Goal: Task Accomplishment & Management: Manage account settings

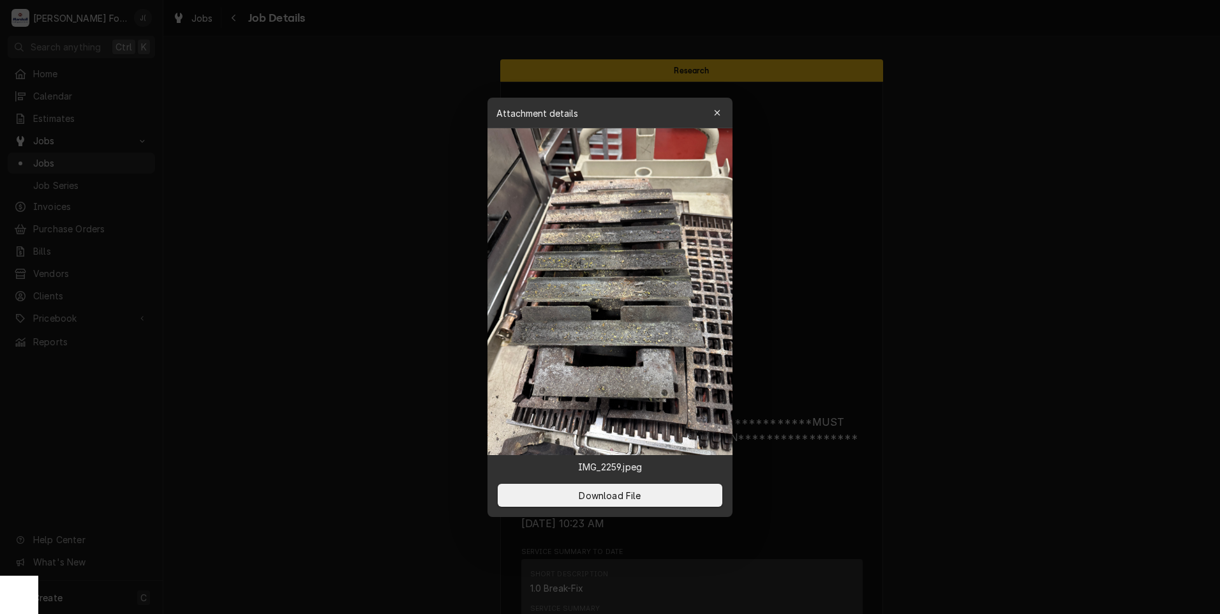
scroll to position [1263, 0]
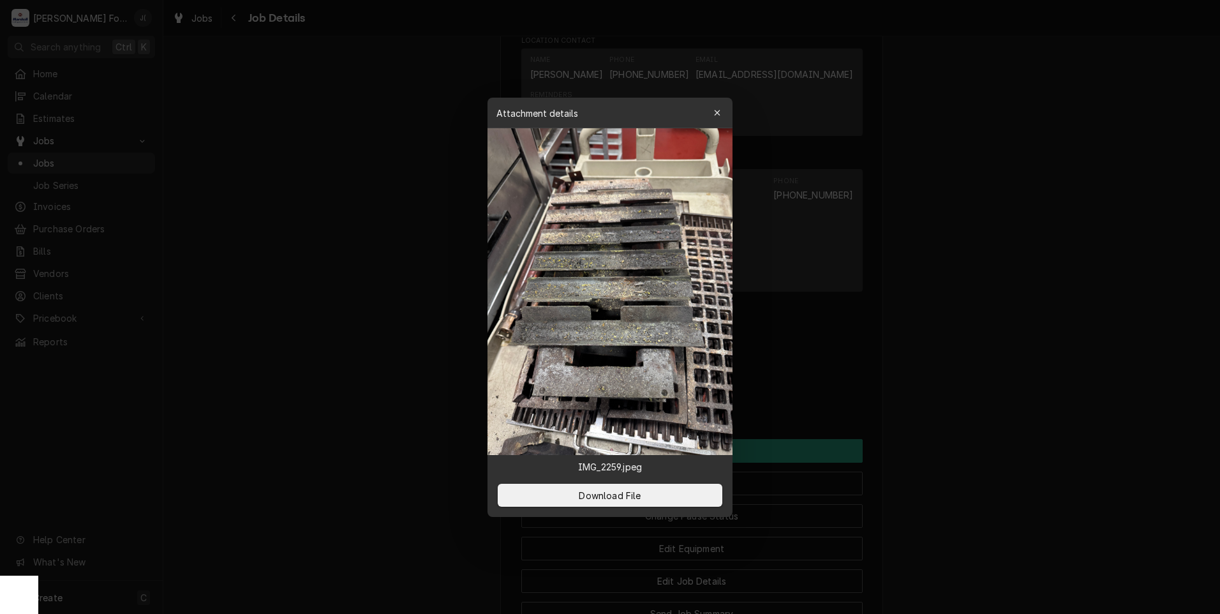
click at [718, 114] on icon "button" at bounding box center [717, 113] width 7 height 9
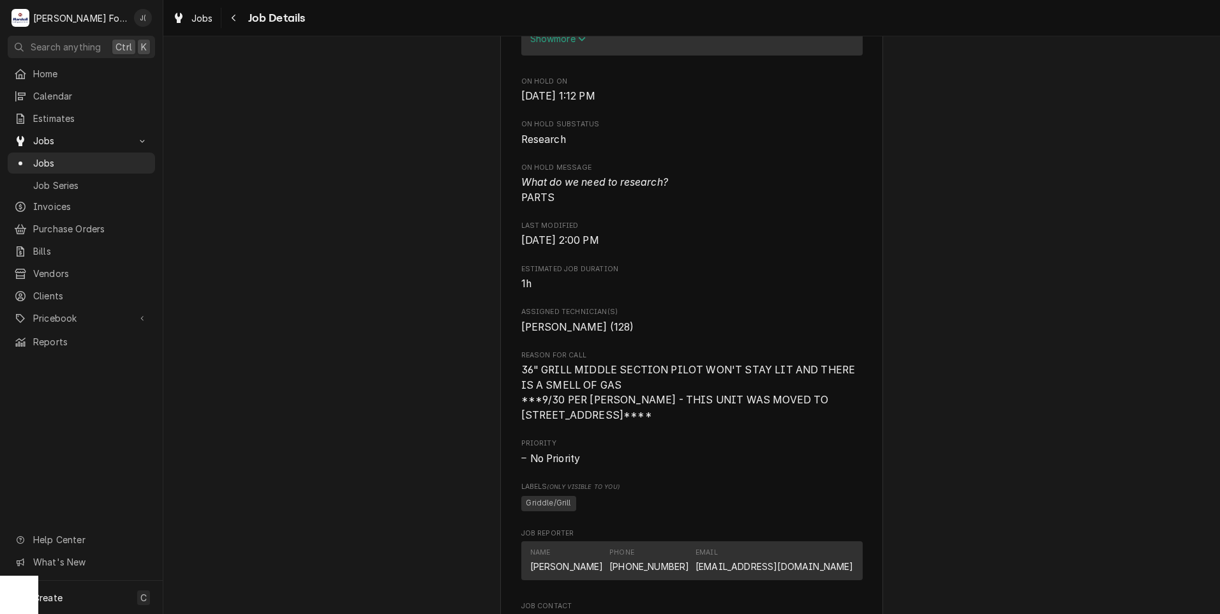
scroll to position [178, 0]
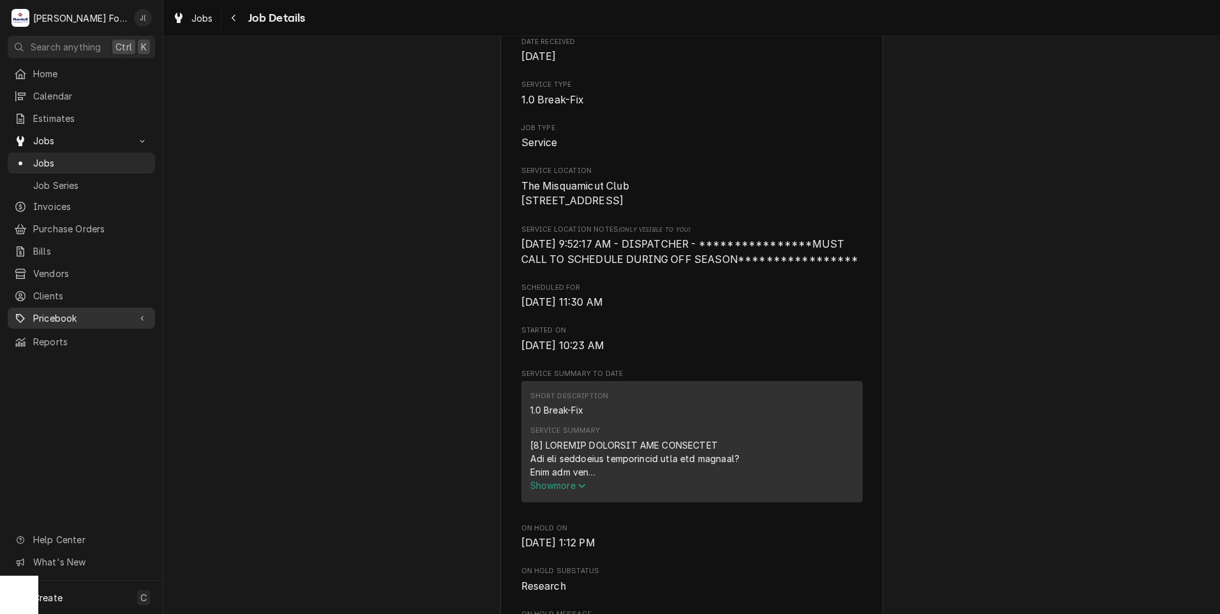
click at [72, 311] on span "Pricebook" at bounding box center [81, 317] width 96 height 13
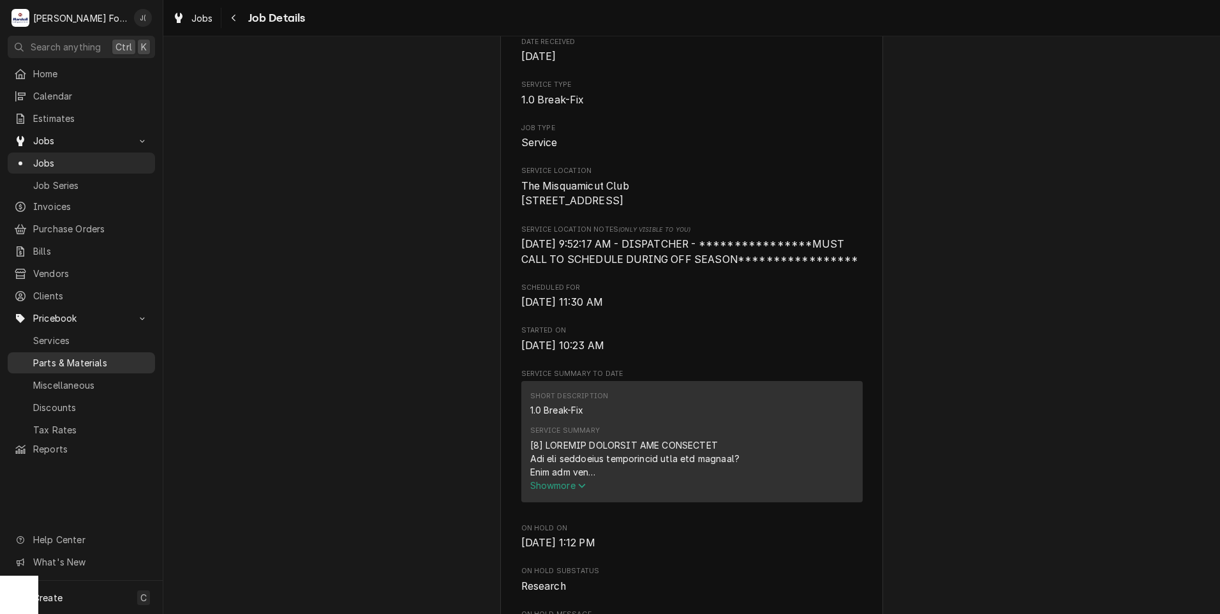
click at [80, 356] on span "Parts & Materials" at bounding box center [91, 362] width 116 height 13
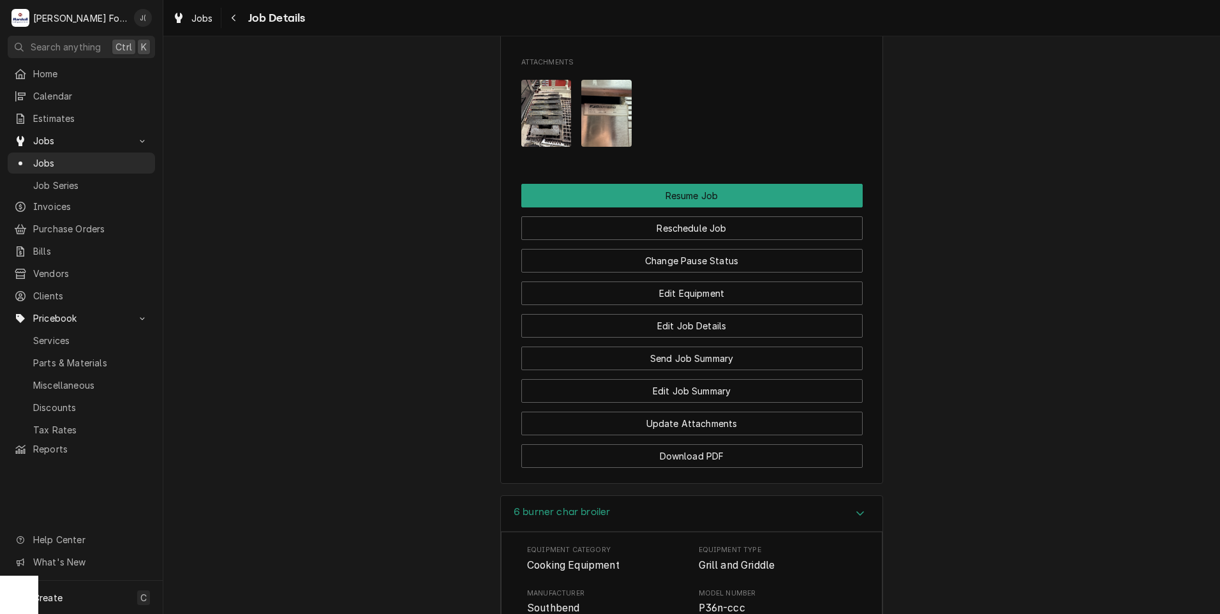
scroll to position [1582, 0]
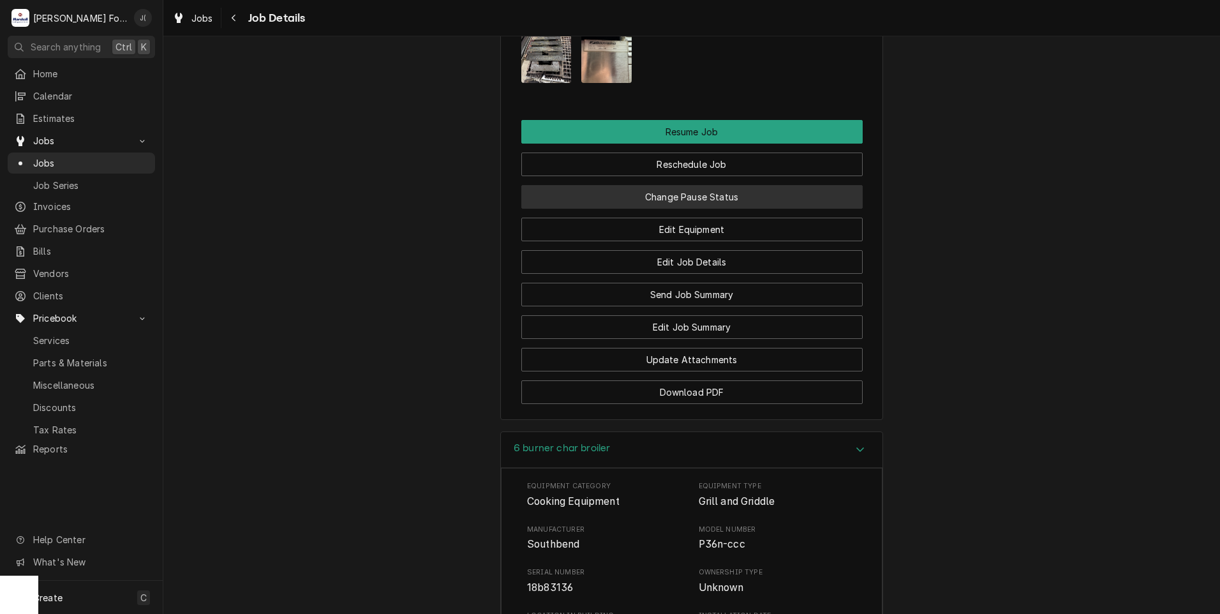
click at [666, 197] on button "Change Pause Status" at bounding box center [691, 197] width 341 height 24
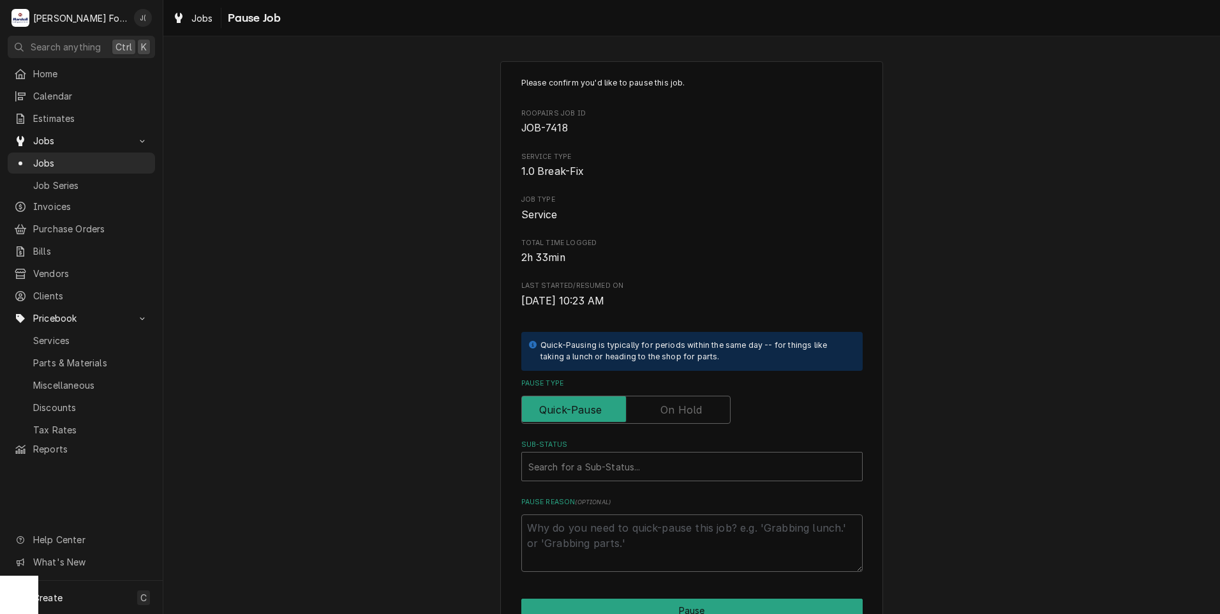
click at [688, 406] on label "Pause Type" at bounding box center [625, 410] width 209 height 28
click at [688, 406] on input "Pause Type" at bounding box center [626, 410] width 198 height 28
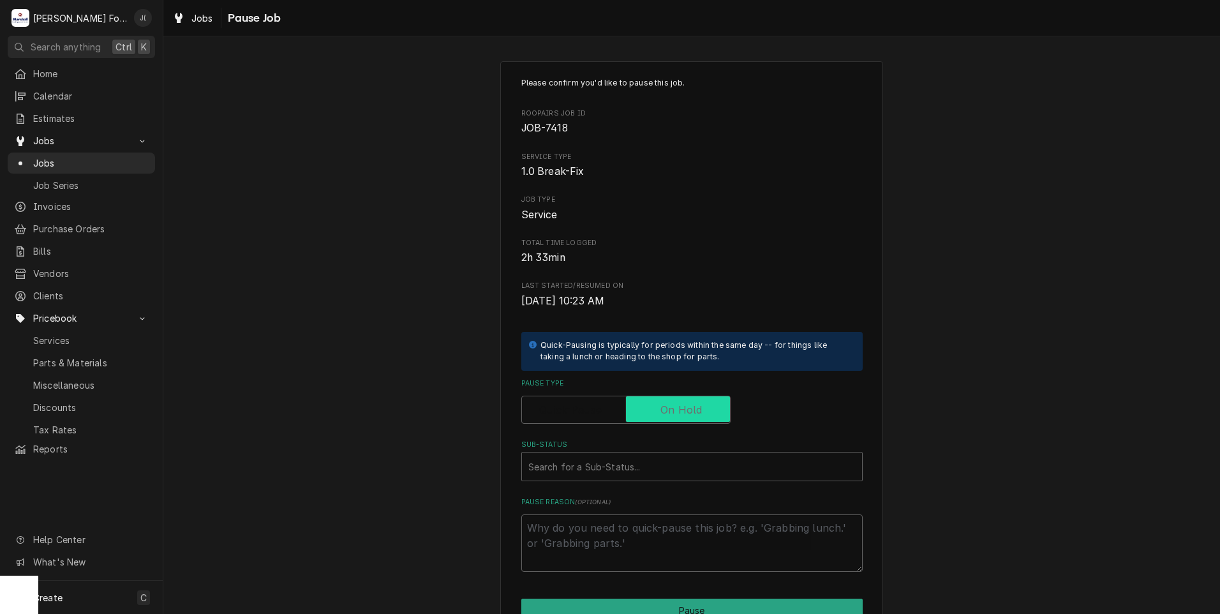
checkbox input "true"
click at [611, 457] on div "Sub-Status" at bounding box center [692, 466] width 327 height 23
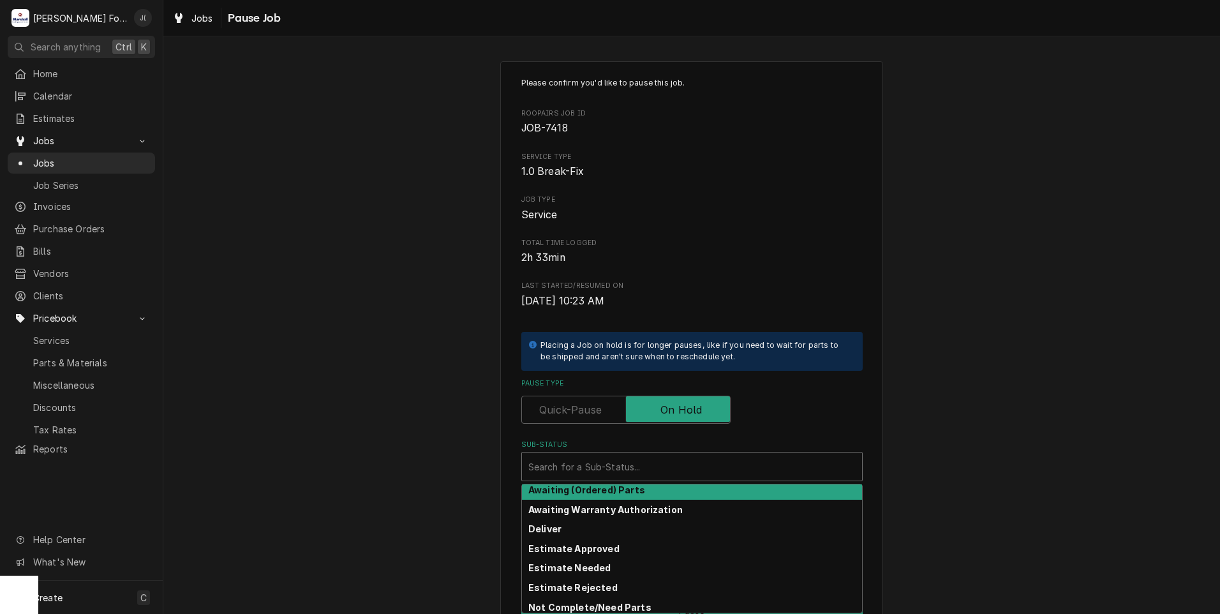
scroll to position [64, 0]
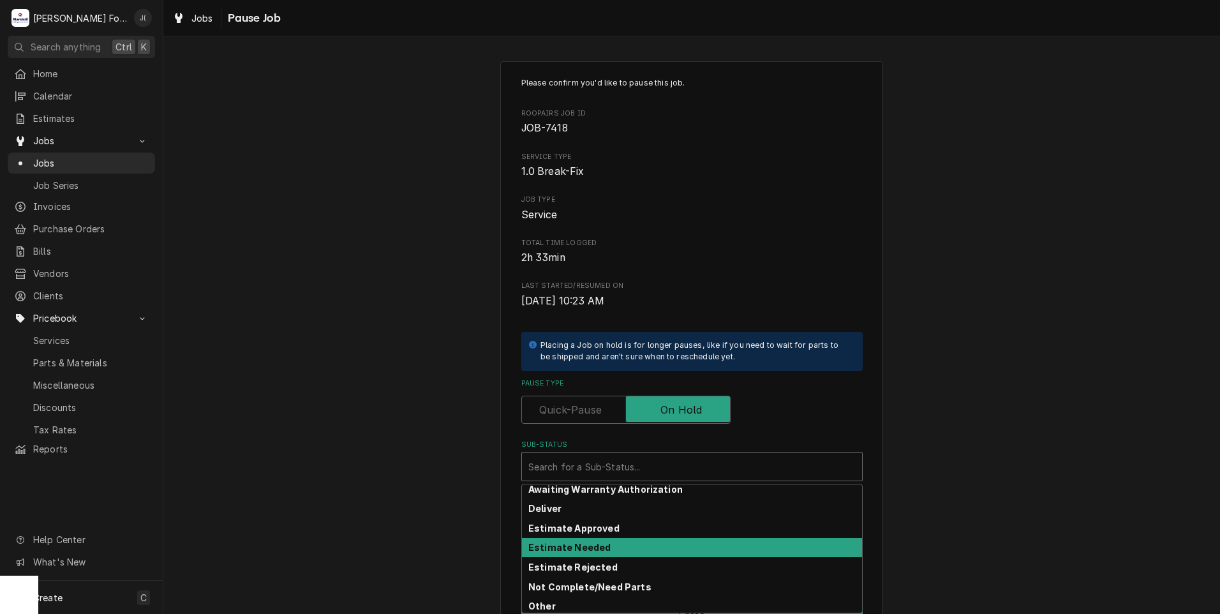
click at [590, 545] on strong "Estimate Needed" at bounding box center [570, 547] width 82 height 11
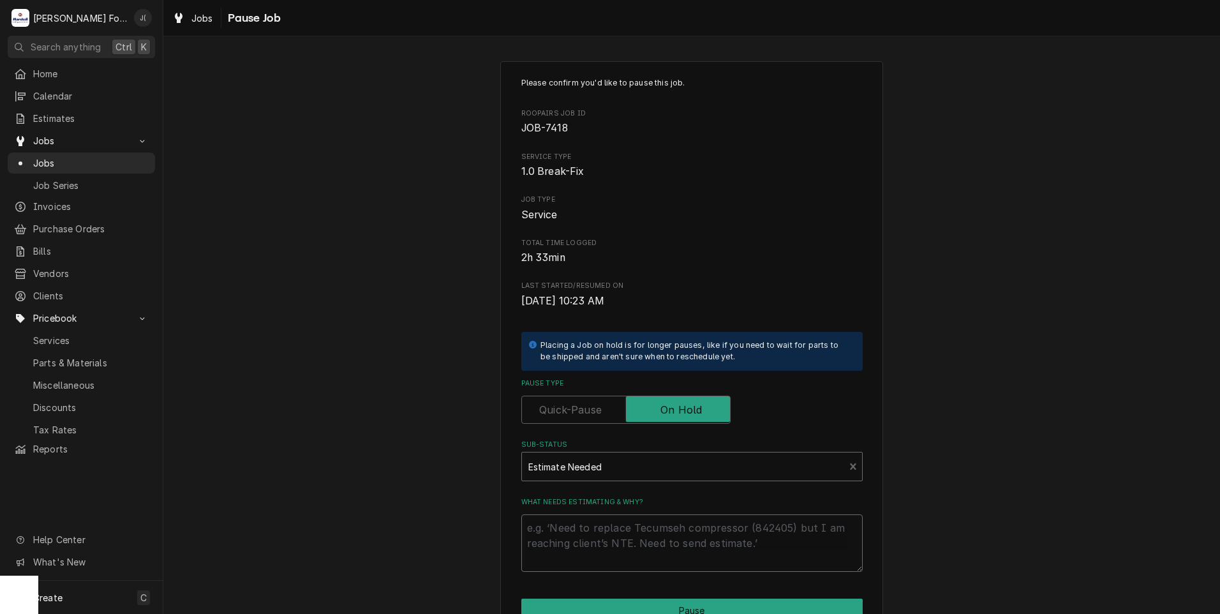
click at [590, 552] on textarea "What needs estimating & why?" at bounding box center [691, 542] width 341 height 57
type textarea "x"
type textarea "p"
type textarea "x"
type textarea "pr"
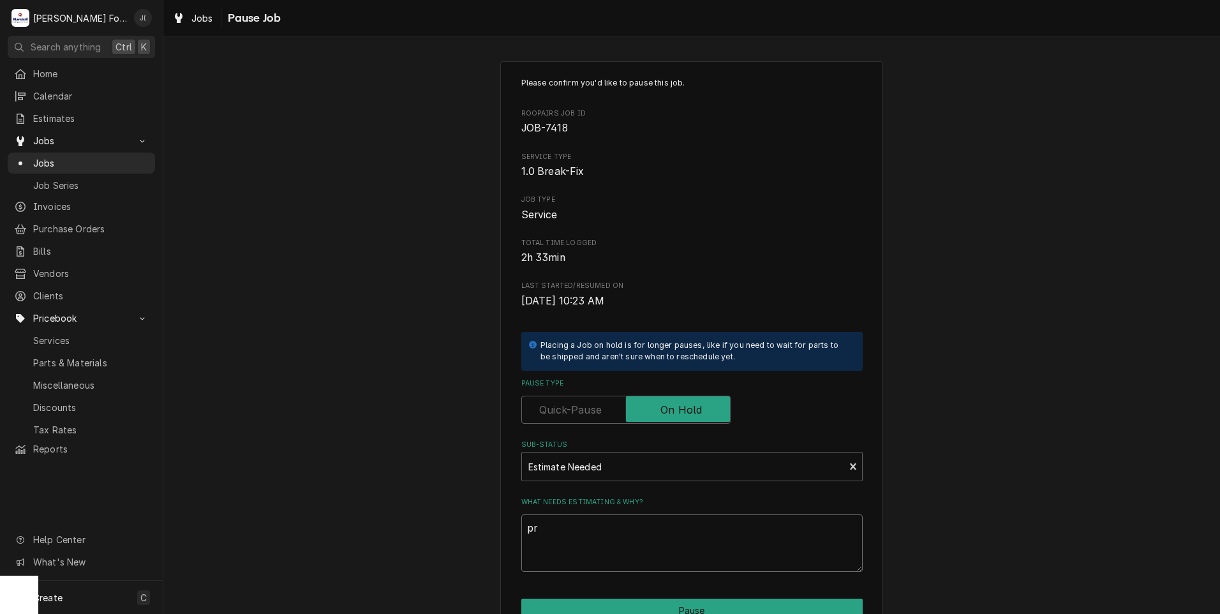
type textarea "x"
type textarea "pri"
type textarea "x"
type textarea "pric"
type textarea "x"
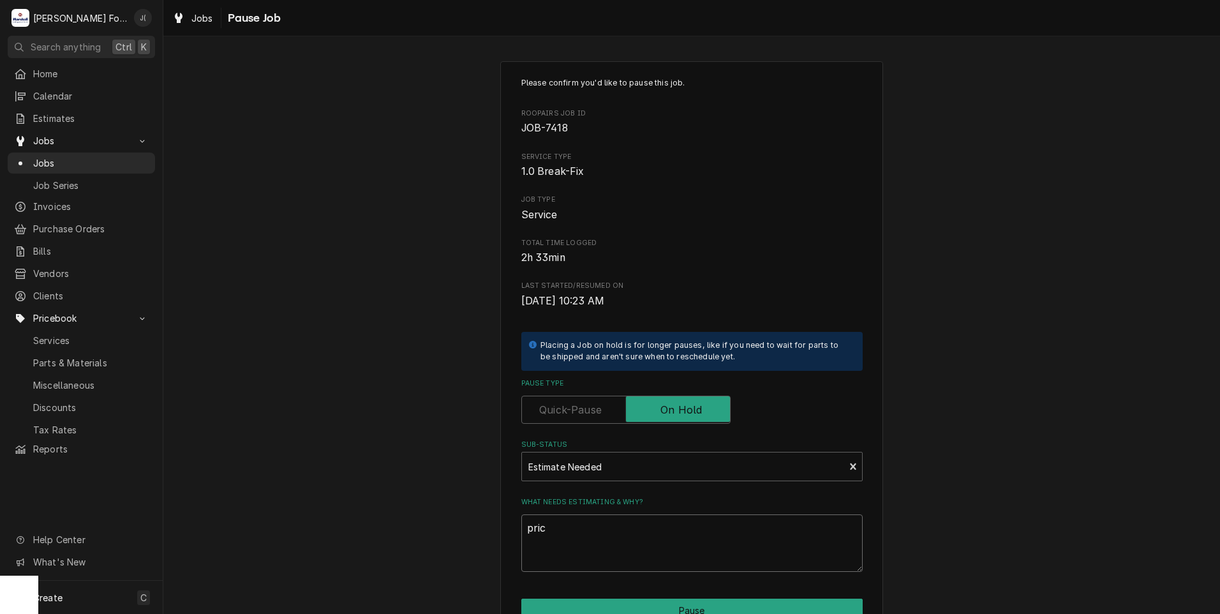
type textarea "price"
type textarea "x"
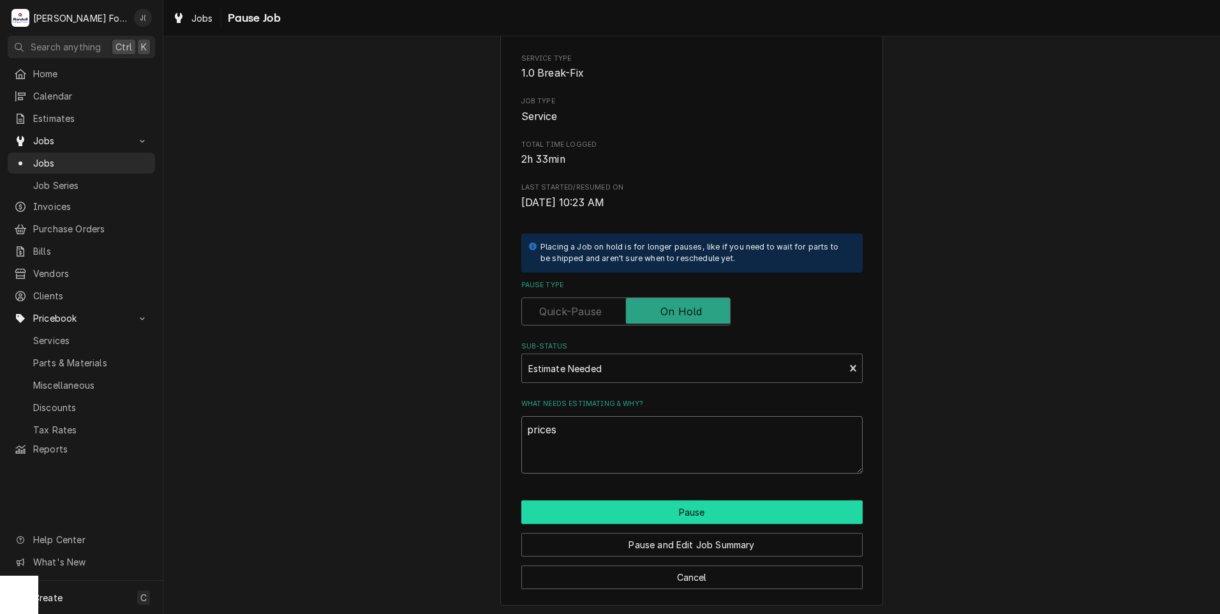
scroll to position [101, 0]
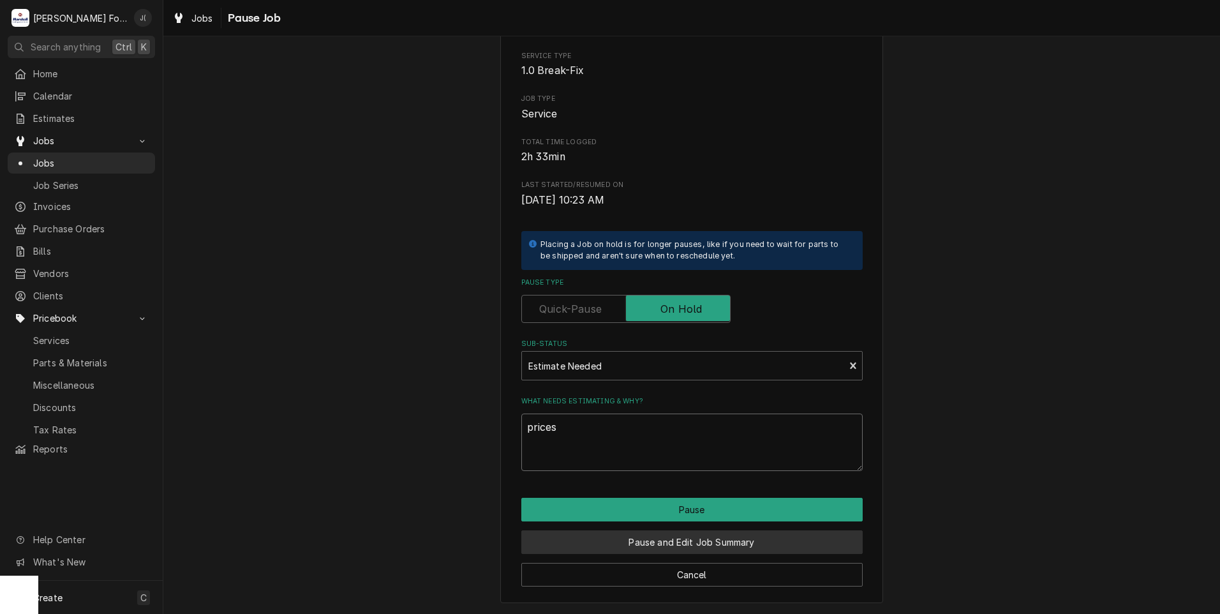
type textarea "prices"
click at [600, 544] on button "Pause and Edit Job Summary" at bounding box center [691, 542] width 341 height 24
type textarea "x"
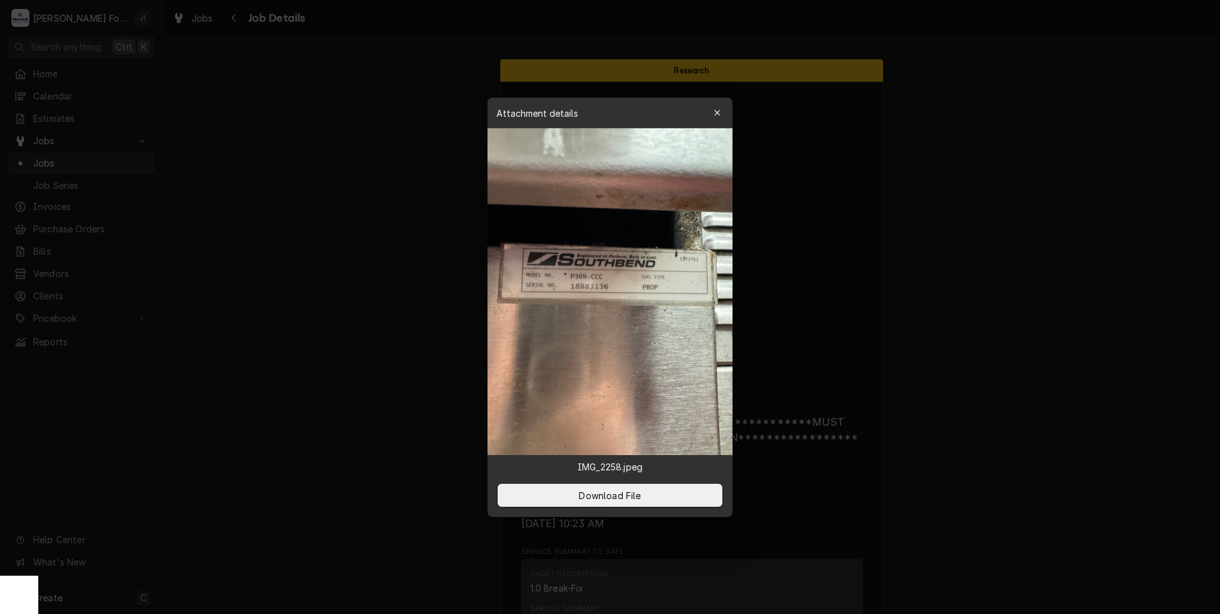
scroll to position [1340, 0]
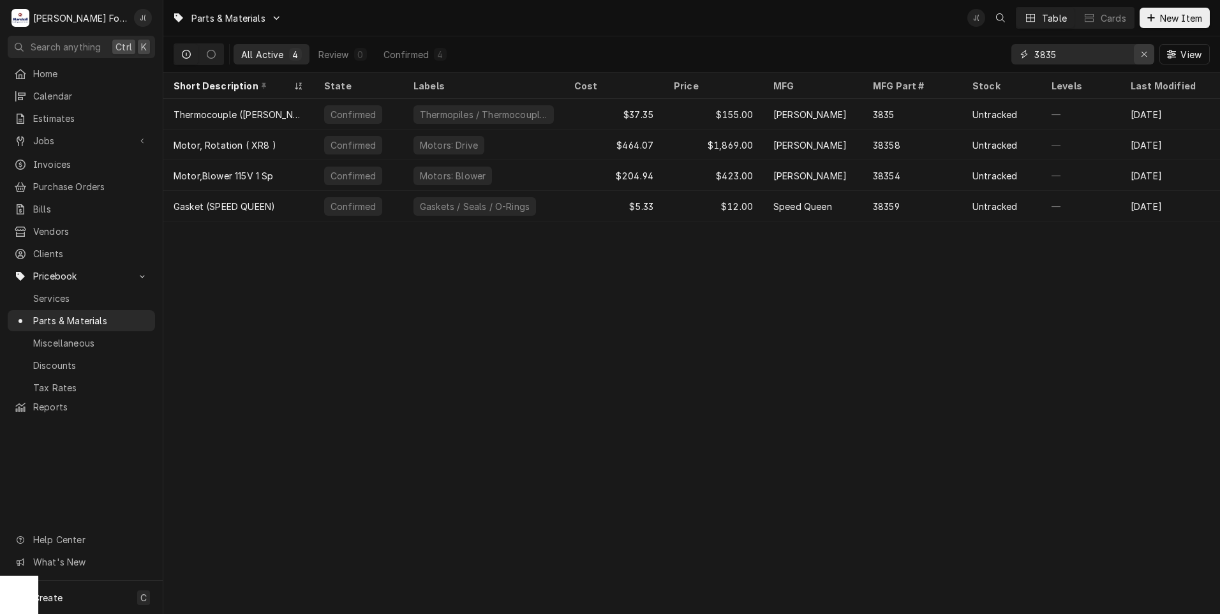
click at [1146, 54] on icon "Erase input" at bounding box center [1144, 54] width 5 height 5
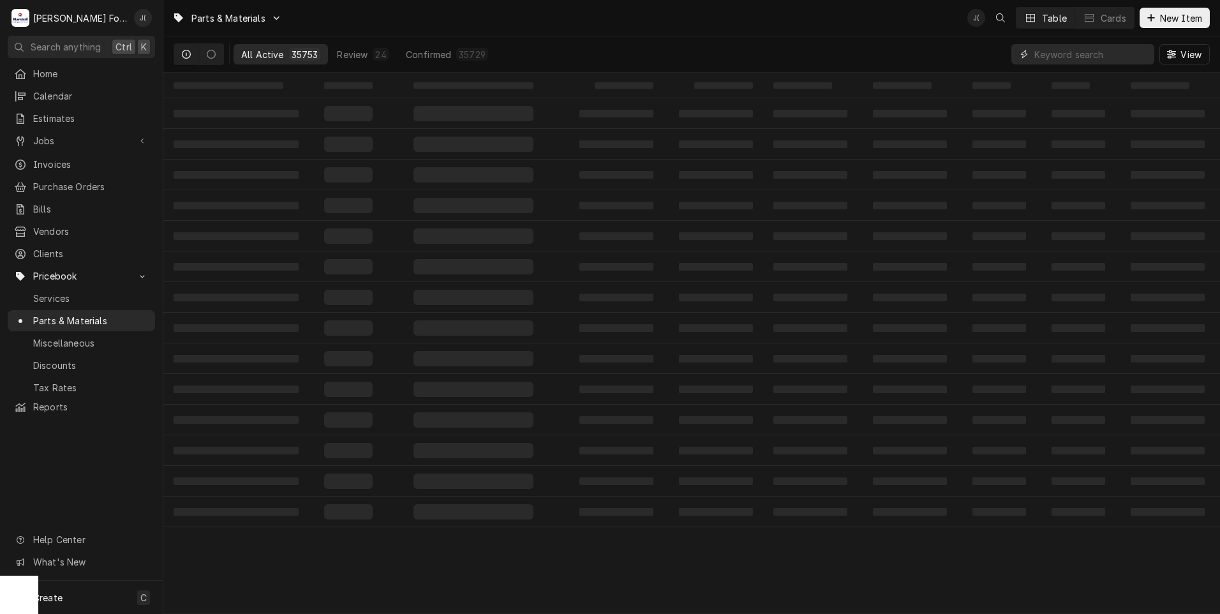
paste input "1184505"
type input "1184505"
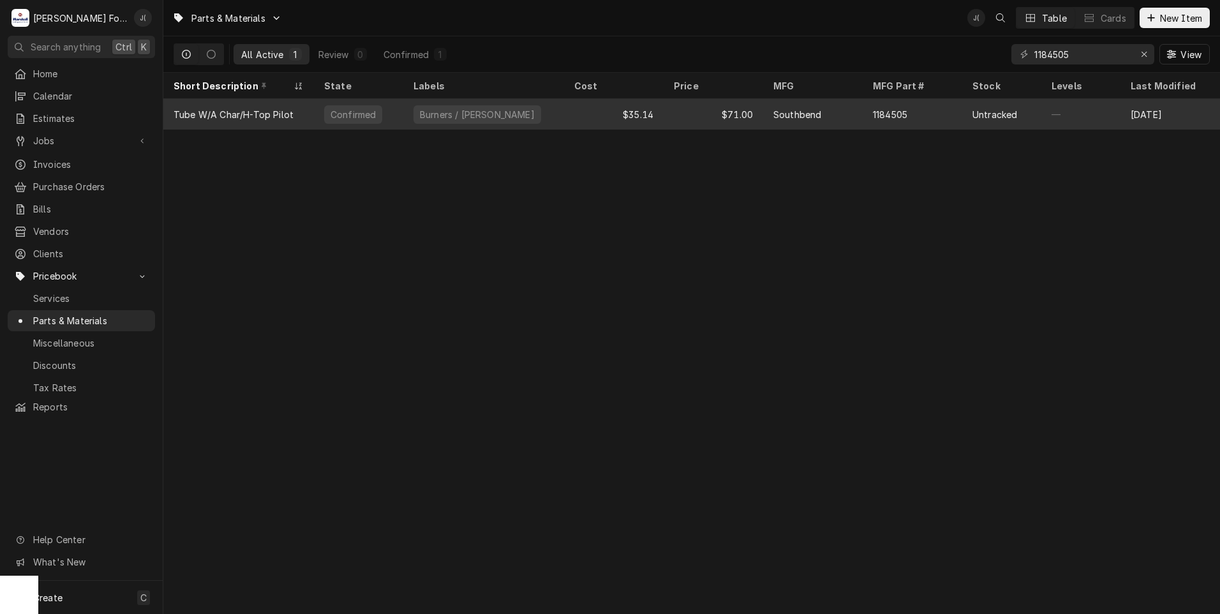
click at [553, 112] on div "Burners / [PERSON_NAME]" at bounding box center [483, 114] width 161 height 31
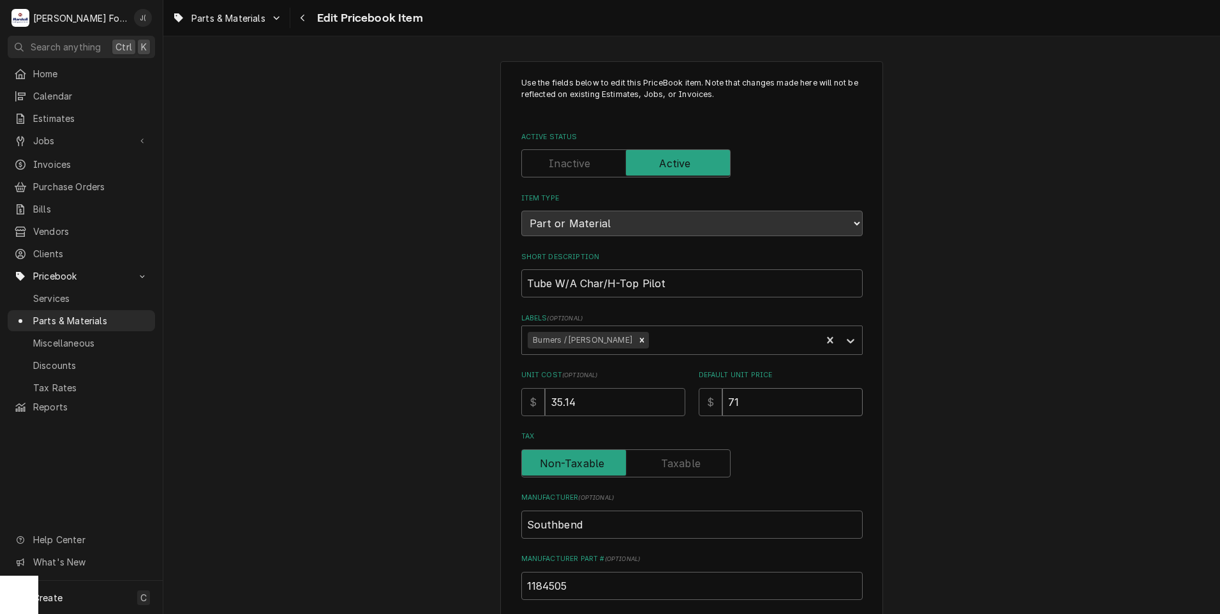
drag, startPoint x: 743, startPoint y: 401, endPoint x: 349, endPoint y: 382, distance: 394.3
click at [536, 412] on div "Unit Cost ( optional ) $ 35.14 Default Unit Price $ 71" at bounding box center [691, 392] width 341 height 45
type textarea "x"
type input "1"
type textarea "x"
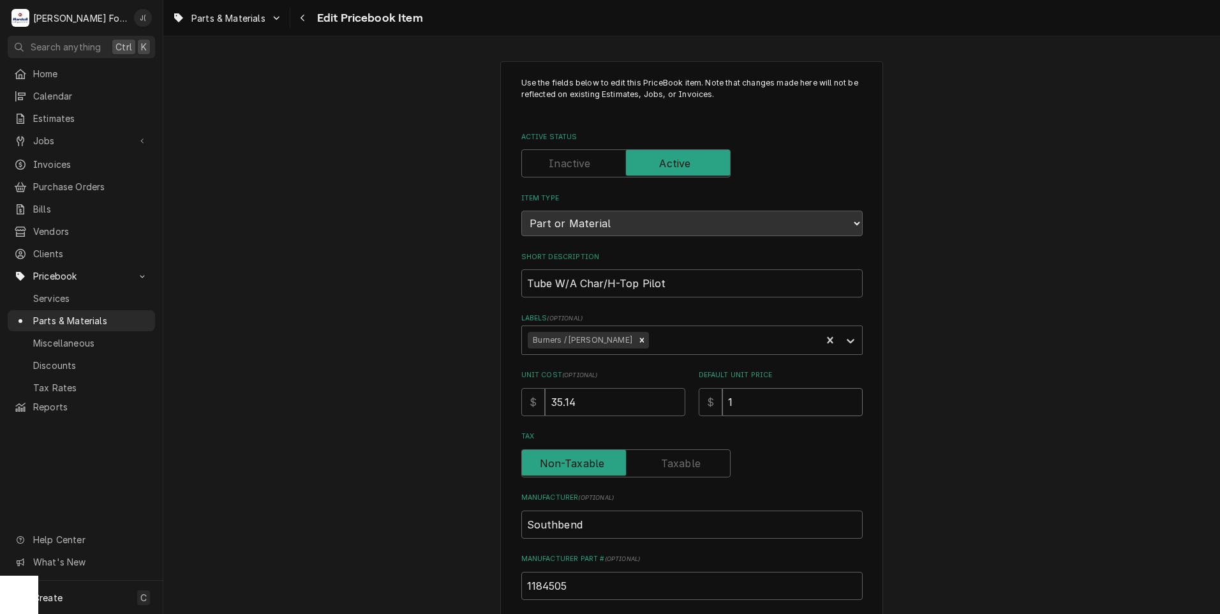
type input "11"
type textarea "x"
type input "113"
type textarea "x"
type input "113.0"
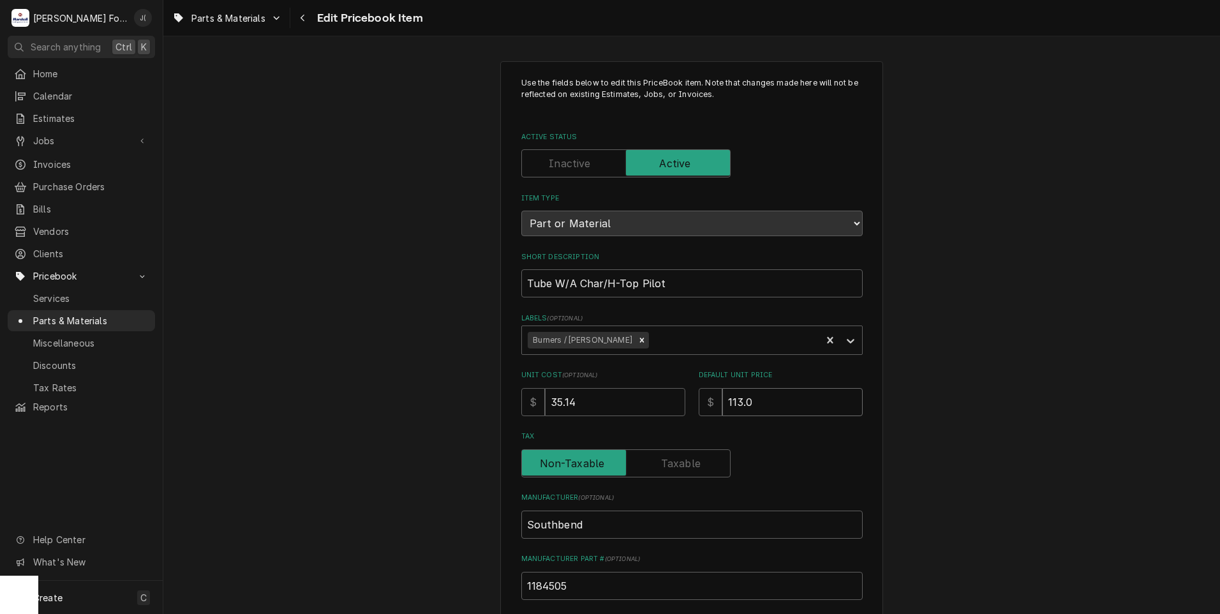
type textarea "x"
type input "113.00"
drag, startPoint x: 589, startPoint y: 405, endPoint x: 63, endPoint y: 425, distance: 526.3
click at [237, 407] on div "Use the fields below to edit this PriceBook item. Note that changes made here w…" at bounding box center [691, 499] width 1057 height 899
type textarea "x"
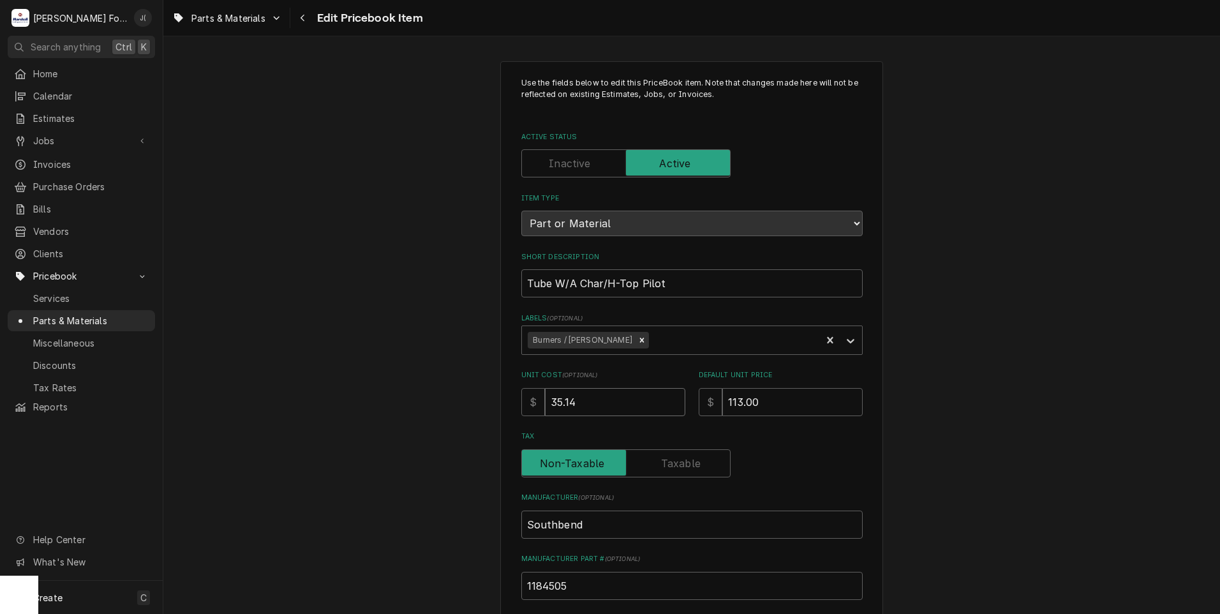
type input "5"
type textarea "x"
type input "56"
type textarea "x"
type input "56.1"
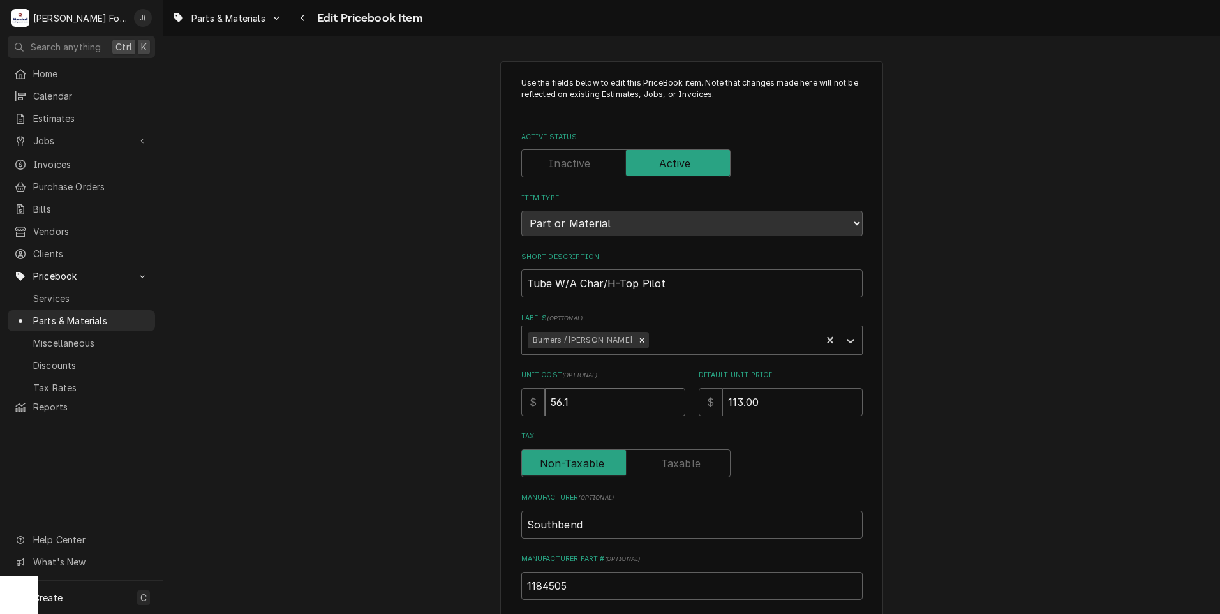
type textarea "x"
type input "56.13"
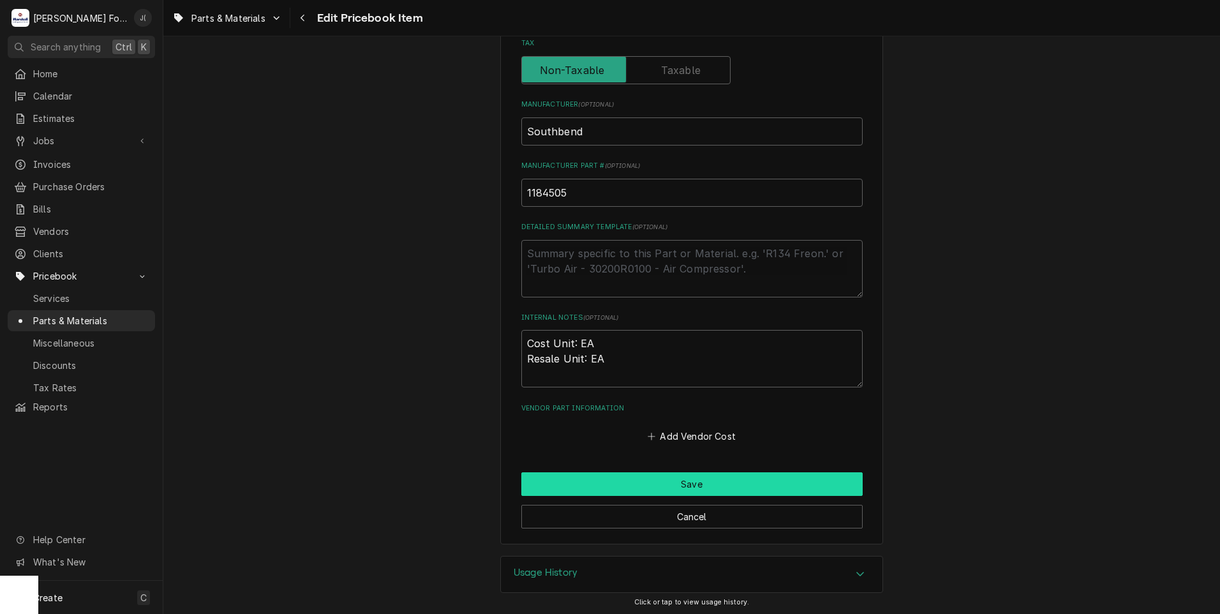
click at [640, 482] on button "Save" at bounding box center [691, 484] width 341 height 24
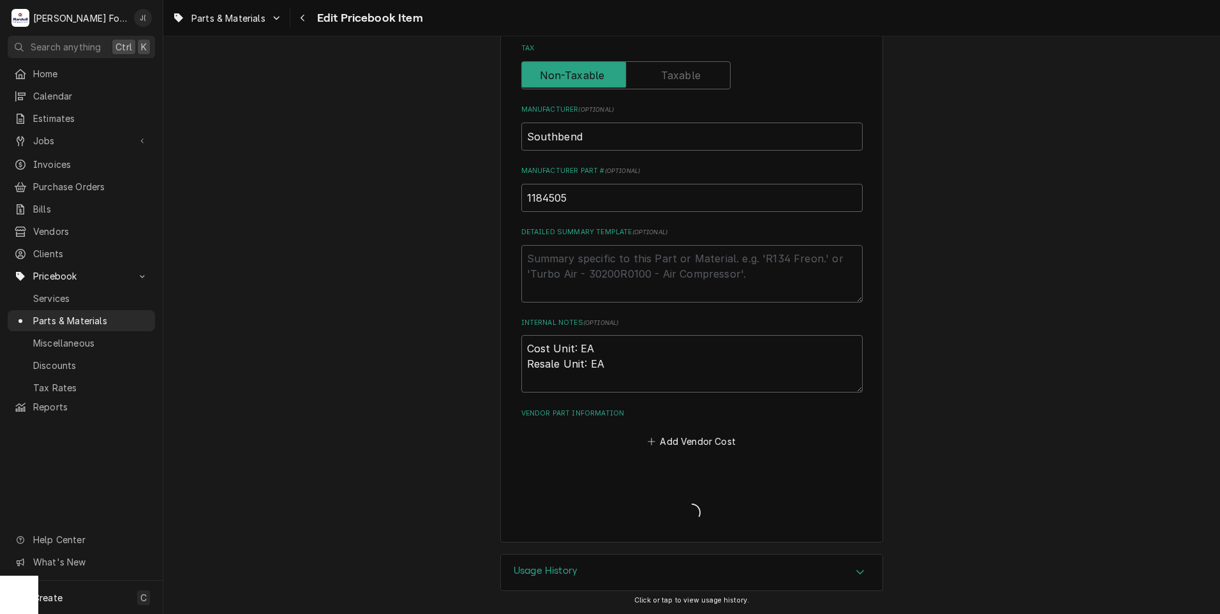
scroll to position [386, 0]
type textarea "x"
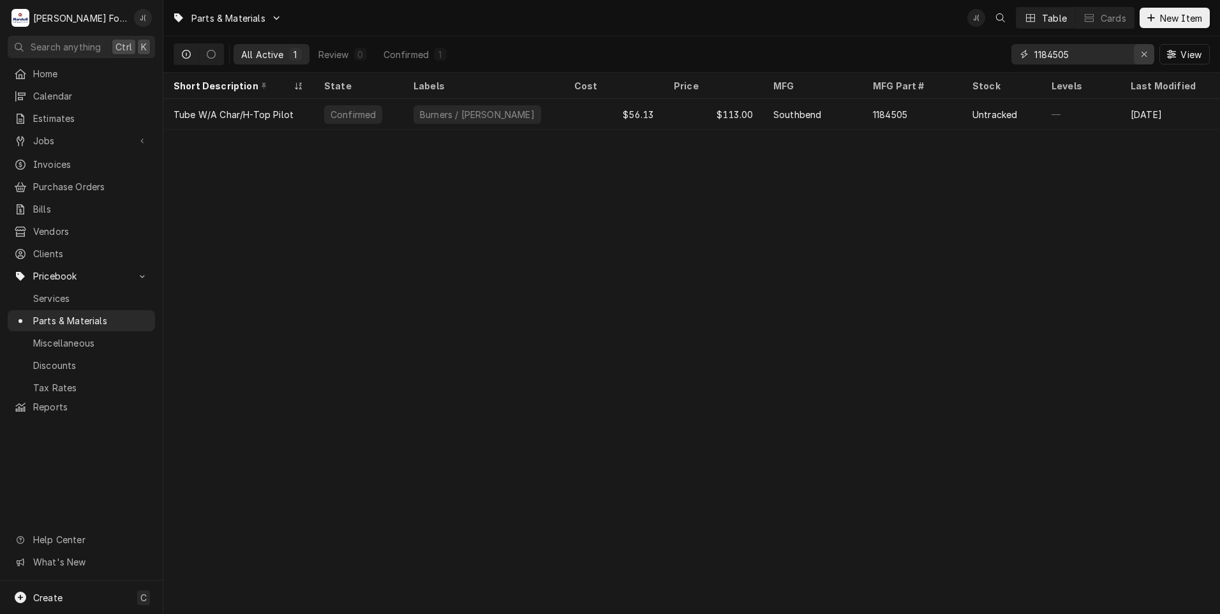
click at [1144, 57] on icon "Erase input" at bounding box center [1144, 54] width 7 height 9
click at [1088, 52] on input "Dynamic Content Wrapper" at bounding box center [1095, 54] width 120 height 20
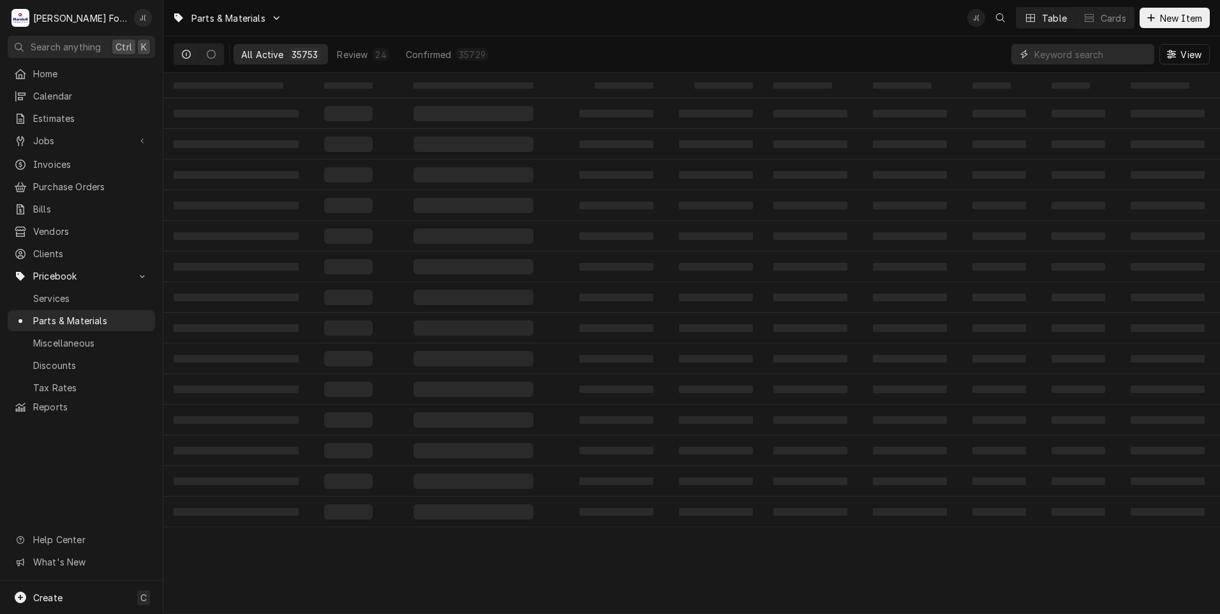
paste input "1184506"
type input "1184506"
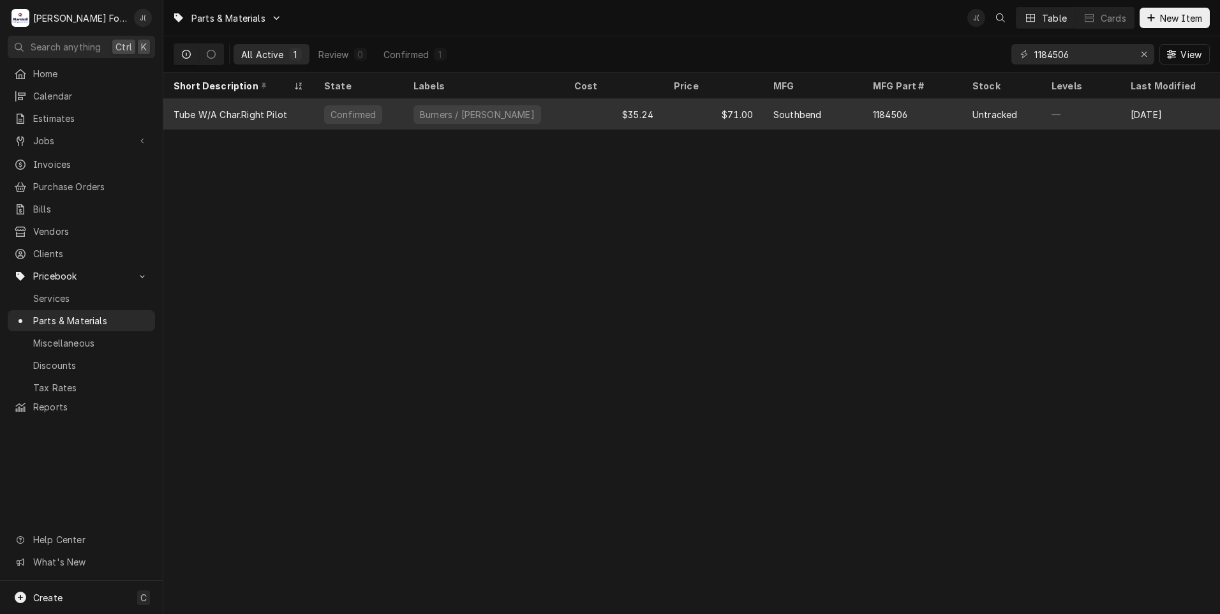
click at [581, 113] on div "$35.24" at bounding box center [614, 114] width 100 height 31
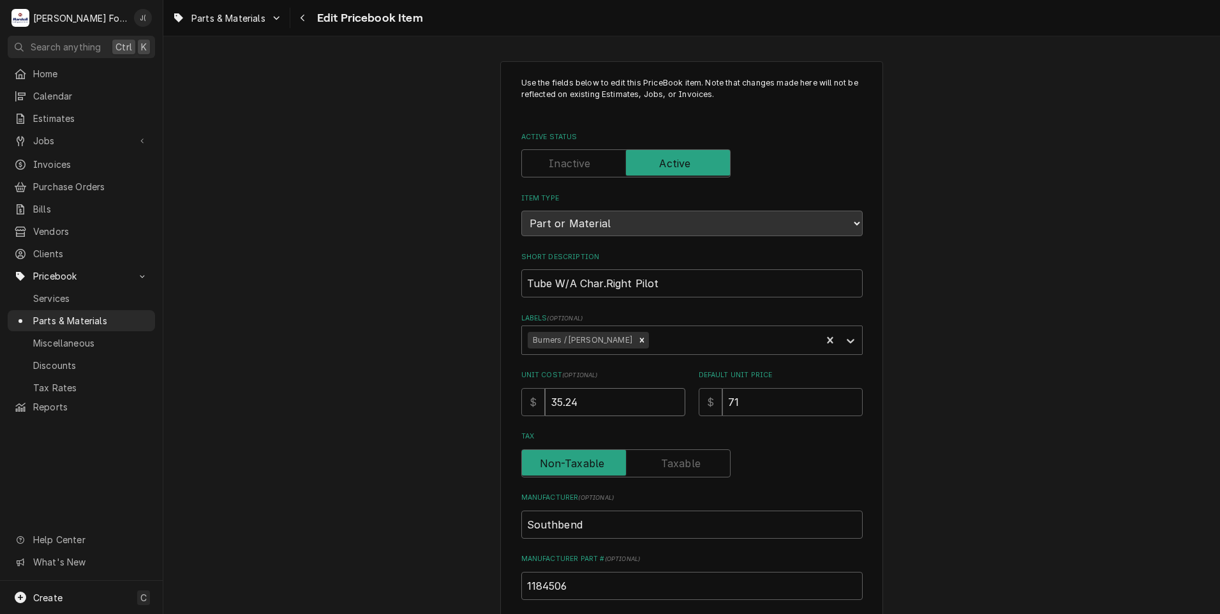
drag, startPoint x: 569, startPoint y: 413, endPoint x: 210, endPoint y: 437, distance: 360.1
click at [428, 431] on div "Use the fields below to edit this PriceBook item. Note that changes made here w…" at bounding box center [691, 499] width 1057 height 899
type textarea "x"
type input "6"
type textarea "x"
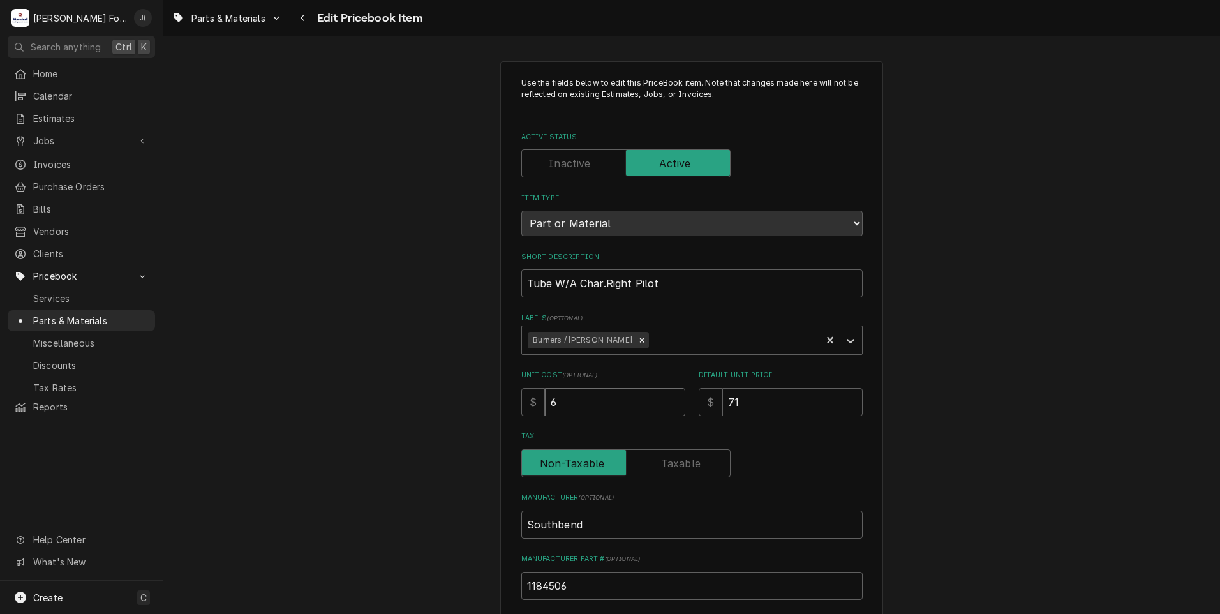
type input "61"
type textarea "x"
type input "61.6"
type textarea "x"
type input "61.66"
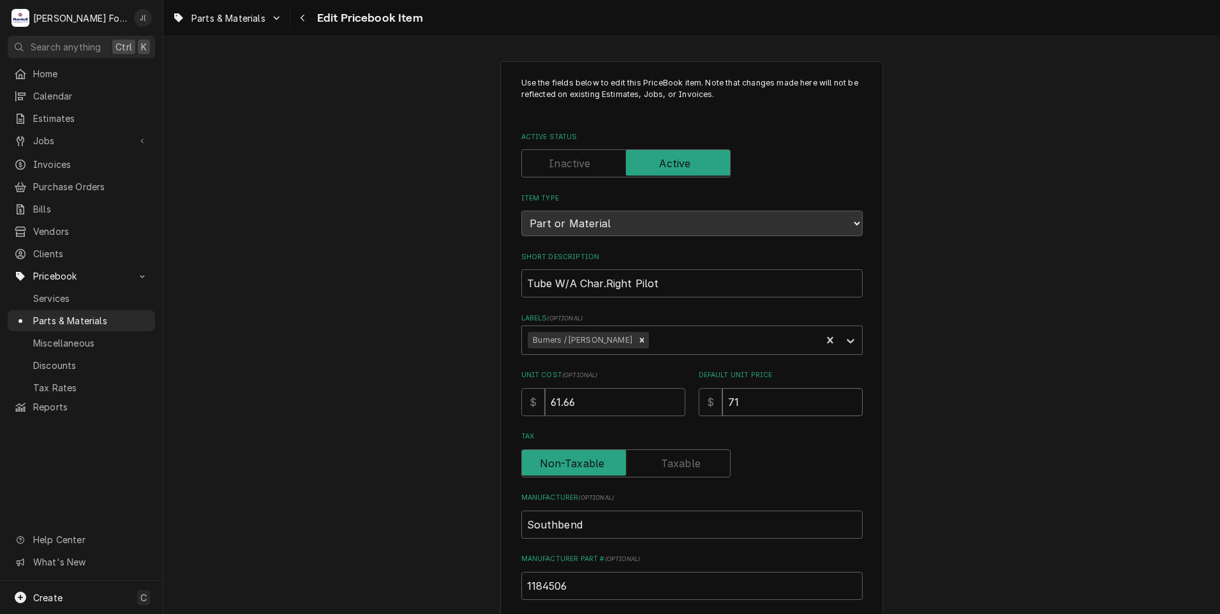
type textarea "x"
type input "1"
type textarea "x"
type input "12"
type textarea "x"
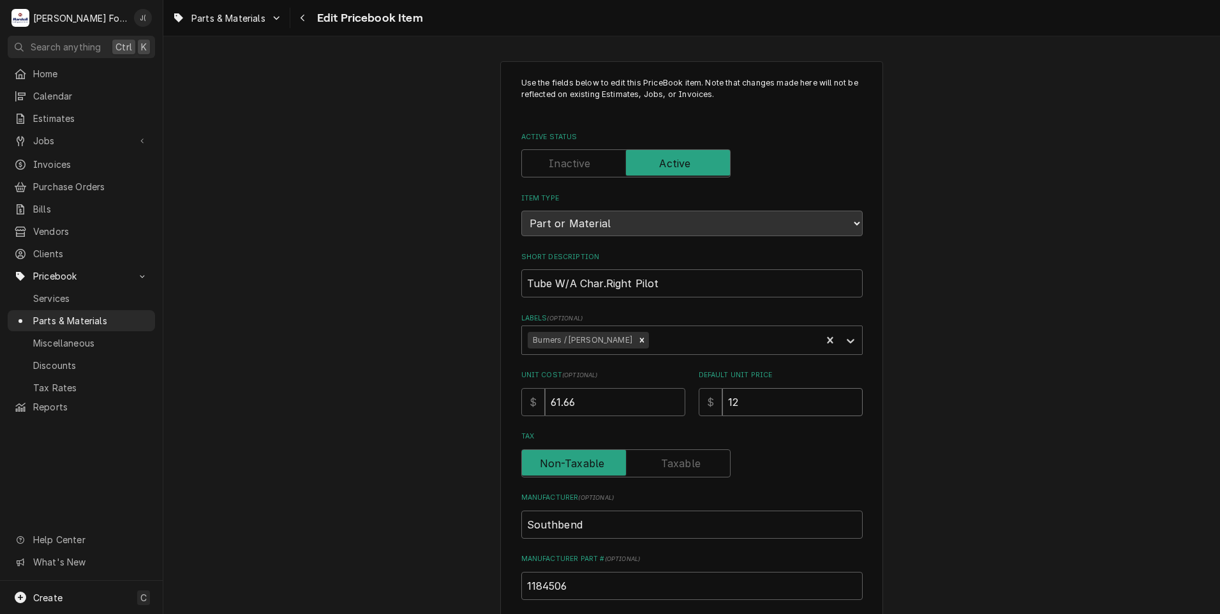
type input "12.0"
type textarea "x"
type input "12.00"
type textarea "x"
type input "12.0"
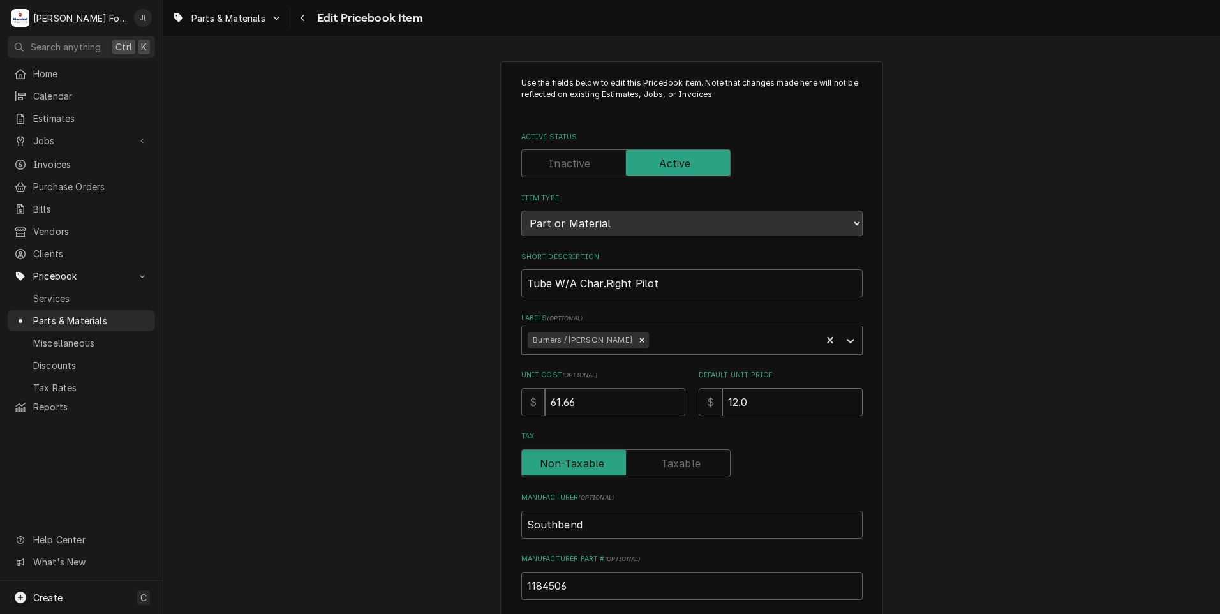
type textarea "x"
type input "12"
type textarea "x"
type input "1"
type textarea "x"
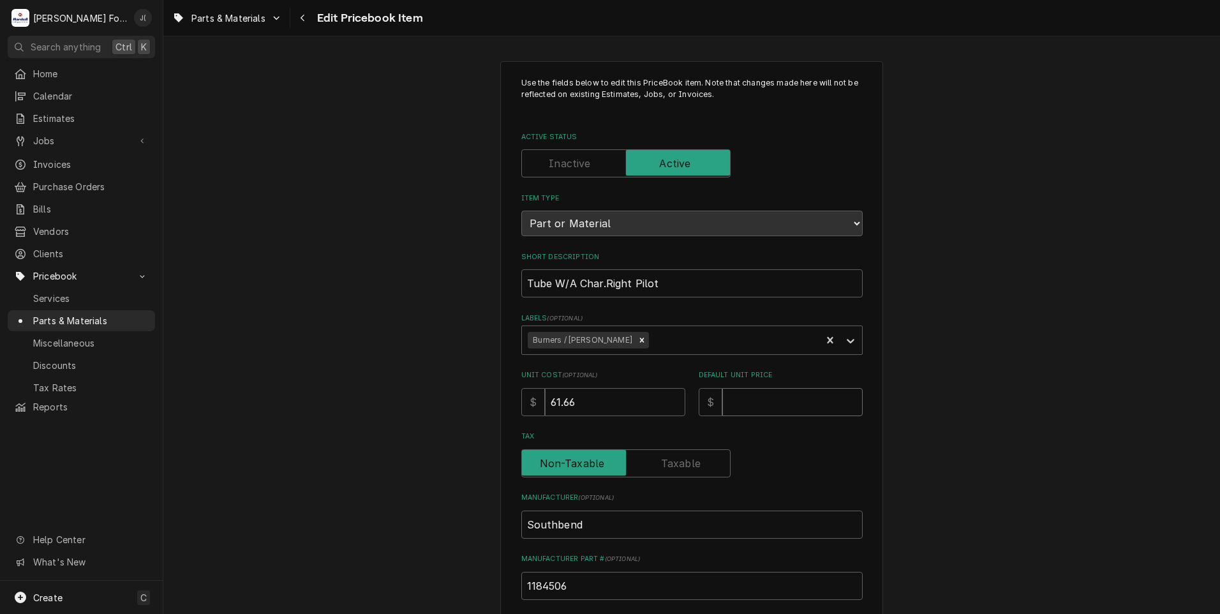
type textarea "x"
type input "1"
type textarea "x"
type input "12"
type textarea "x"
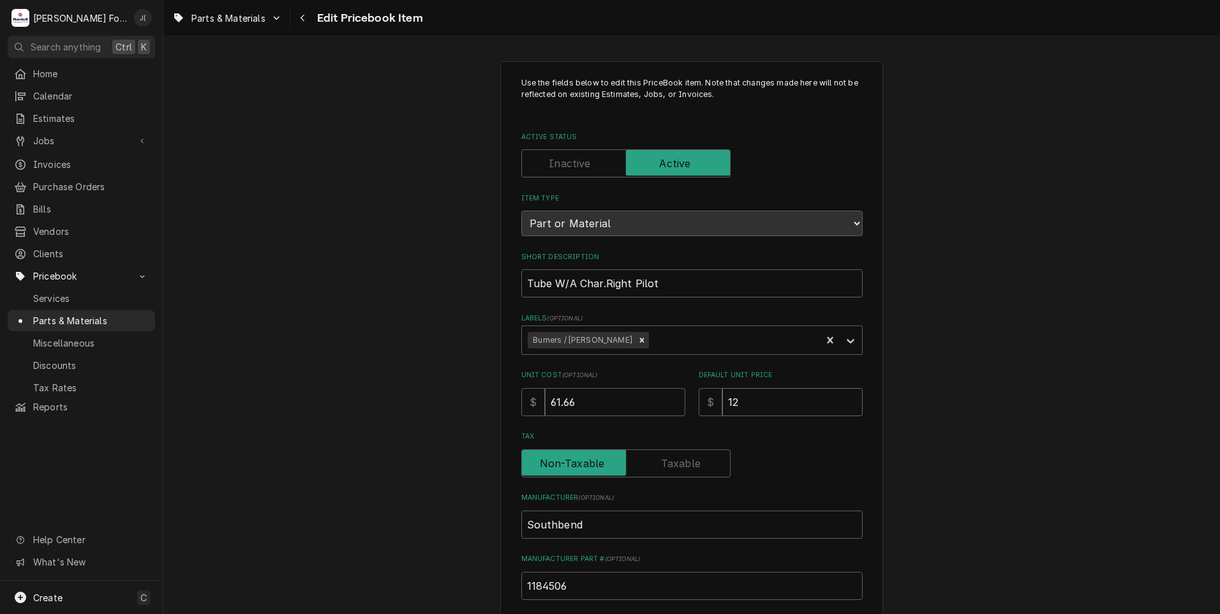
type input "124"
type textarea "x"
type input "124.0"
type textarea "x"
type input "124.00"
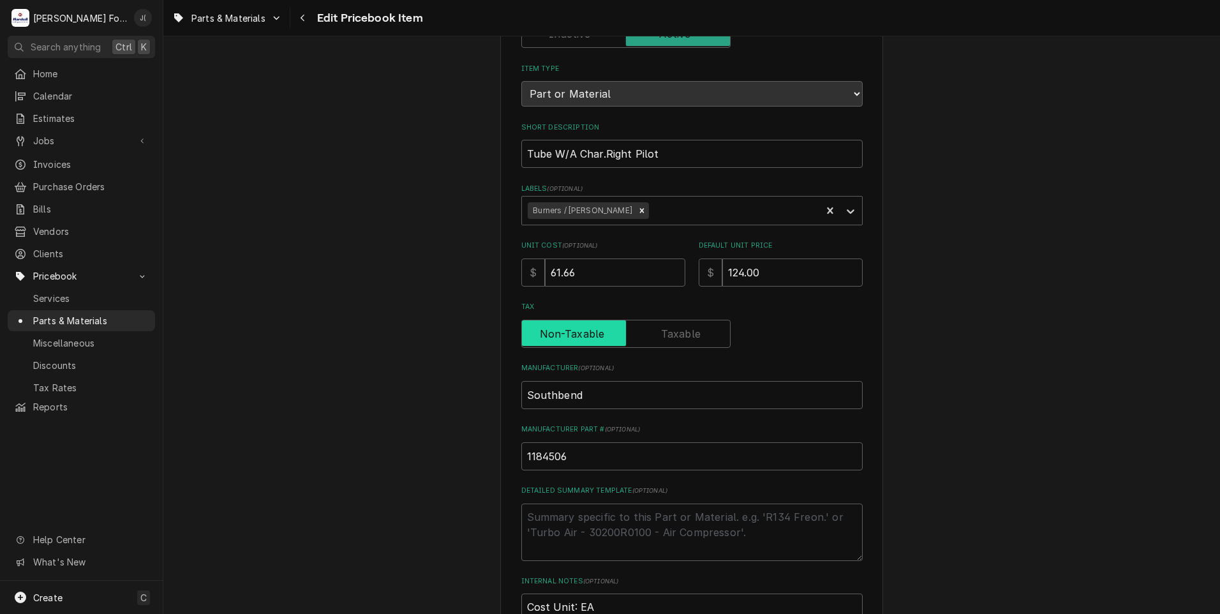
scroll to position [393, 0]
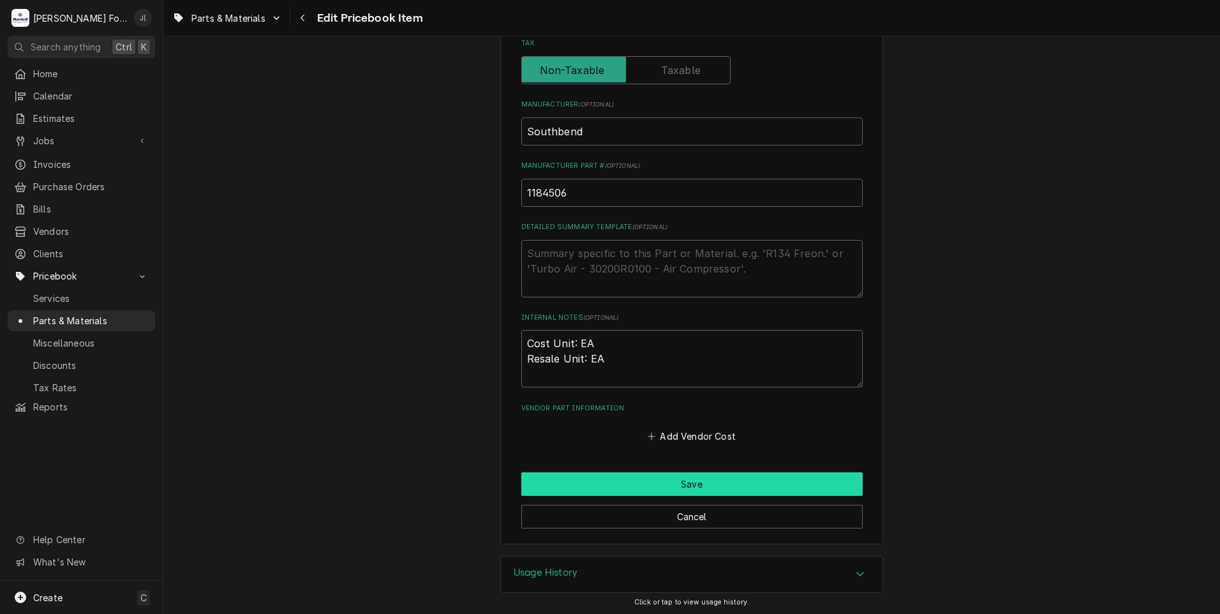
click at [694, 479] on button "Save" at bounding box center [691, 484] width 341 height 24
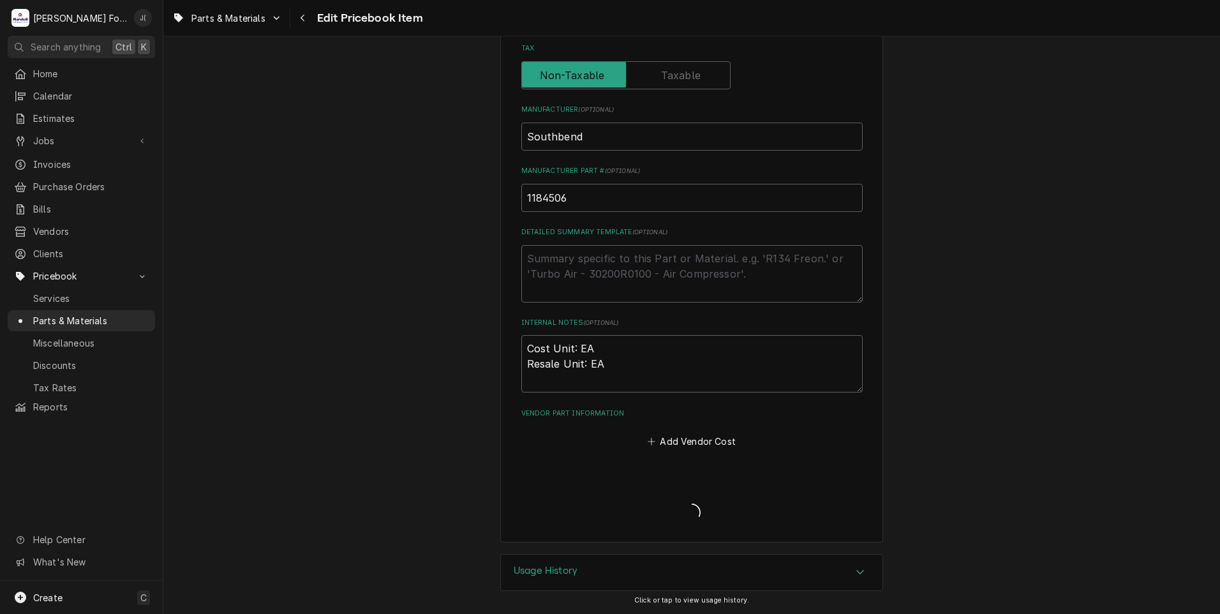
scroll to position [386, 0]
type textarea "x"
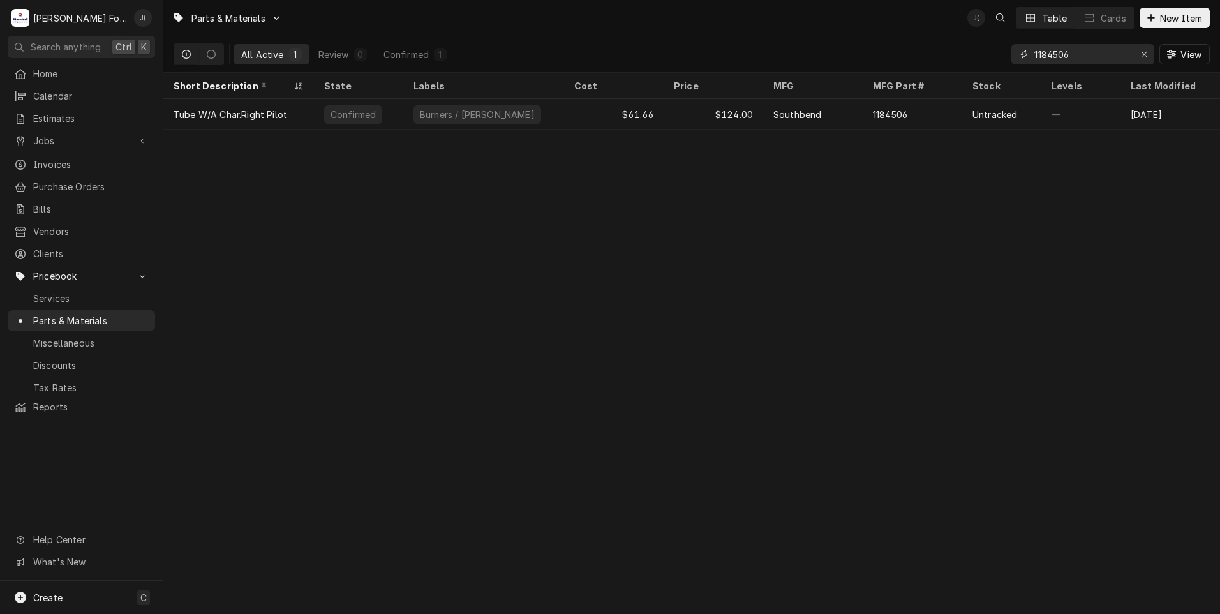
drag, startPoint x: 1146, startPoint y: 54, endPoint x: 1104, endPoint y: 57, distance: 42.9
click at [1146, 54] on icon "Erase input" at bounding box center [1144, 54] width 5 height 5
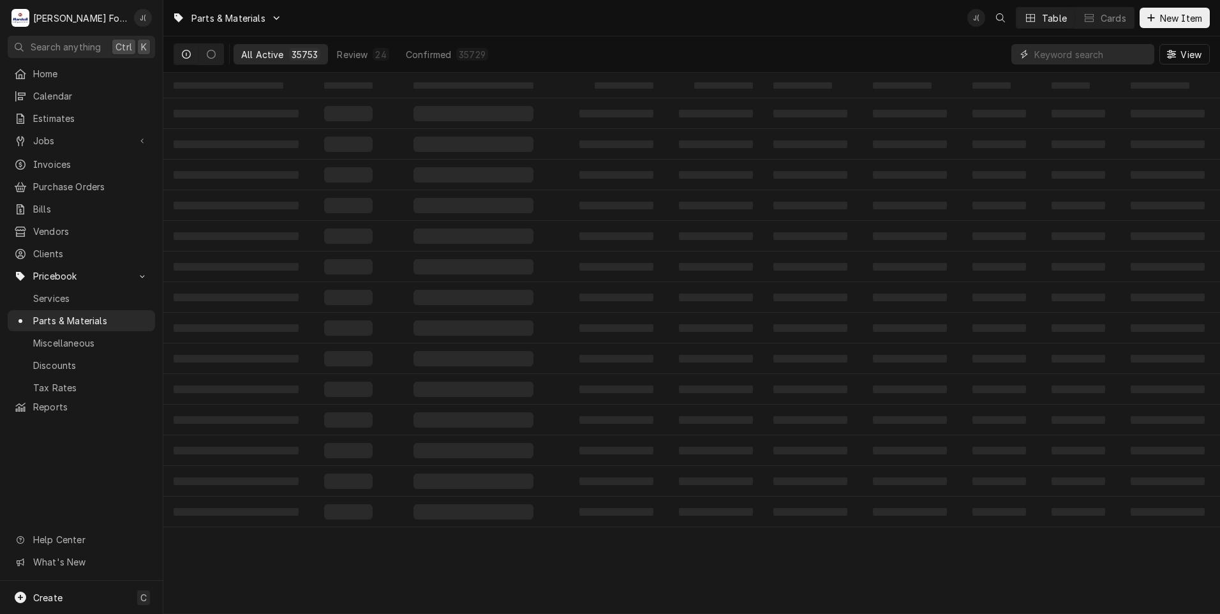
paste input "1182762"
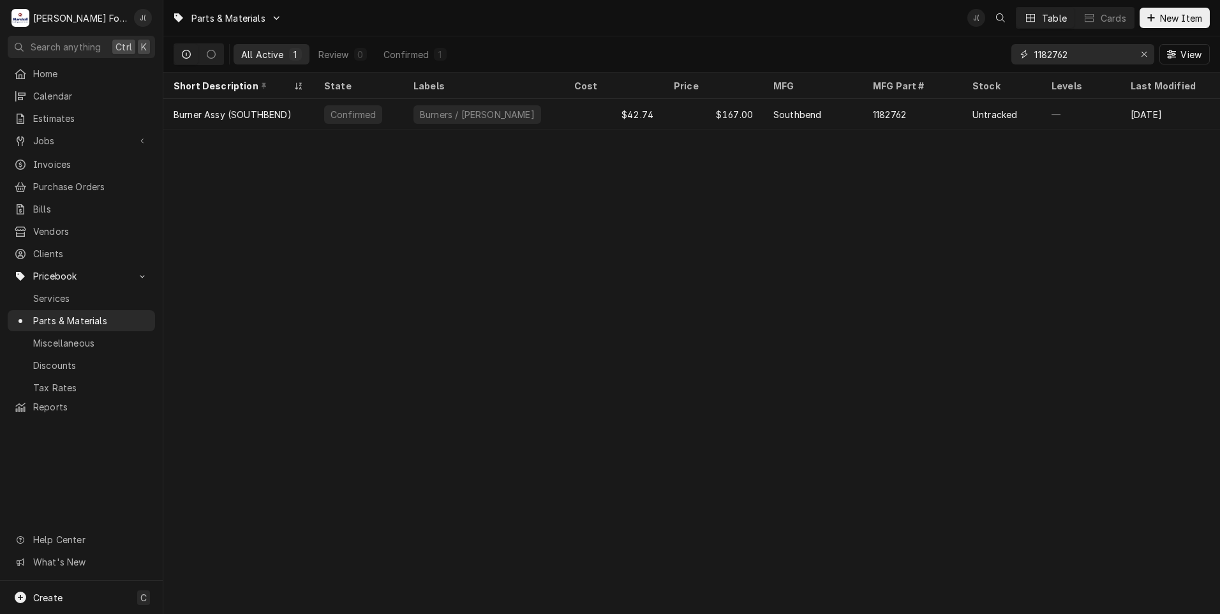
type input "1182762"
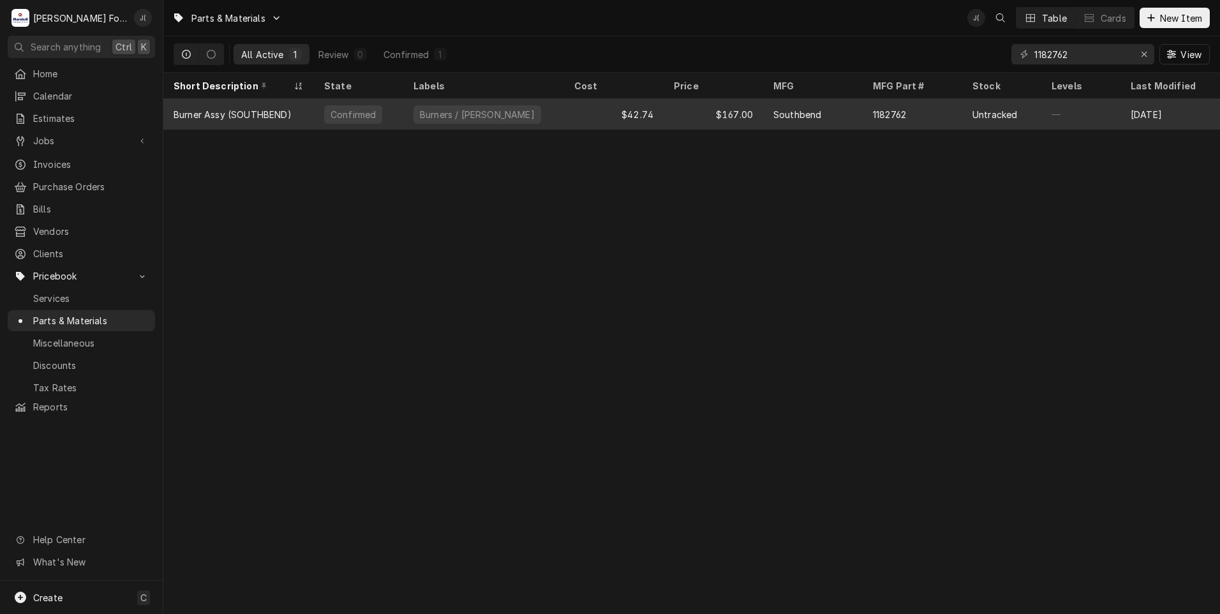
click at [268, 103] on div "Burner Assy (SOUTHBEND)" at bounding box center [238, 114] width 151 height 31
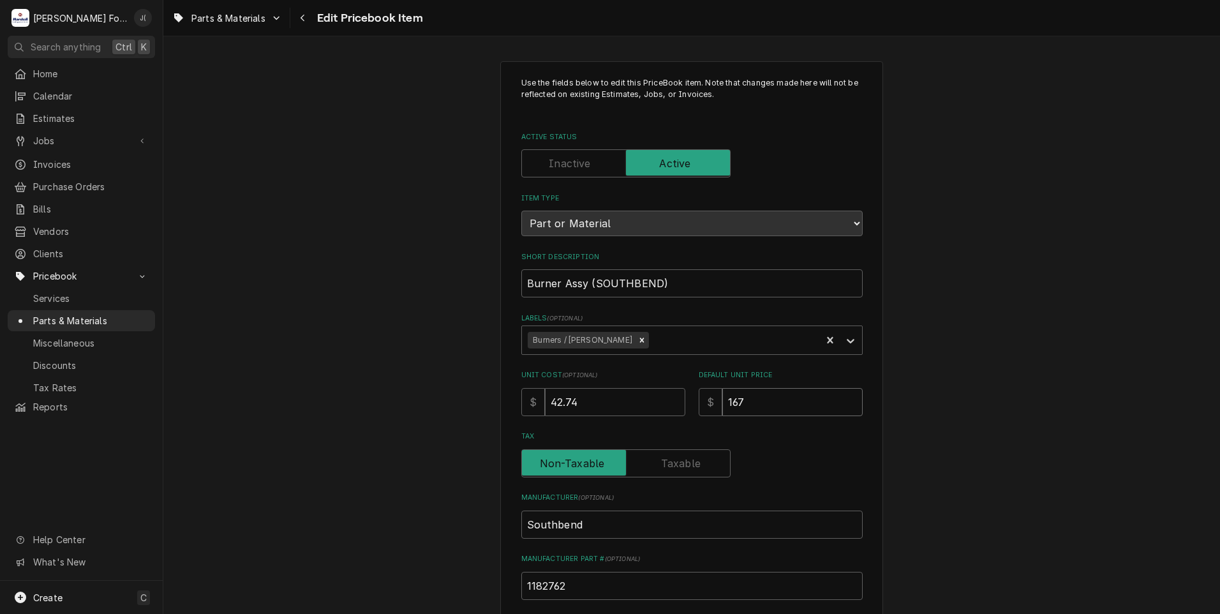
drag, startPoint x: 779, startPoint y: 402, endPoint x: 472, endPoint y: 398, distance: 307.0
click at [472, 398] on div "Use the fields below to edit this PriceBook item. Note that changes made here w…" at bounding box center [691, 499] width 1057 height 899
type textarea "x"
type input "2"
type textarea "x"
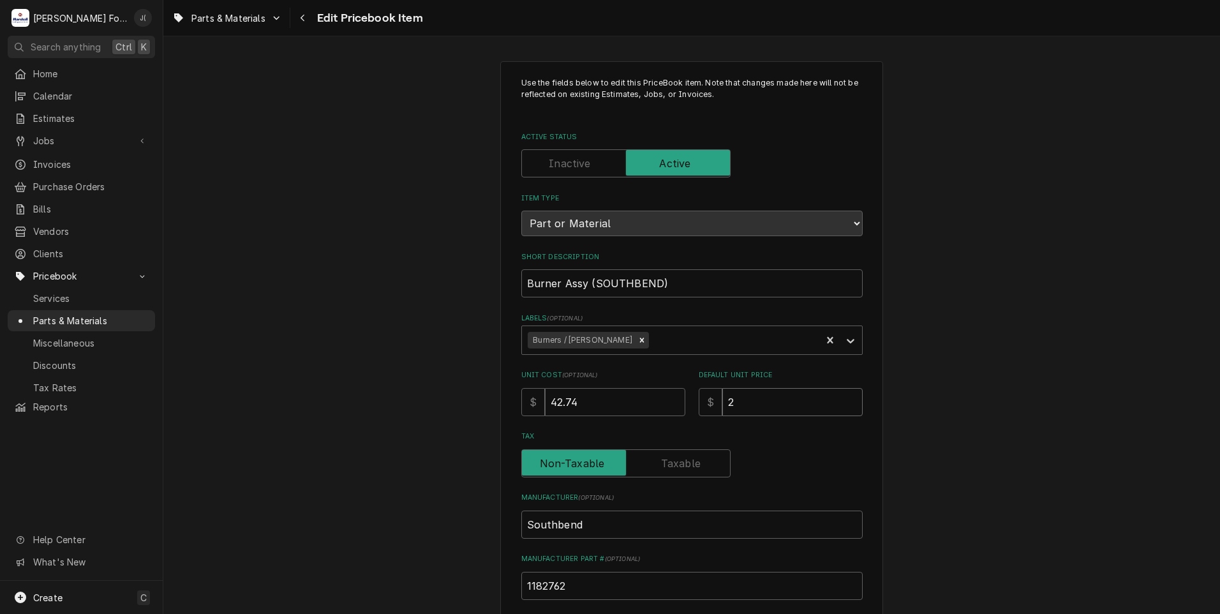
type input "26"
type textarea "x"
type input "261"
type textarea "x"
type input "261.0"
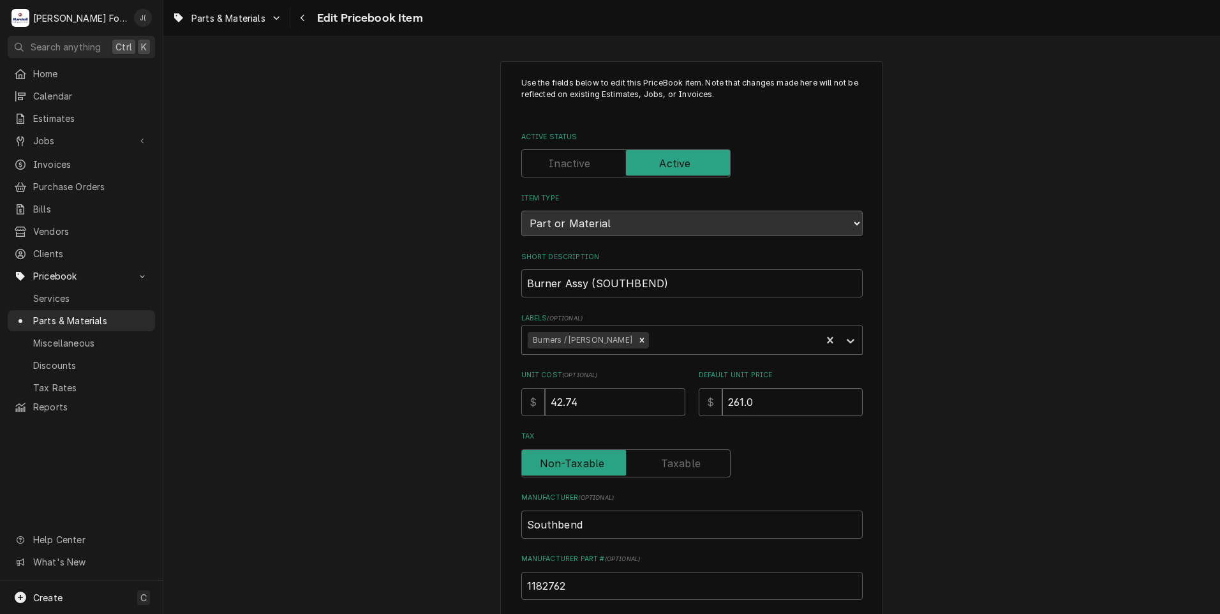
type textarea "x"
type input "261.00"
drag, startPoint x: 566, startPoint y: 397, endPoint x: 264, endPoint y: 400, distance: 301.9
click at [294, 398] on div "Use the fields below to edit this PriceBook item. Note that changes made here w…" at bounding box center [691, 499] width 1057 height 899
type textarea "x"
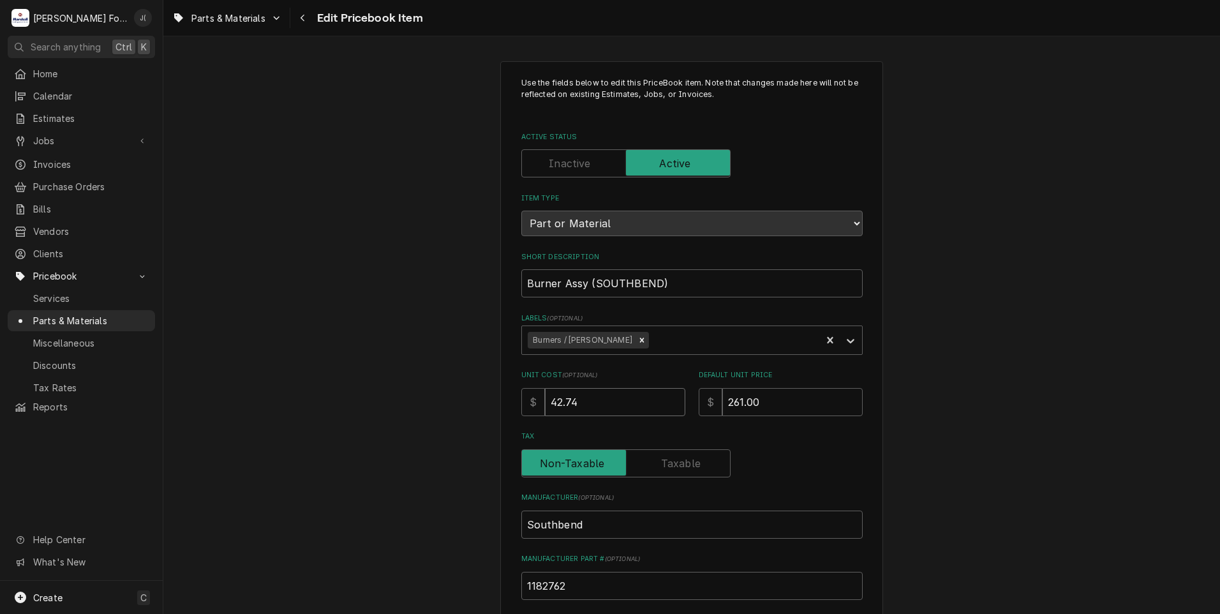
type input "9"
type textarea "x"
type input "94"
type textarea "x"
type input "94.9"
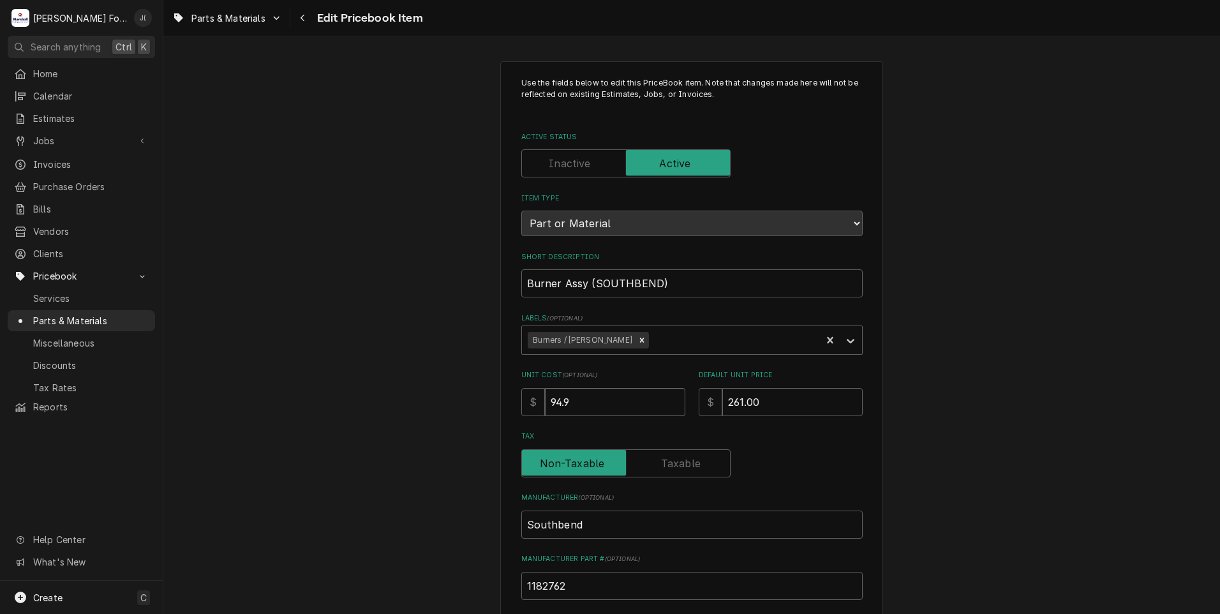
type textarea "x"
type input "94.96"
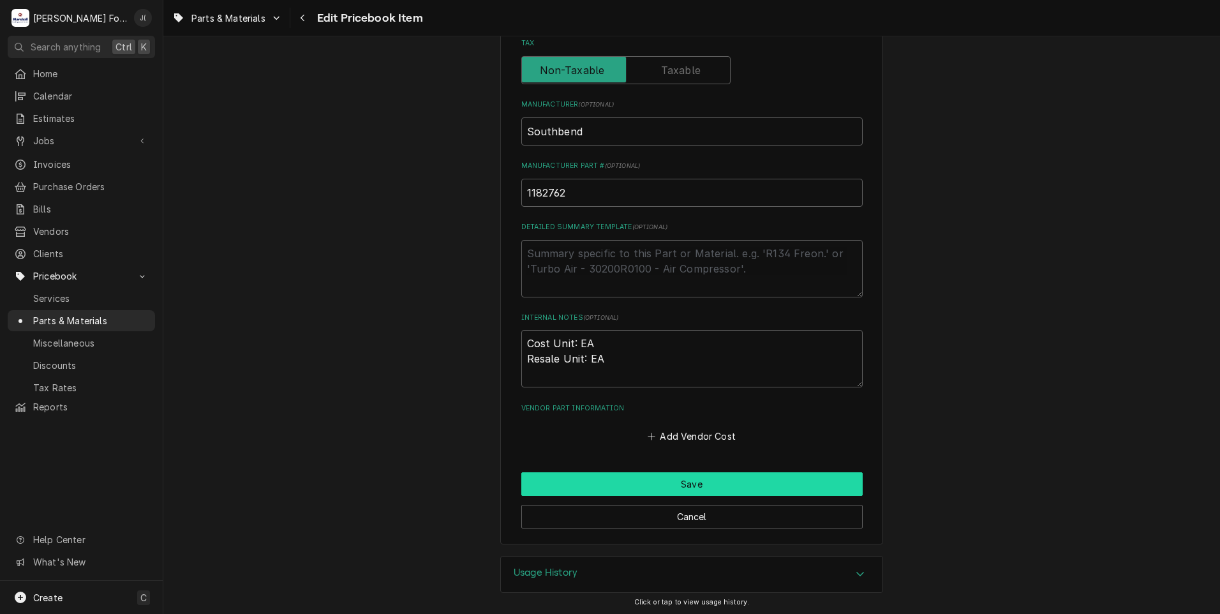
click at [641, 490] on button "Save" at bounding box center [691, 484] width 341 height 24
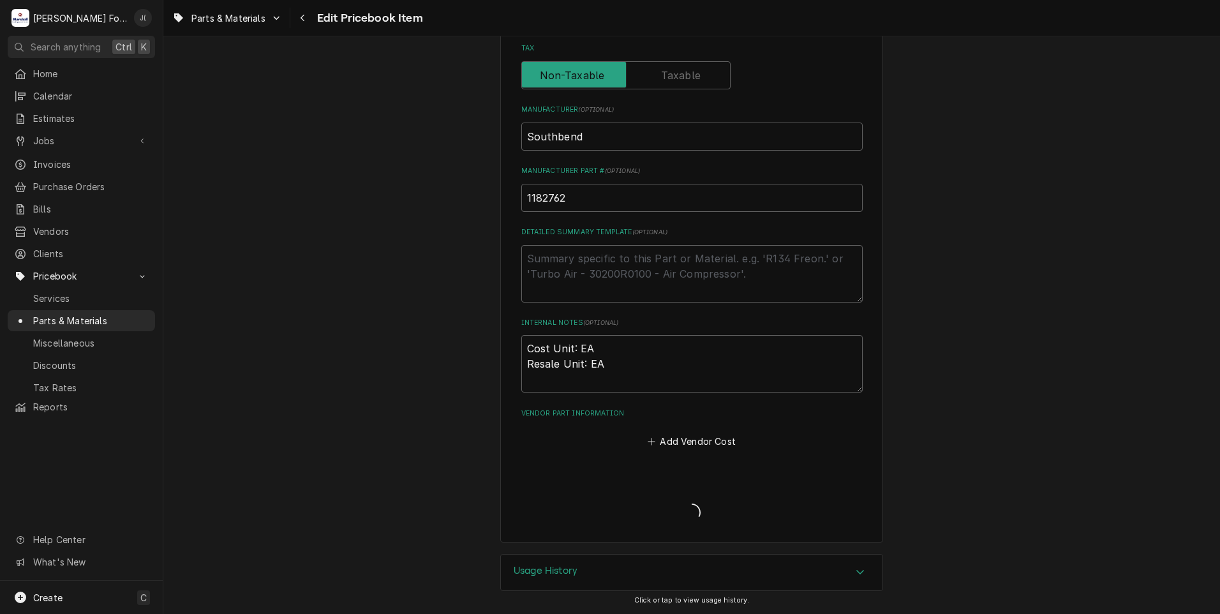
scroll to position [386, 0]
type textarea "x"
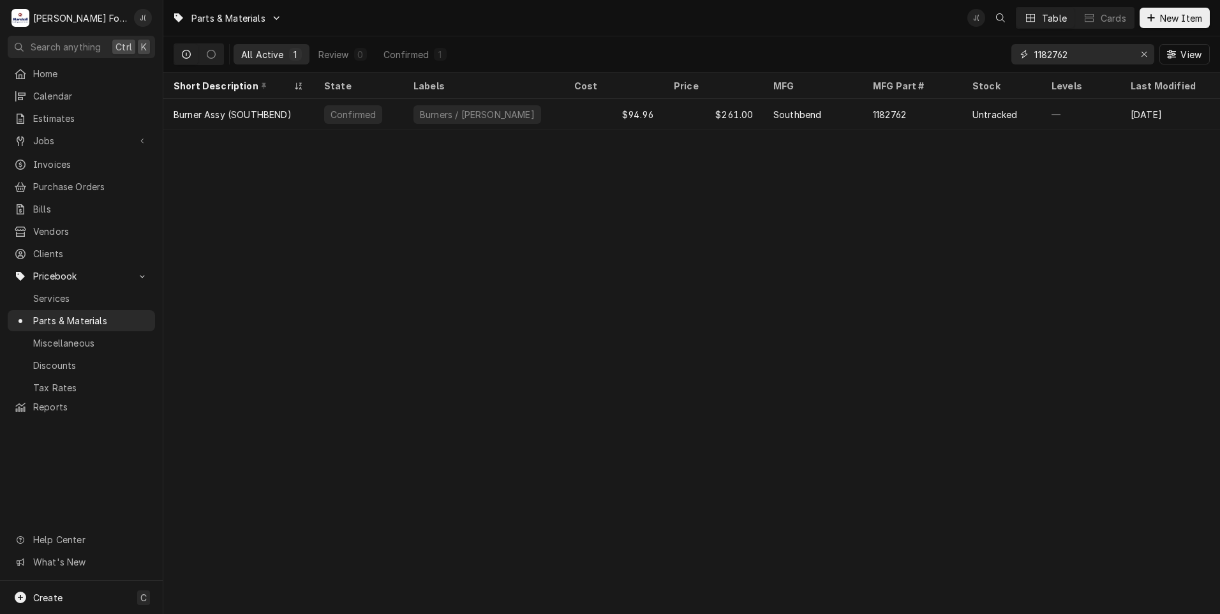
drag, startPoint x: 1142, startPoint y: 57, endPoint x: 1118, endPoint y: 57, distance: 23.6
click at [1140, 57] on div "Erase input" at bounding box center [1144, 54] width 13 height 13
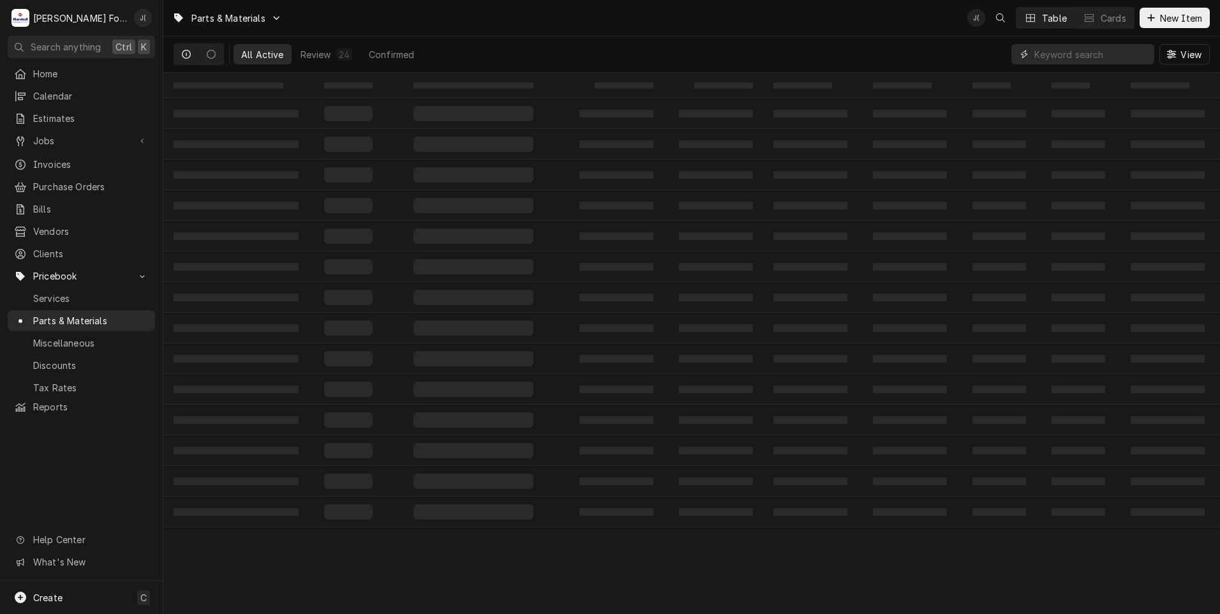
paste input "1183676"
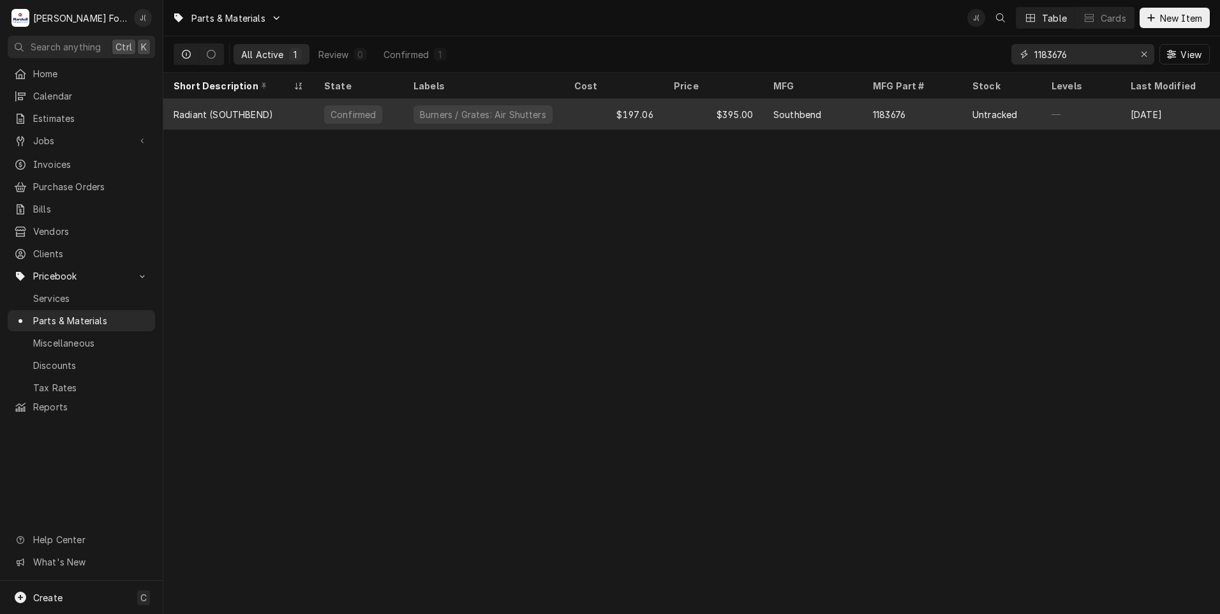
type input "1183676"
click at [596, 114] on div "$197.06" at bounding box center [614, 114] width 100 height 31
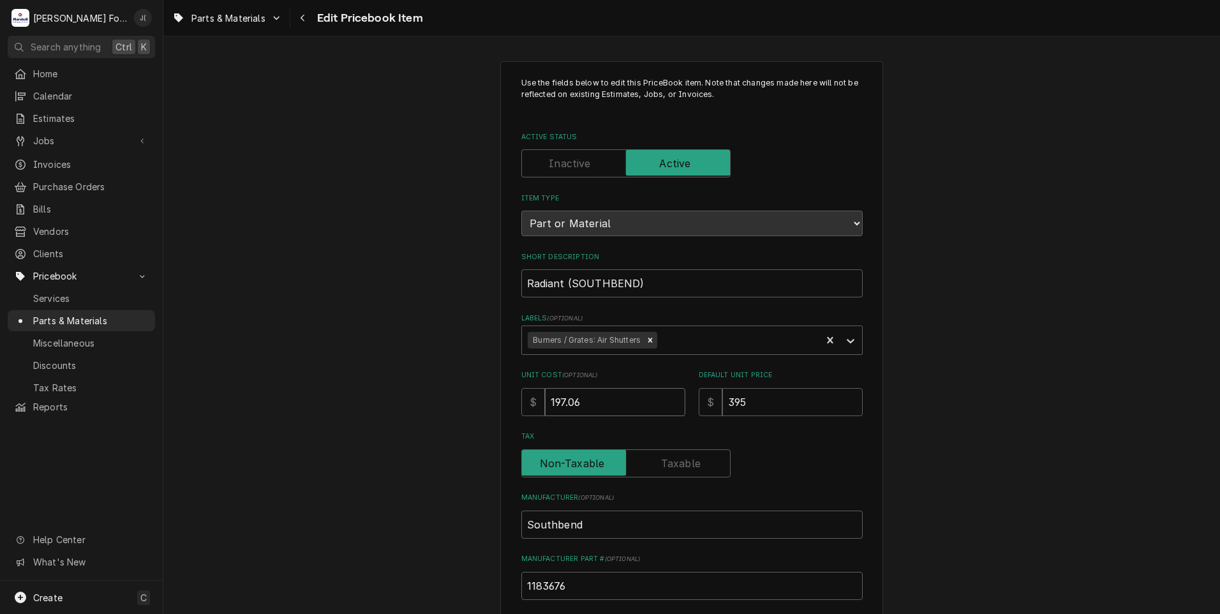
drag, startPoint x: 612, startPoint y: 404, endPoint x: 321, endPoint y: 360, distance: 294.4
click at [442, 383] on div "Use the fields below to edit this PriceBook item. Note that changes made here w…" at bounding box center [691, 499] width 1057 height 899
type textarea "x"
type input "8"
type textarea "x"
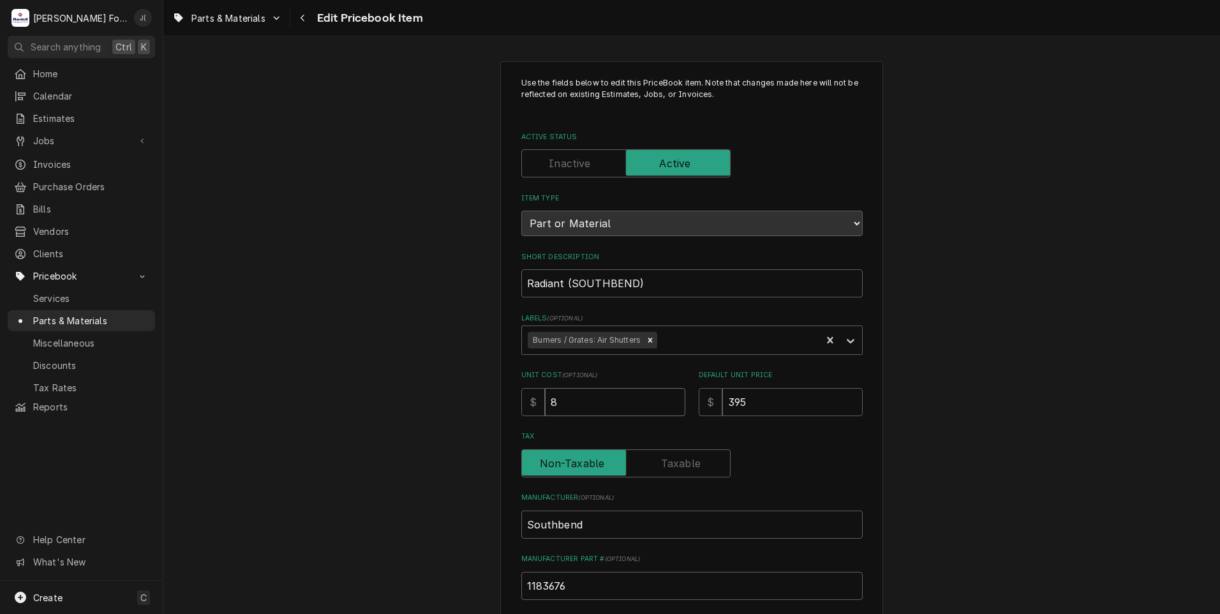
type input "82"
type textarea "x"
type input "826"
type textarea "x"
type input "82"
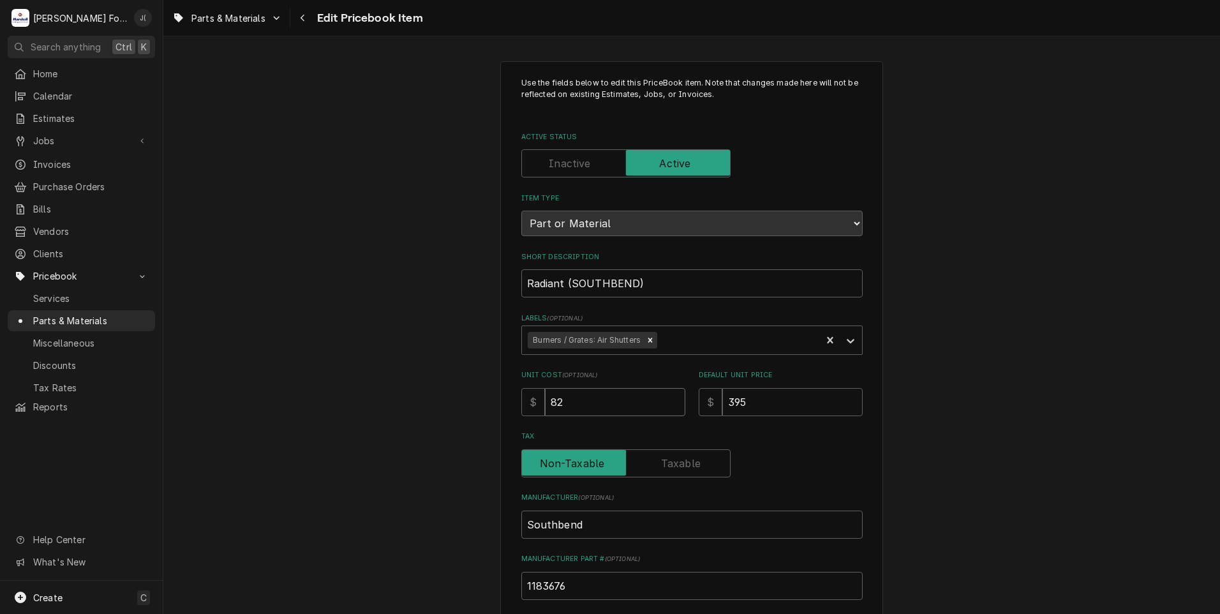
type textarea "x"
type input "8"
type textarea "x"
type input "2"
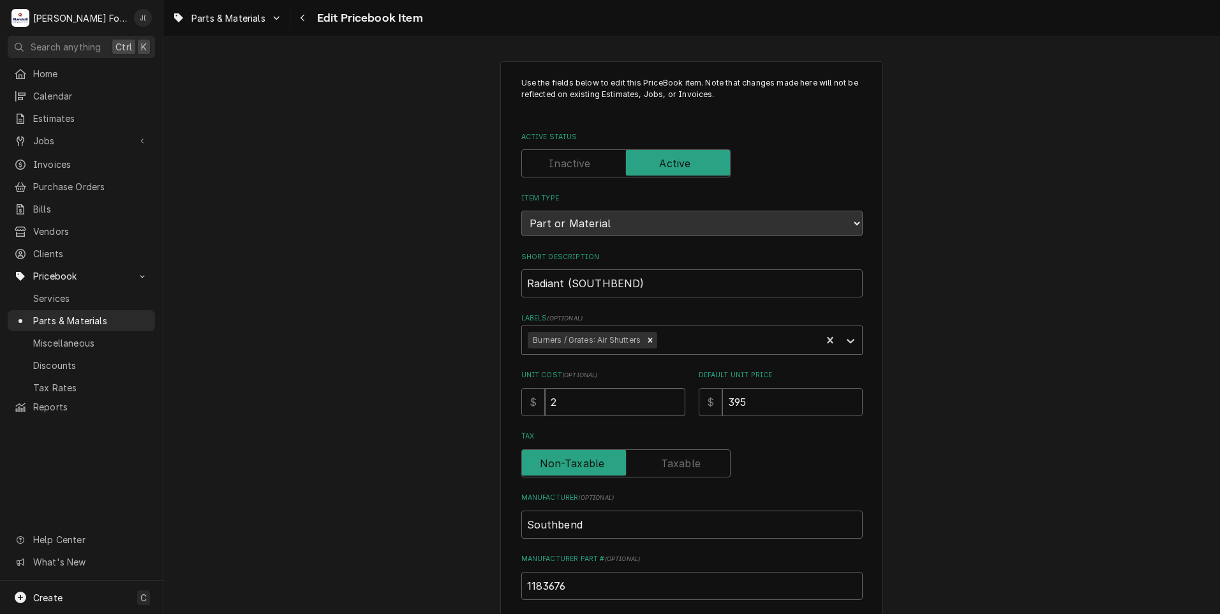
type textarea "x"
type input "29"
type textarea "x"
type input "291"
type textarea "x"
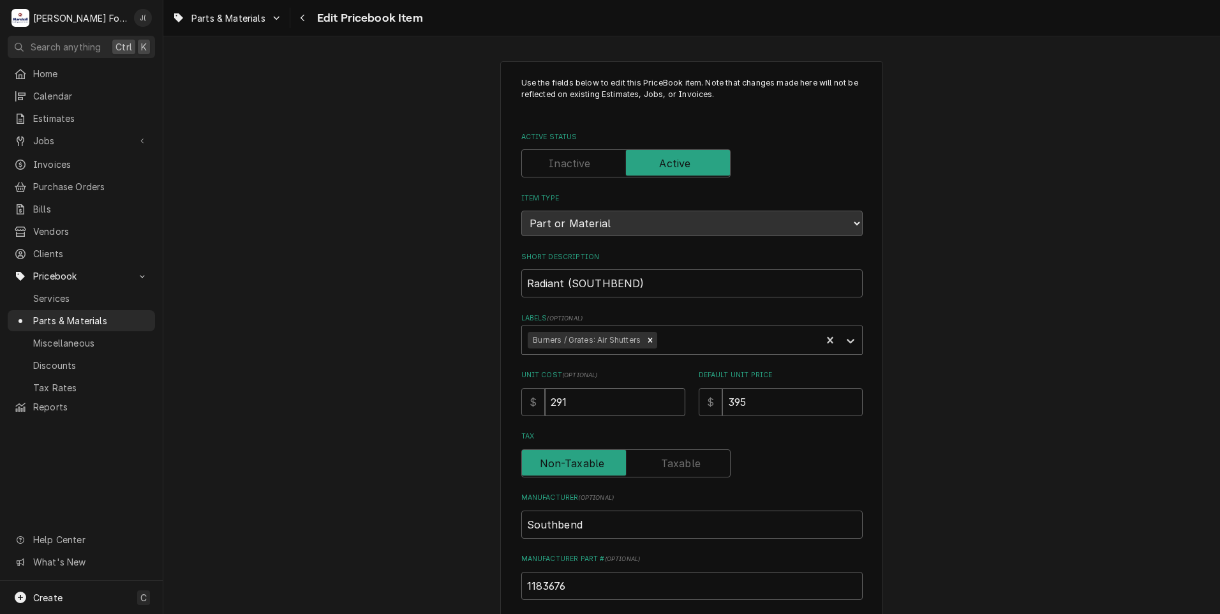
type input "291.2"
type textarea "x"
type input "291.26"
type textarea "x"
type input "8"
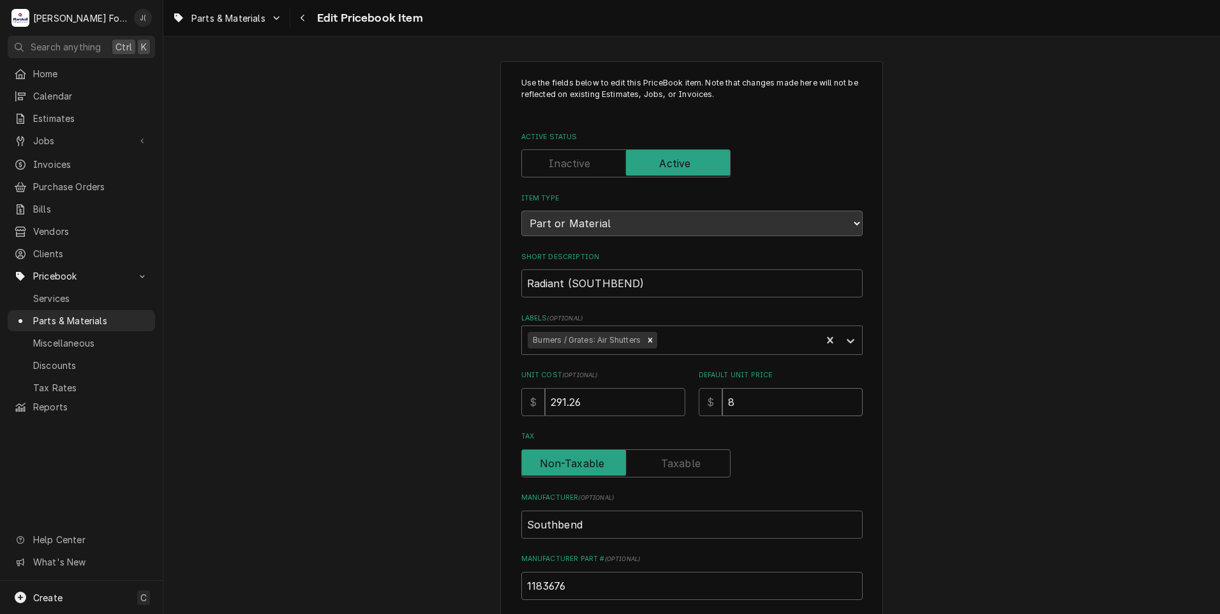
type textarea "x"
type input "82"
type textarea "x"
type input "826"
type textarea "x"
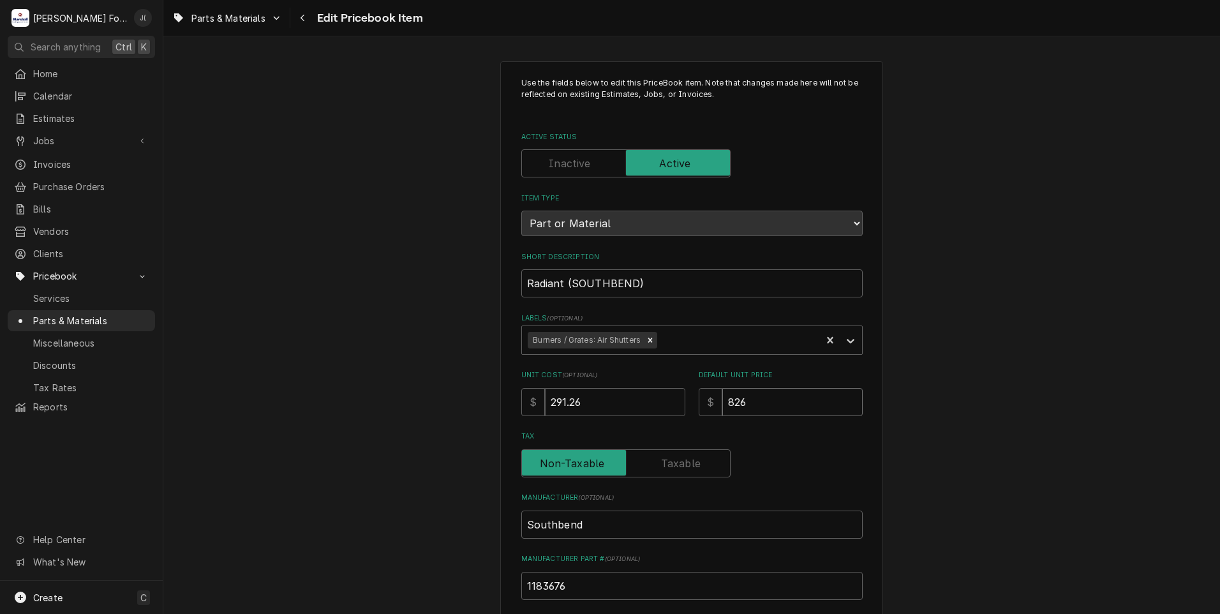
type input "826.0"
type textarea "x"
type input "826.00"
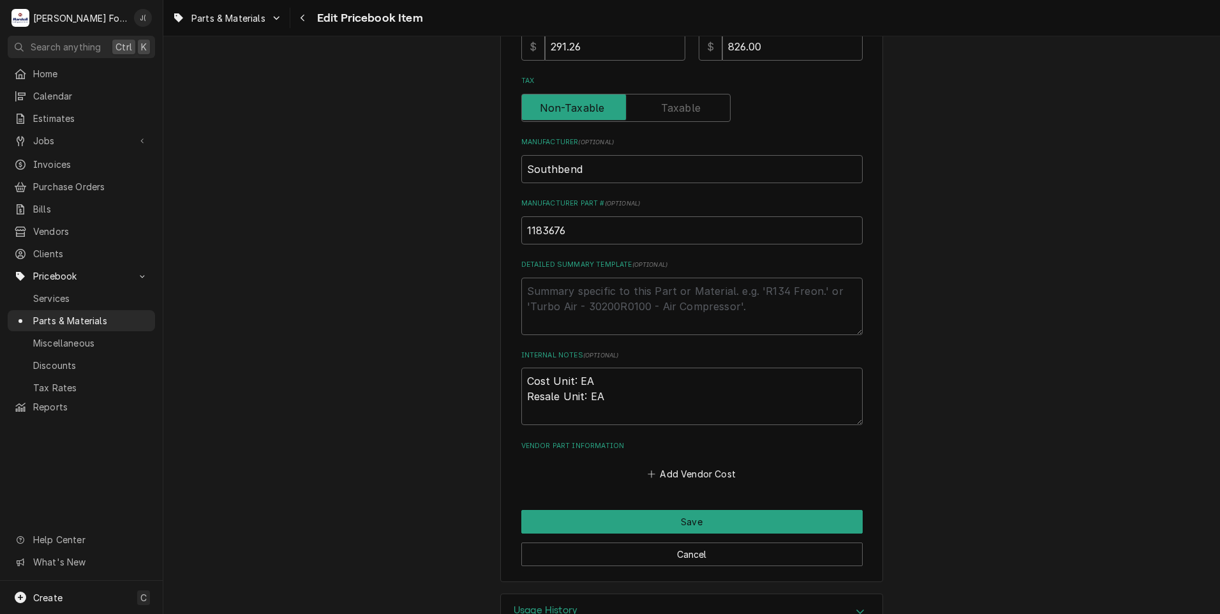
scroll to position [383, 0]
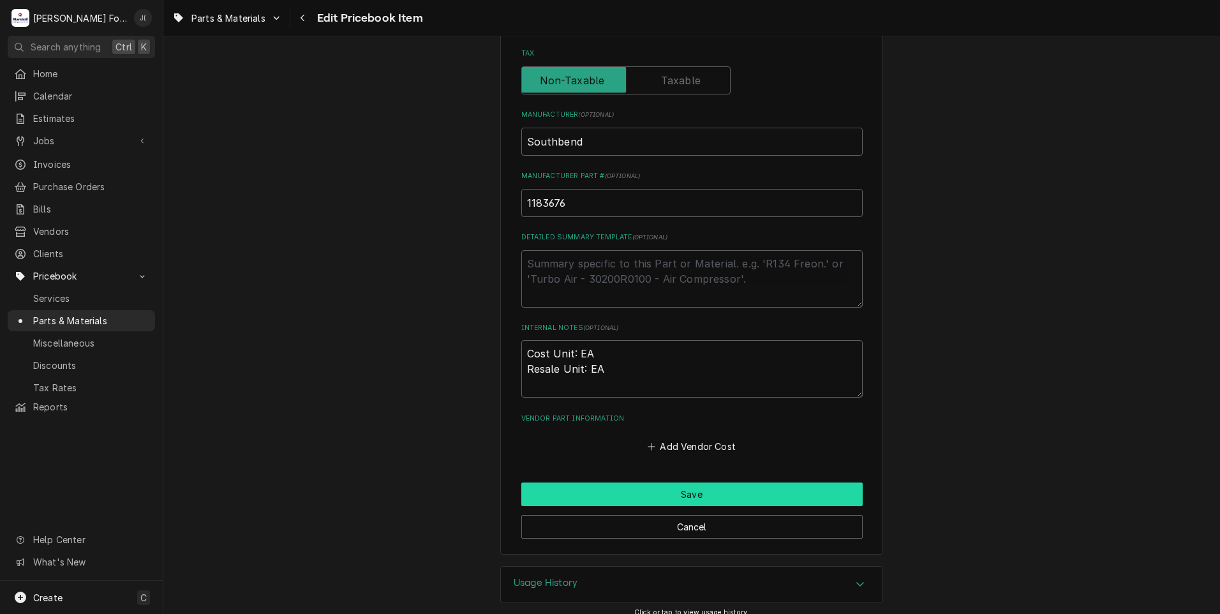
click at [592, 492] on button "Save" at bounding box center [691, 495] width 341 height 24
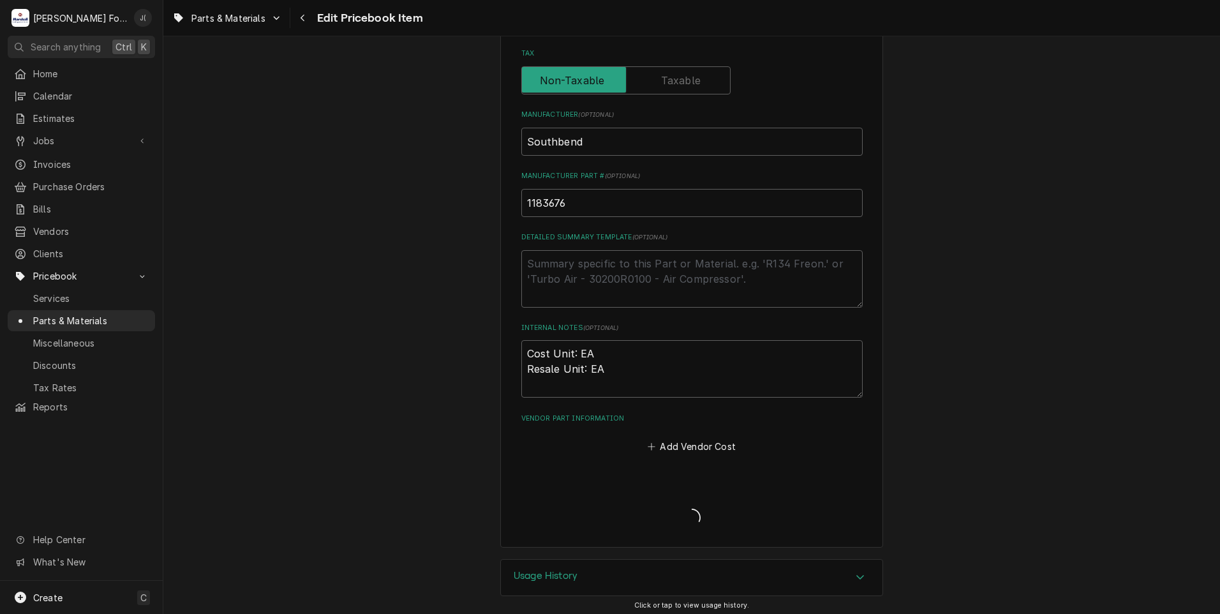
type textarea "x"
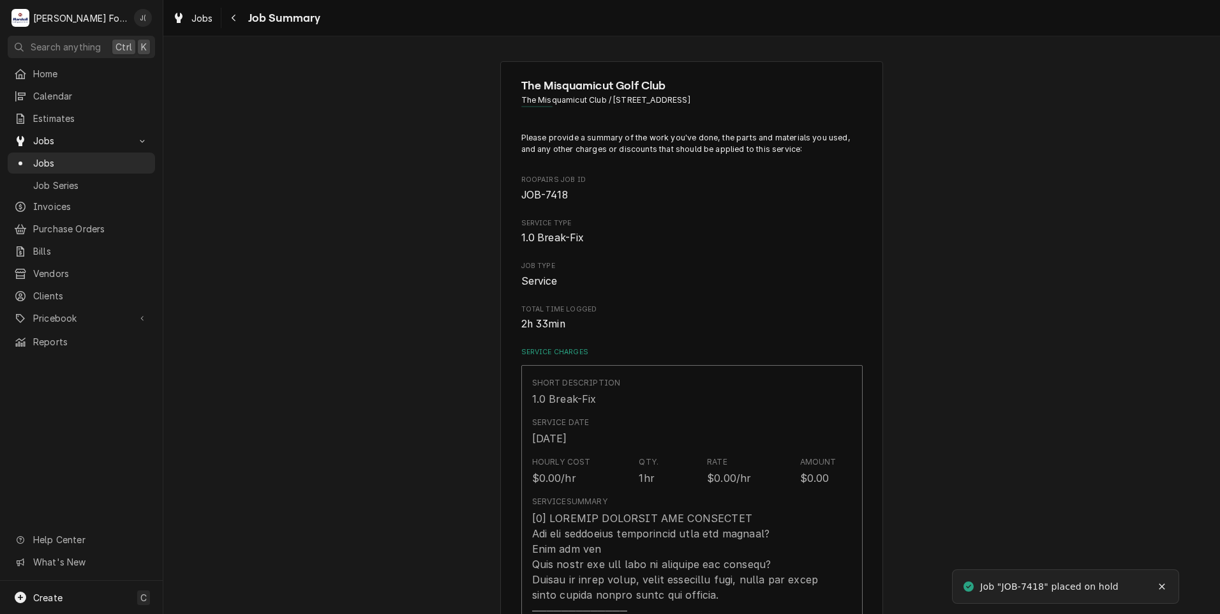
type textarea "x"
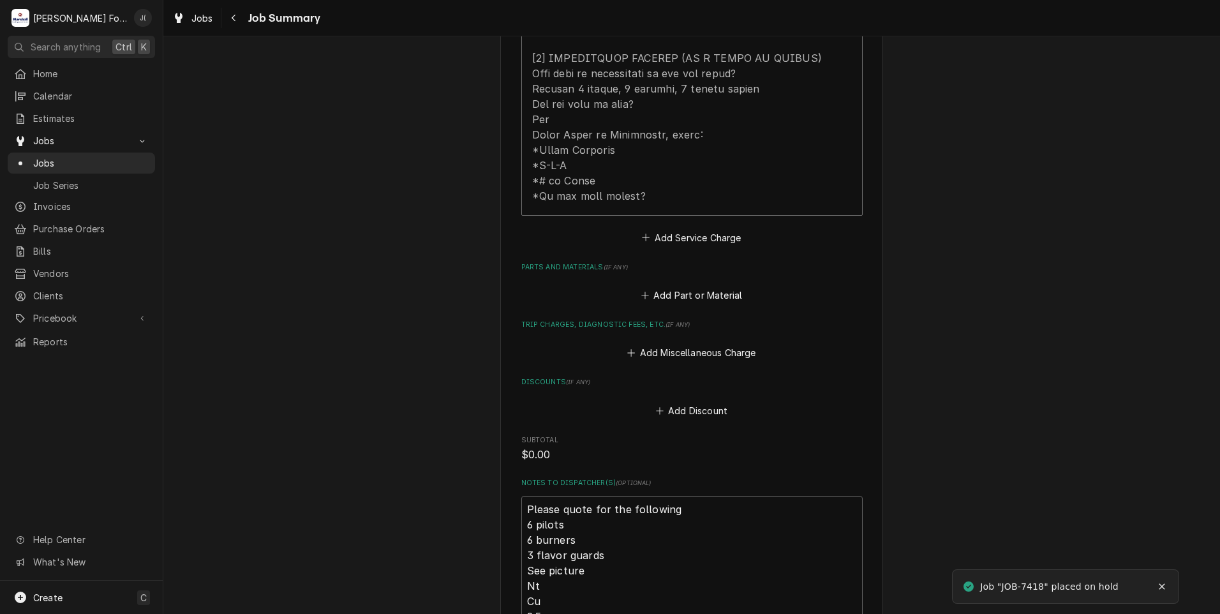
scroll to position [766, 0]
click at [679, 287] on button "Add Part or Material" at bounding box center [691, 296] width 105 height 18
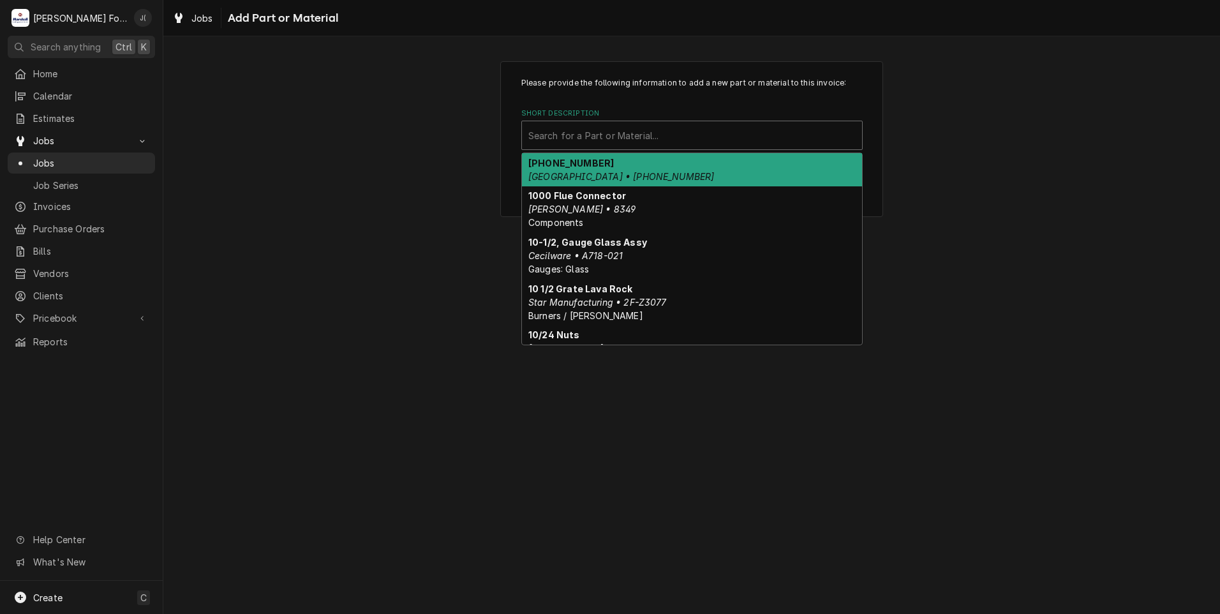
click at [620, 129] on div "Short Description" at bounding box center [692, 135] width 327 height 23
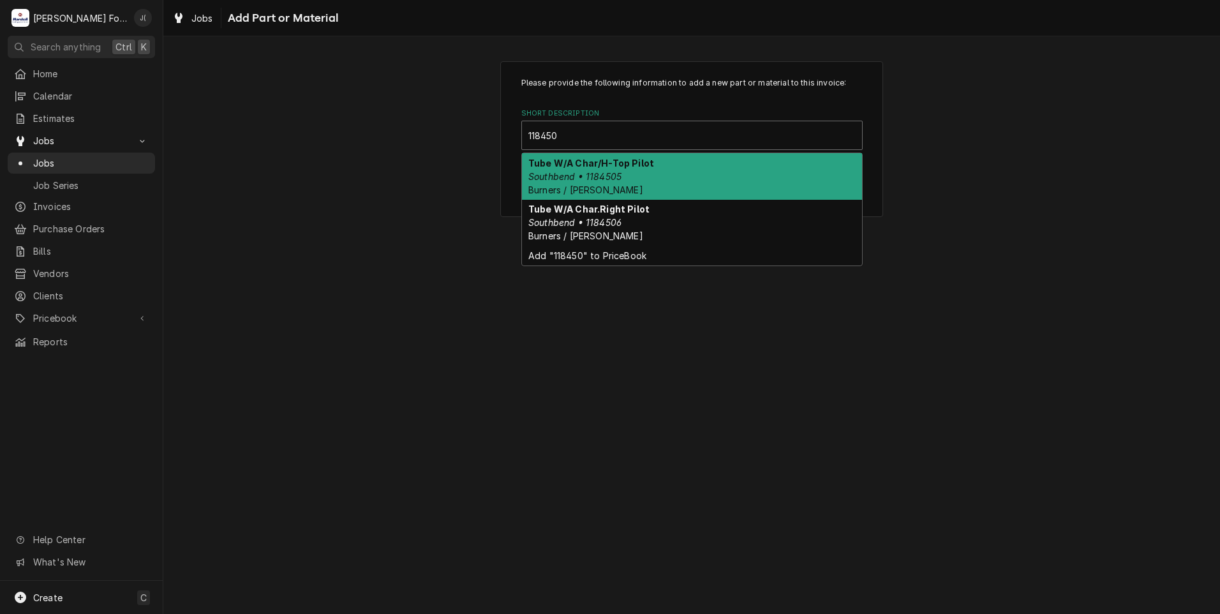
type input "1184505"
click at [607, 166] on strong "Tube W/A Char/H-Top Pilot" at bounding box center [592, 163] width 126 height 11
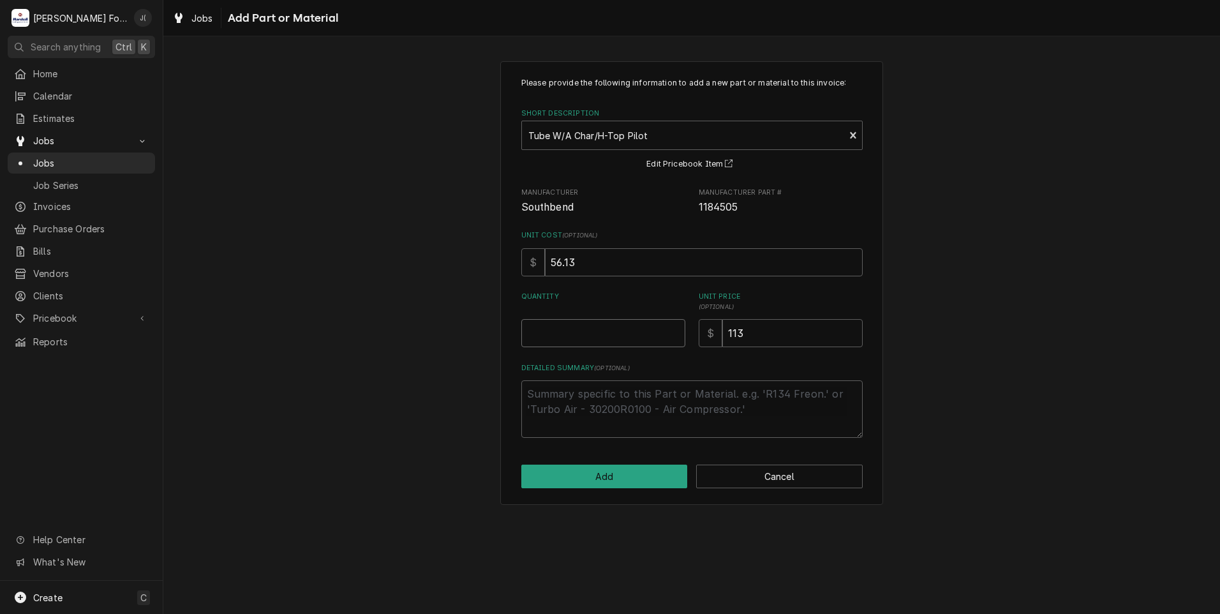
click at [596, 333] on input "Quantity" at bounding box center [603, 333] width 164 height 28
type textarea "x"
type input "3"
click at [599, 481] on button "Add" at bounding box center [604, 477] width 167 height 24
type textarea "x"
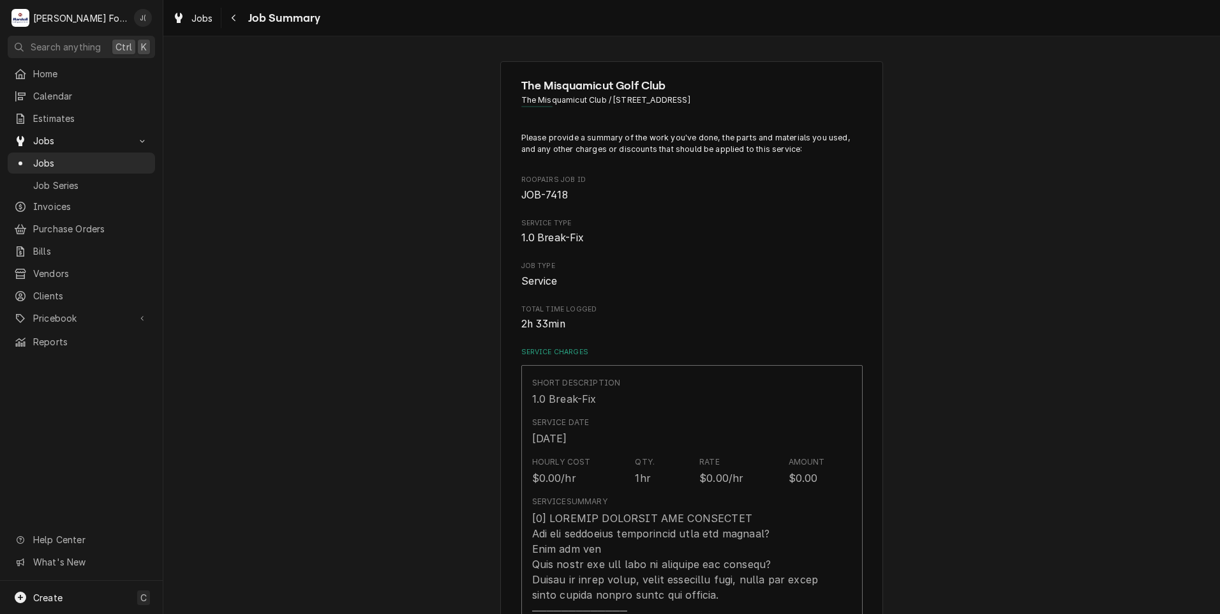
scroll to position [766, 0]
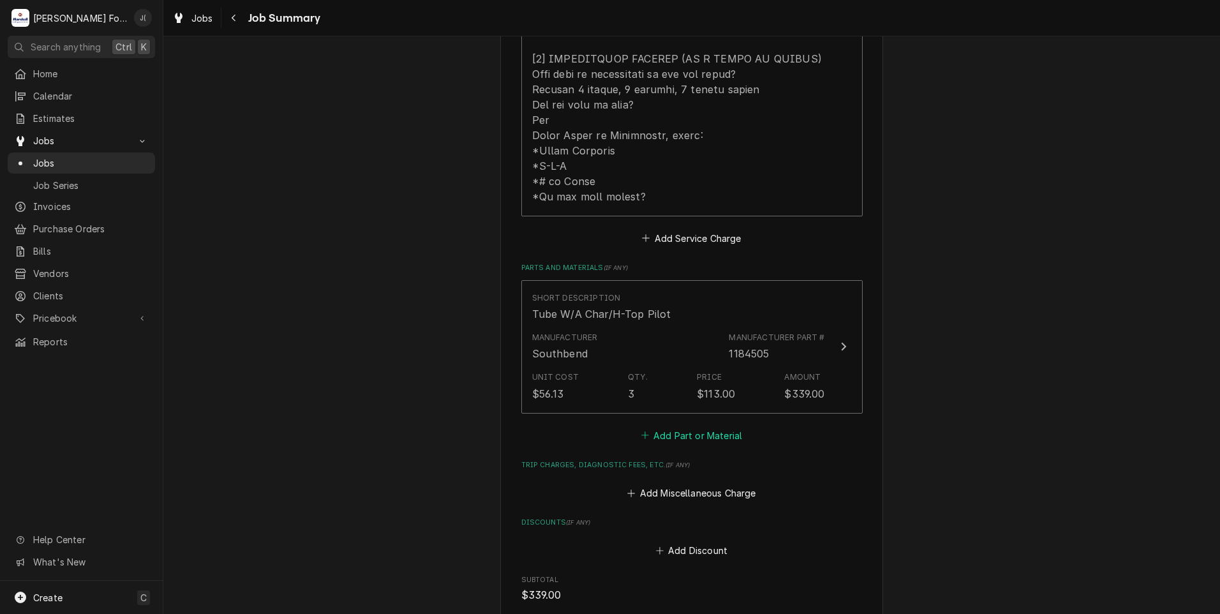
click at [677, 426] on button "Add Part or Material" at bounding box center [691, 435] width 105 height 18
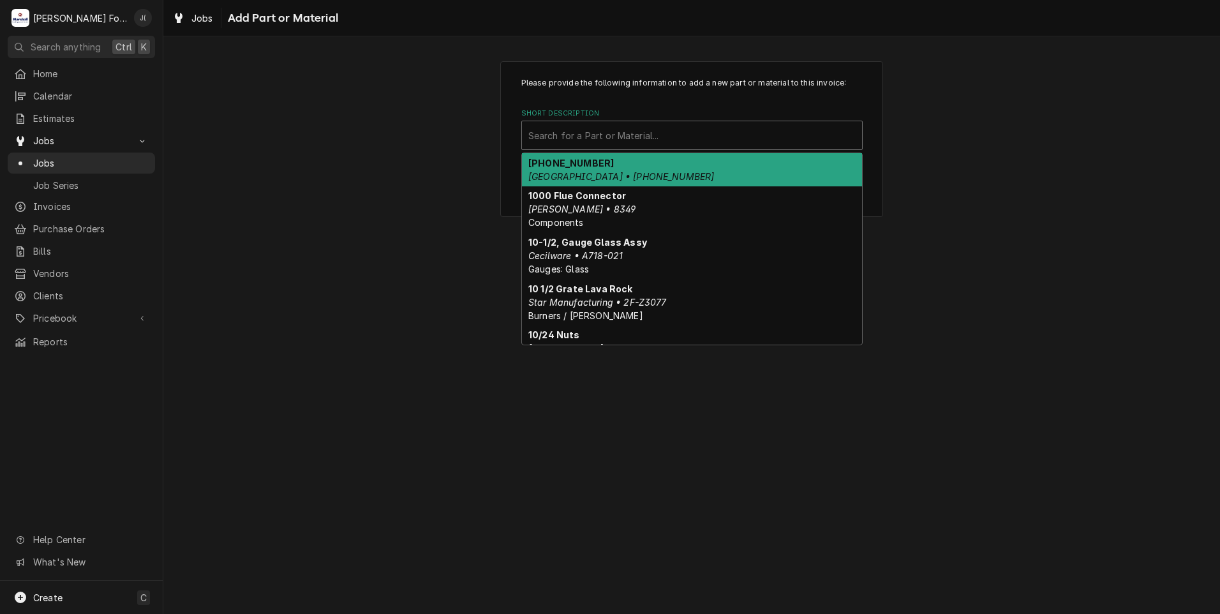
click at [645, 139] on div "Short Description" at bounding box center [692, 135] width 327 height 23
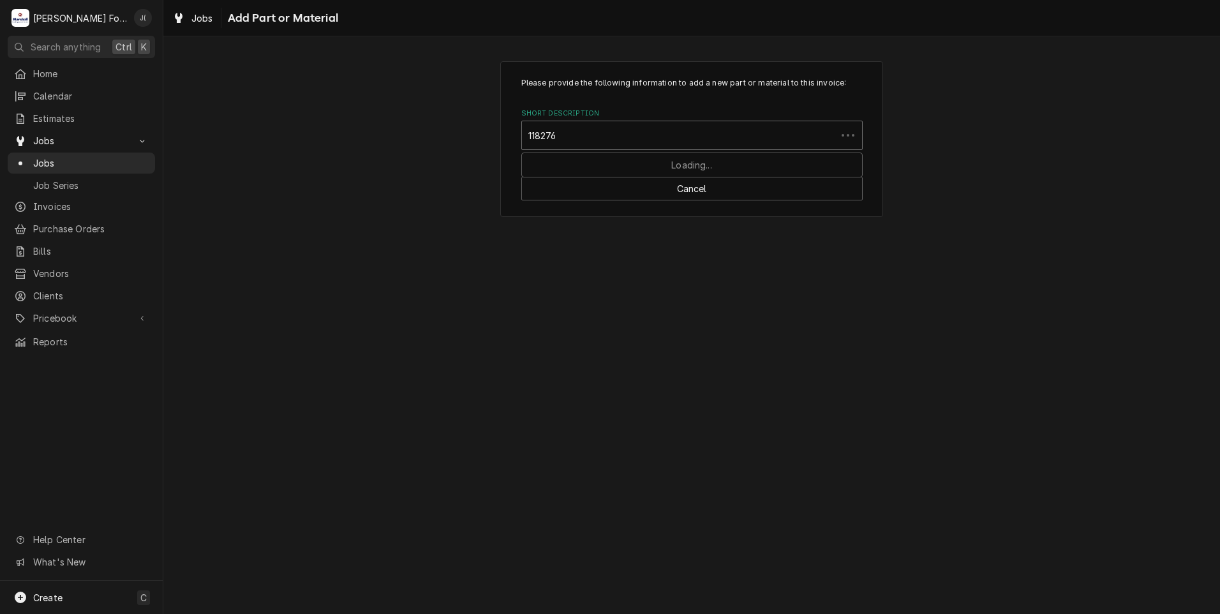
type input "1182762"
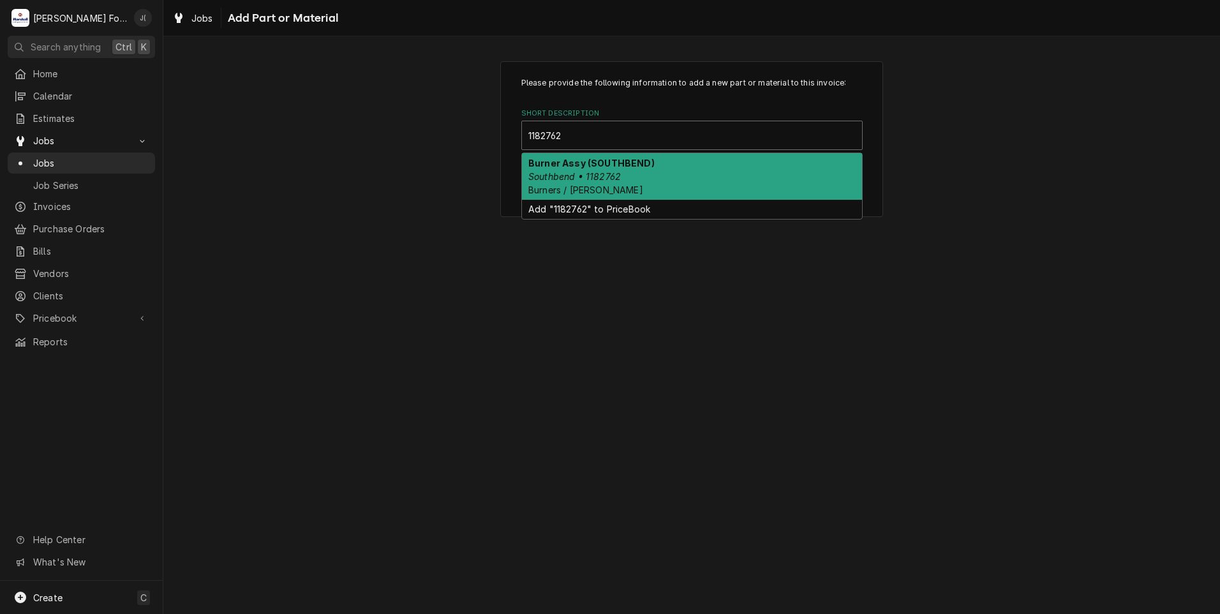
click at [652, 169] on div "Burner Assy (SOUTHBEND) Southbend • 1182762 Burners / Grates" at bounding box center [692, 176] width 340 height 47
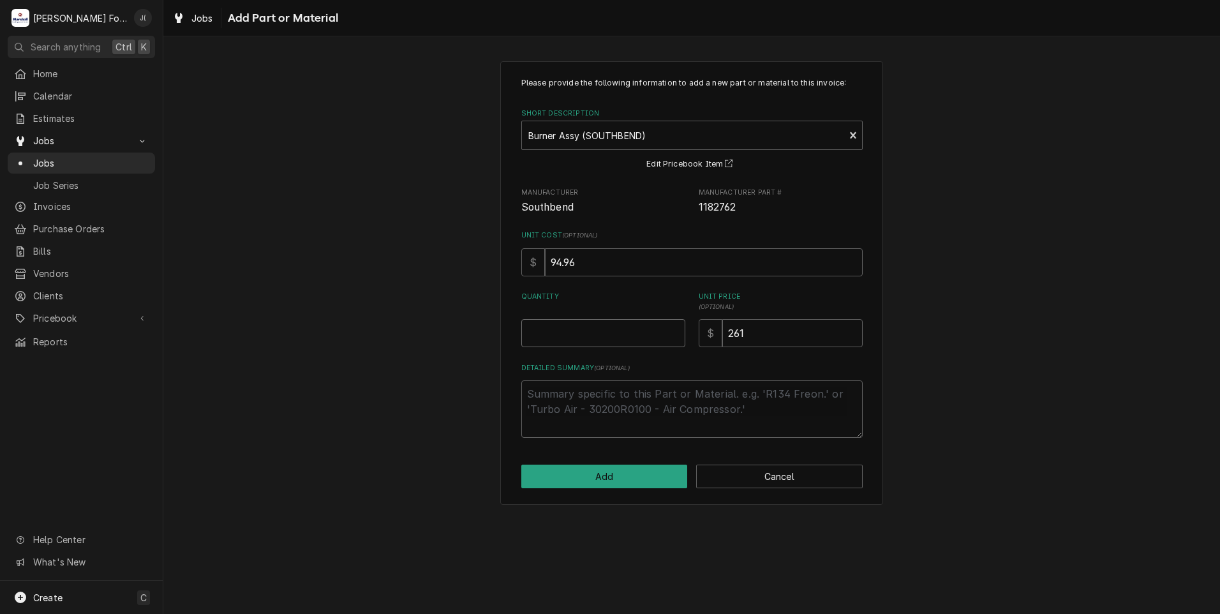
click at [602, 327] on input "Quantity" at bounding box center [603, 333] width 164 height 28
type textarea "x"
type input "6"
click at [641, 480] on button "Add" at bounding box center [604, 477] width 167 height 24
type textarea "x"
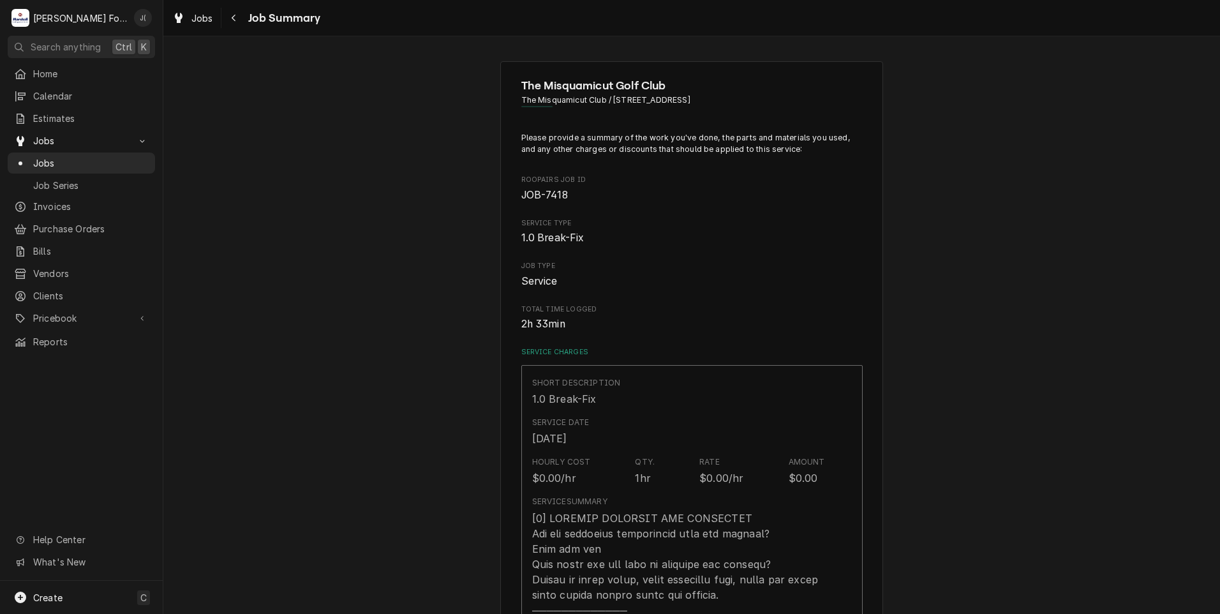
scroll to position [766, 0]
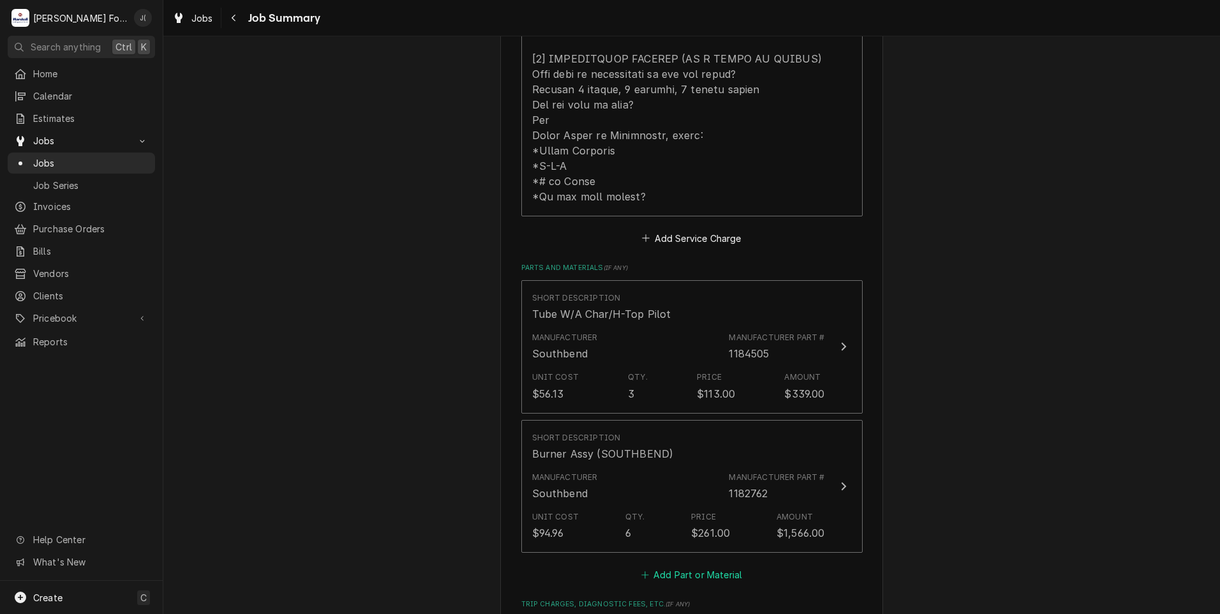
click at [671, 566] on button "Add Part or Material" at bounding box center [691, 575] width 105 height 18
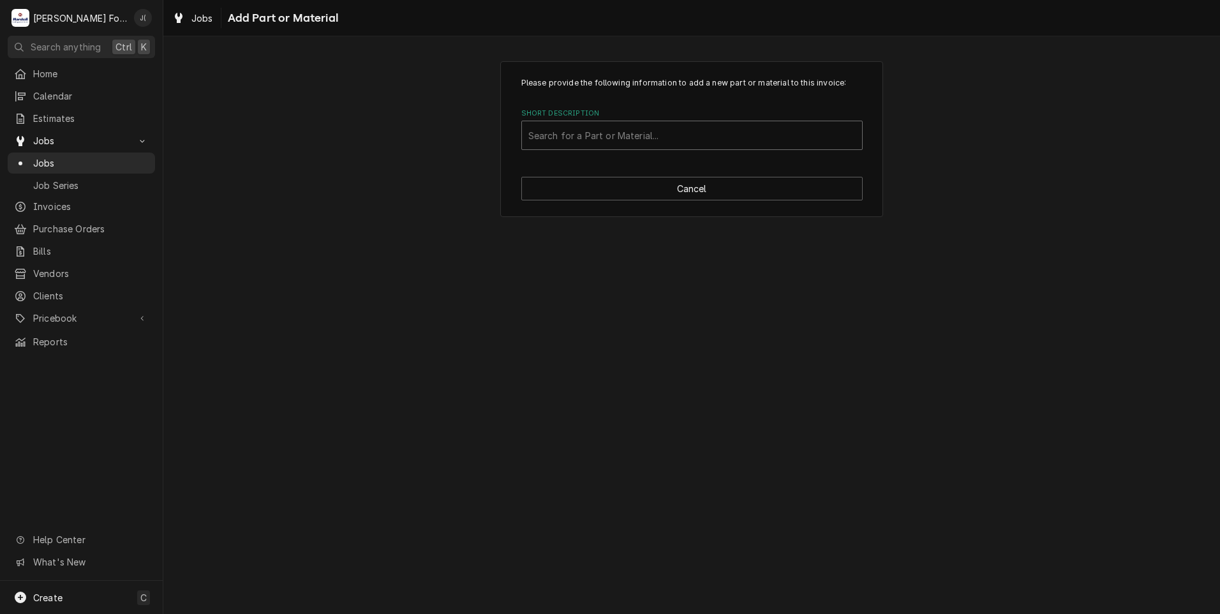
click at [575, 138] on div "Short Description" at bounding box center [692, 135] width 327 height 23
type input "1183676"
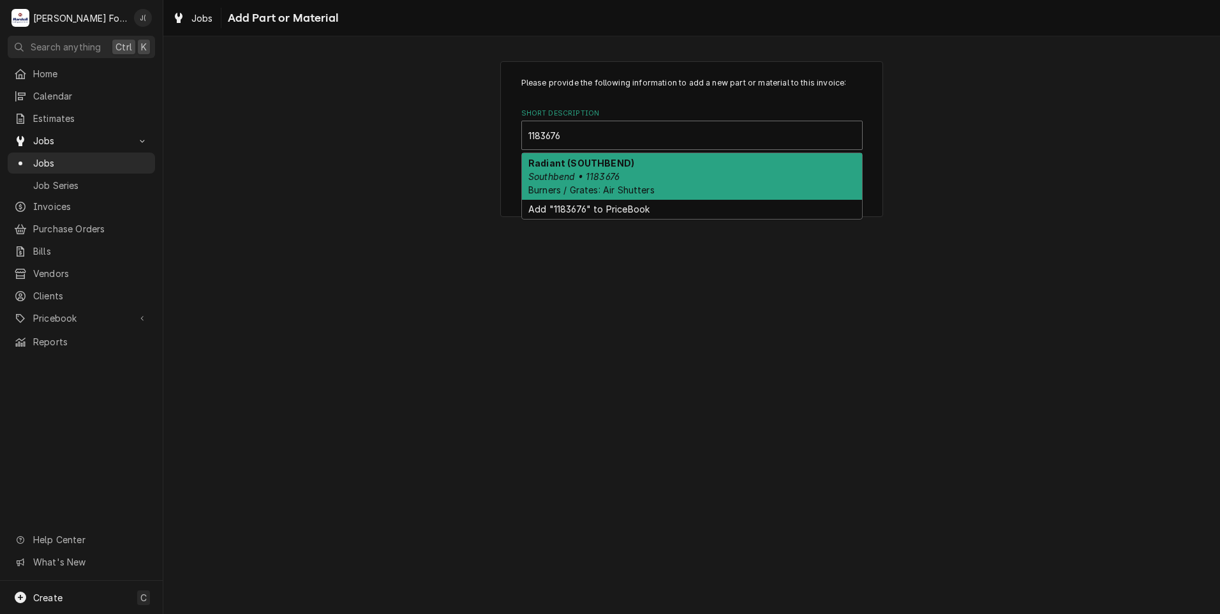
click at [592, 164] on strong "Radiant (SOUTHBEND)" at bounding box center [582, 163] width 106 height 11
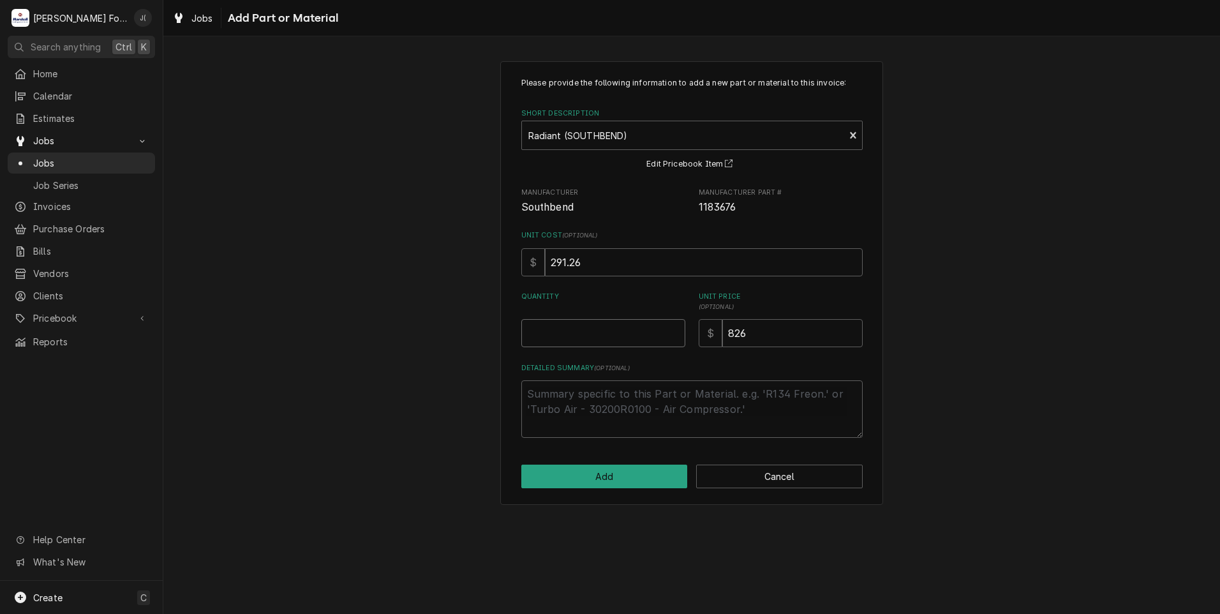
click at [594, 337] on input "Quantity" at bounding box center [603, 333] width 164 height 28
type textarea "x"
type input "3"
click at [638, 490] on div "Please provide the following information to add a new part or material to this …" at bounding box center [691, 283] width 383 height 444
click at [636, 479] on button "Add" at bounding box center [604, 477] width 167 height 24
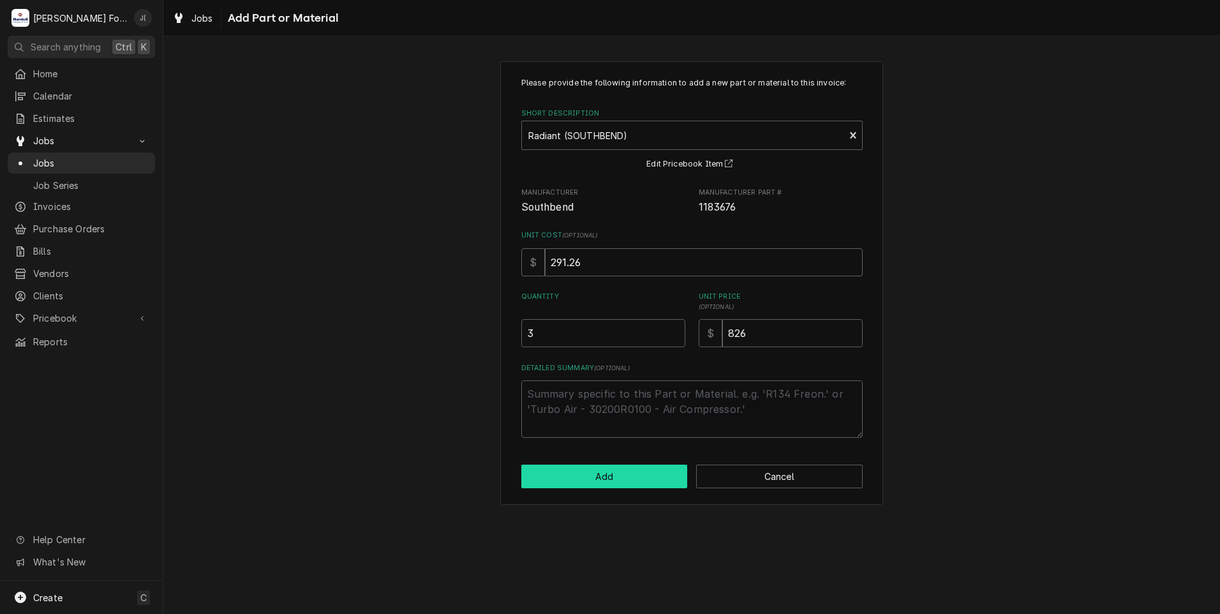
type textarea "x"
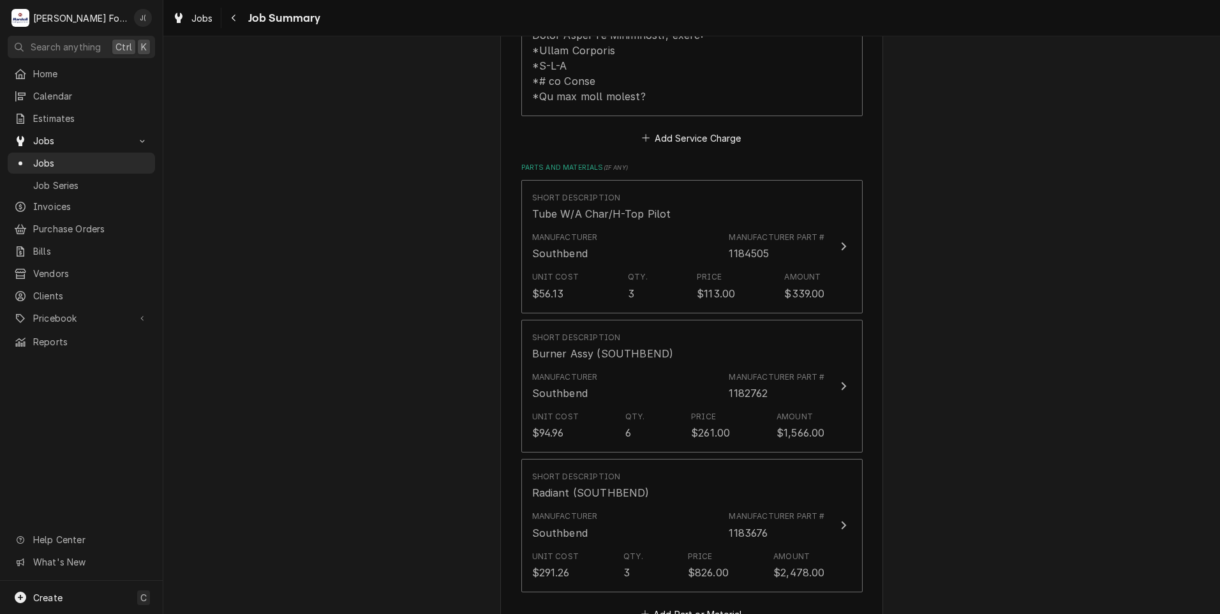
scroll to position [1021, 0]
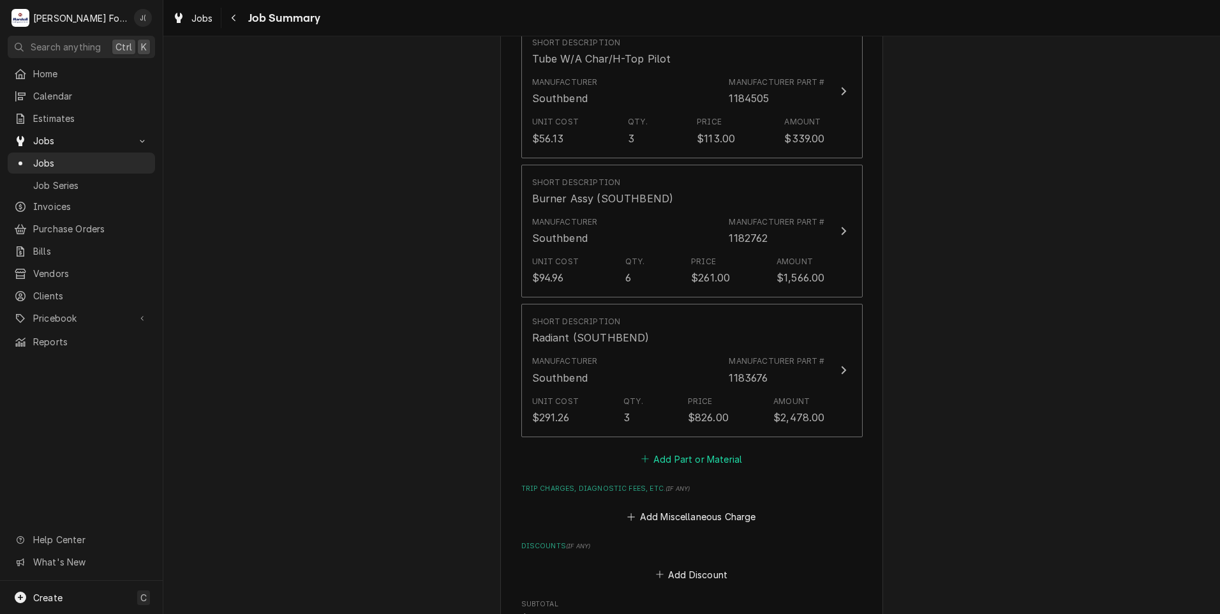
click at [661, 450] on button "Add Part or Material" at bounding box center [691, 459] width 105 height 18
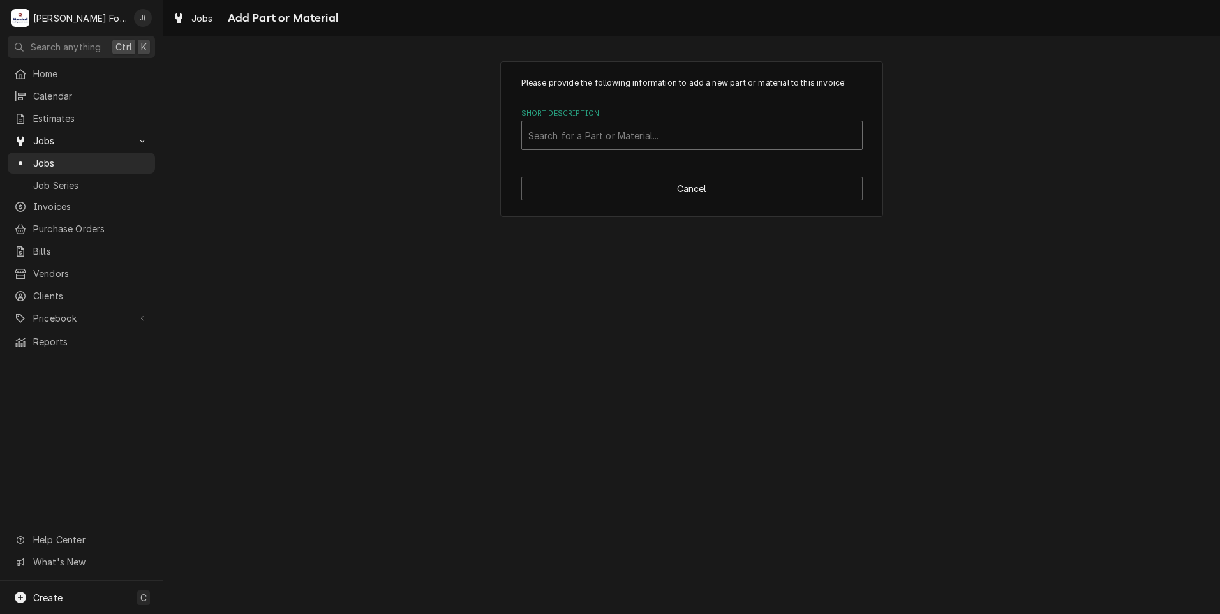
click at [592, 138] on div "Short Description" at bounding box center [692, 135] width 327 height 23
type input "1184506"
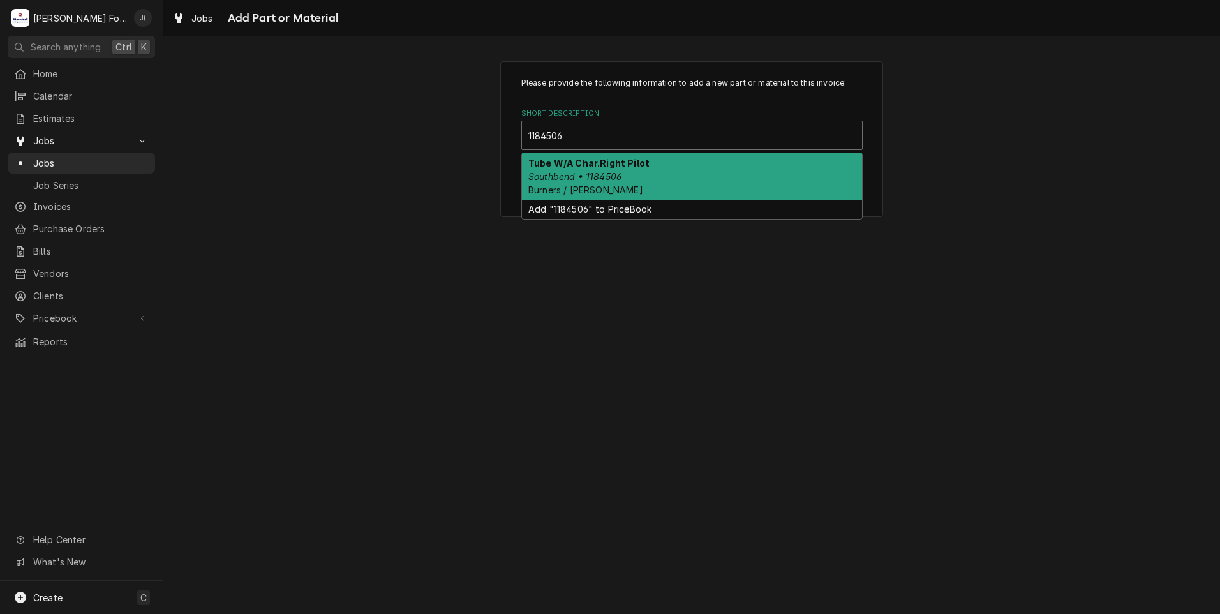
click at [596, 172] on em "Southbend • 1184506" at bounding box center [575, 176] width 93 height 11
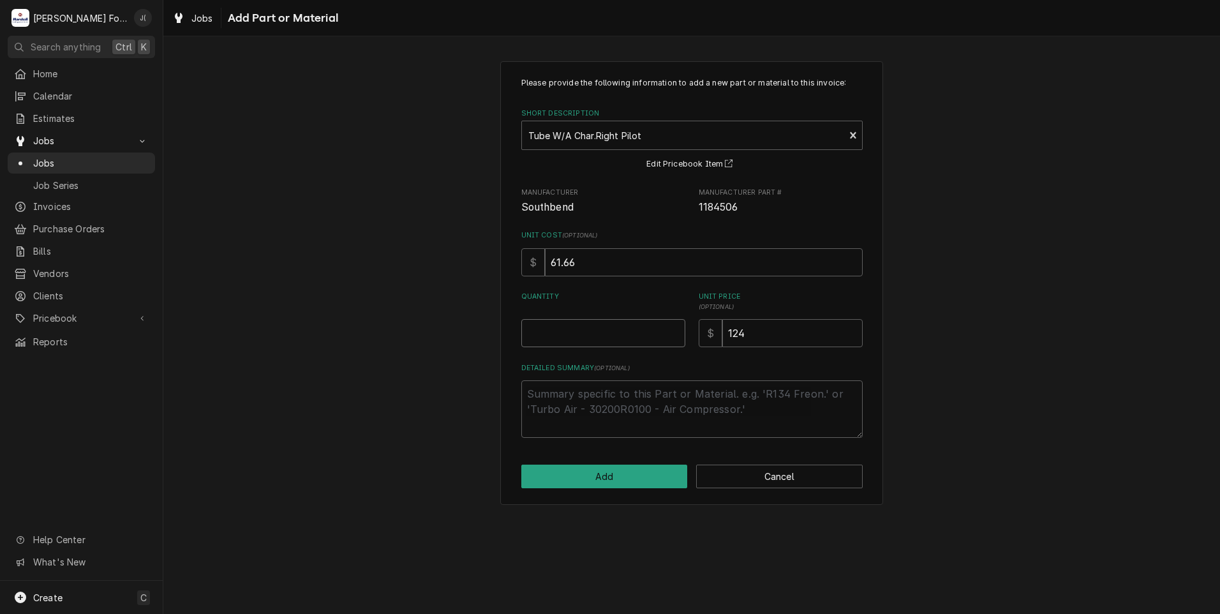
click at [599, 331] on input "Quantity" at bounding box center [603, 333] width 164 height 28
type textarea "x"
type input "3"
click at [649, 476] on button "Add" at bounding box center [604, 477] width 167 height 24
type textarea "x"
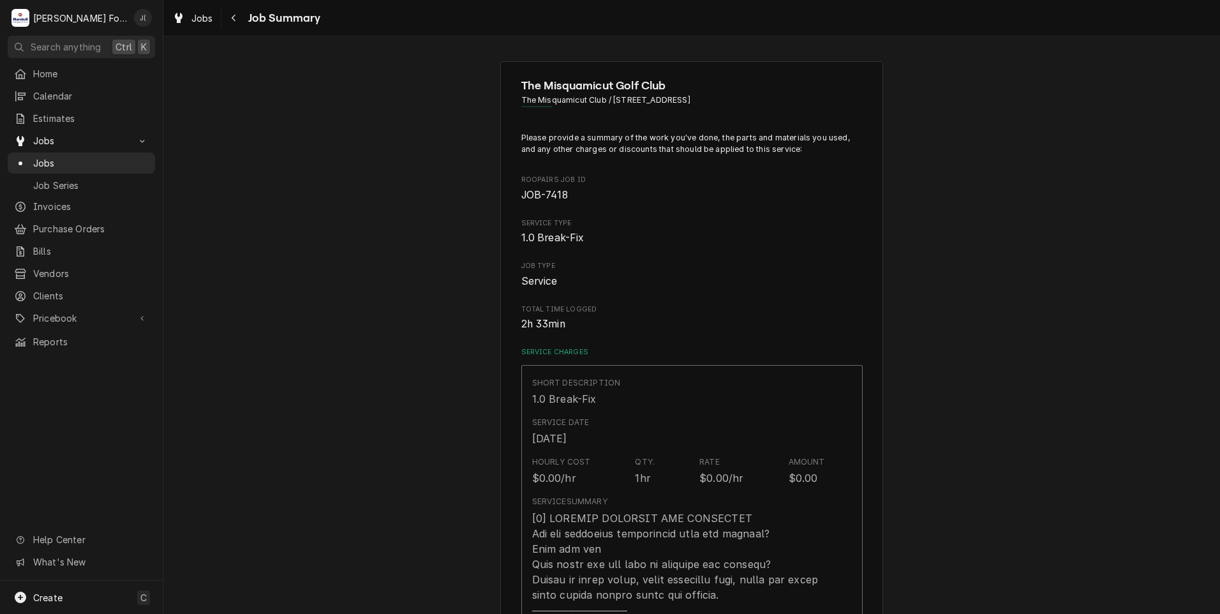
scroll to position [1021, 0]
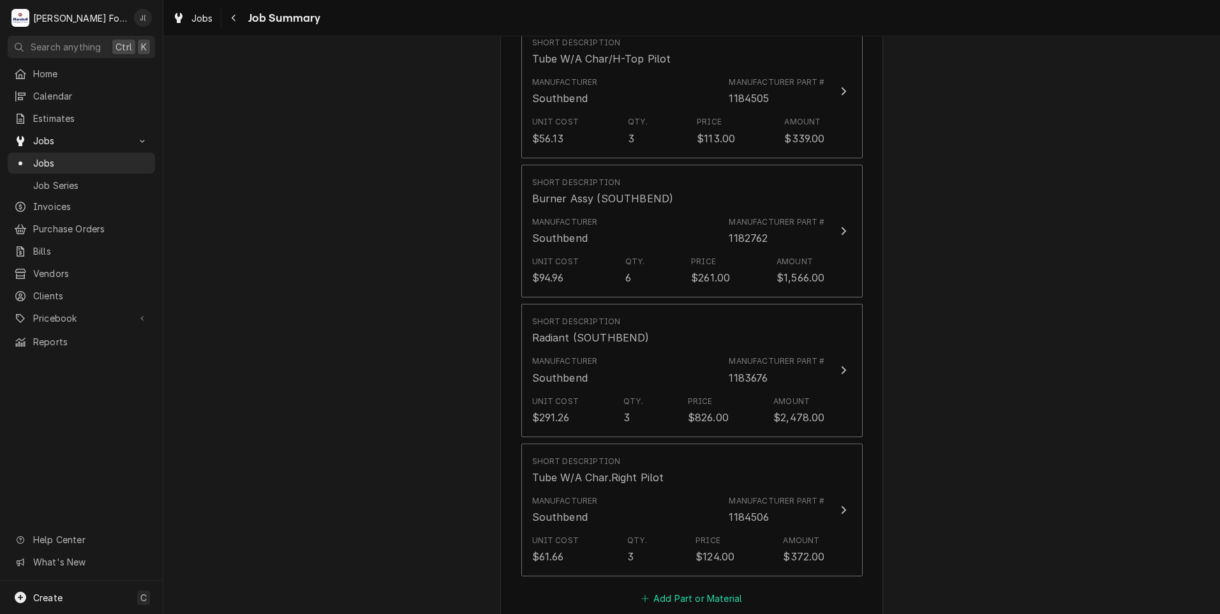
click at [671, 590] on button "Add Part or Material" at bounding box center [691, 599] width 105 height 18
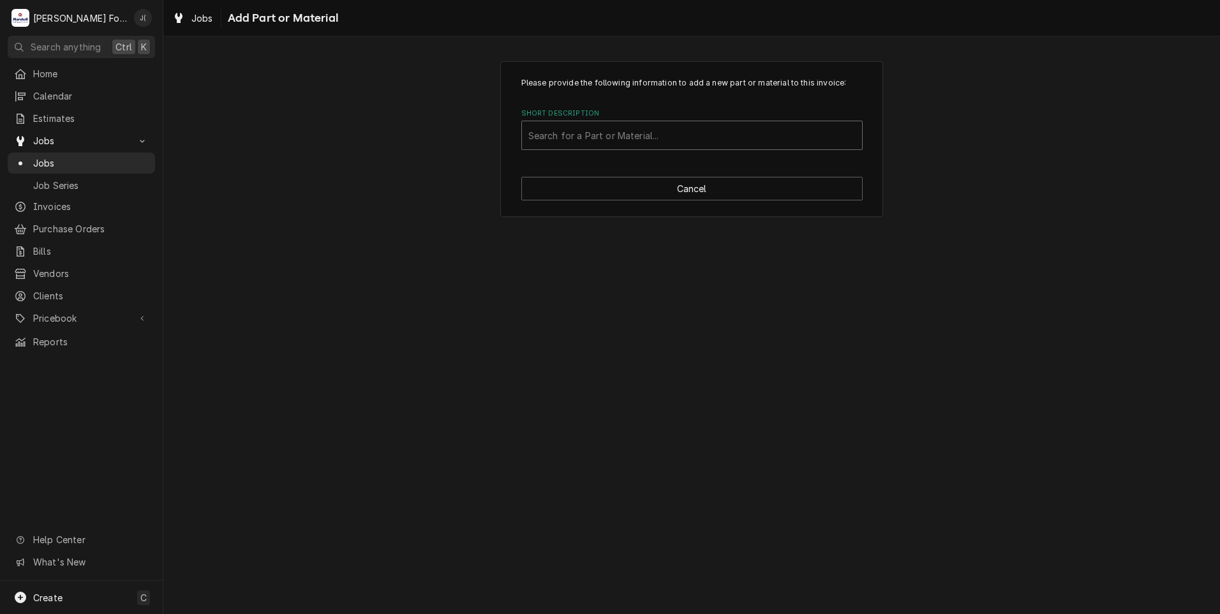
click at [550, 139] on div "Short Description" at bounding box center [692, 135] width 327 height 23
type input "ssdt"
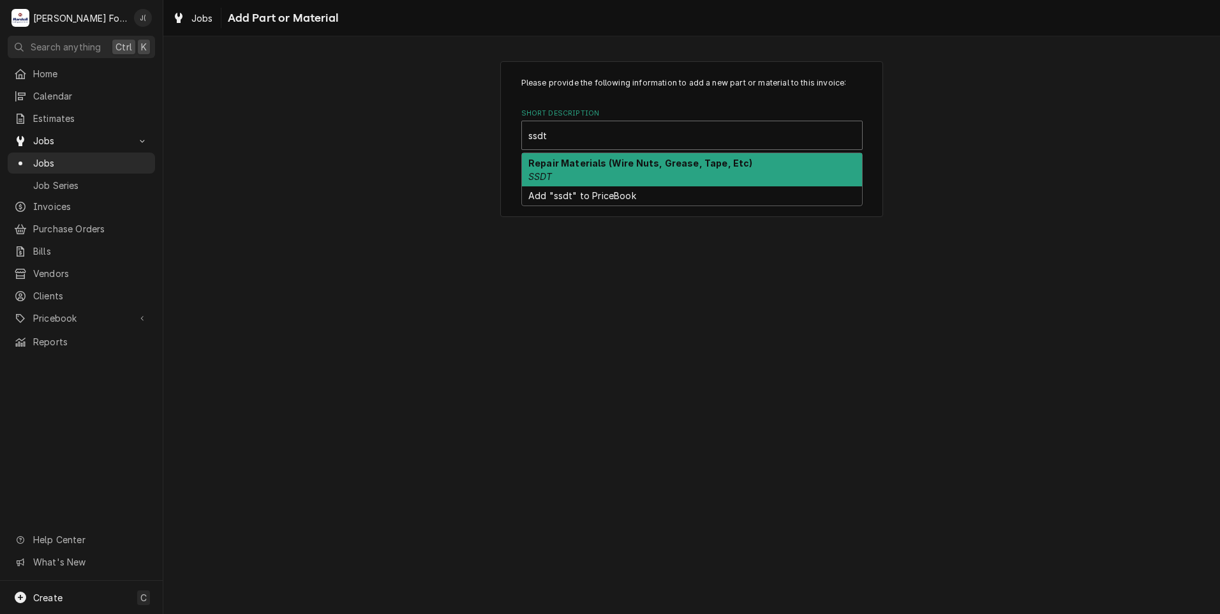
click at [565, 178] on div "Repair Materials (Wire Nuts, Grease, Tape, Etc) SSDT" at bounding box center [692, 169] width 340 height 33
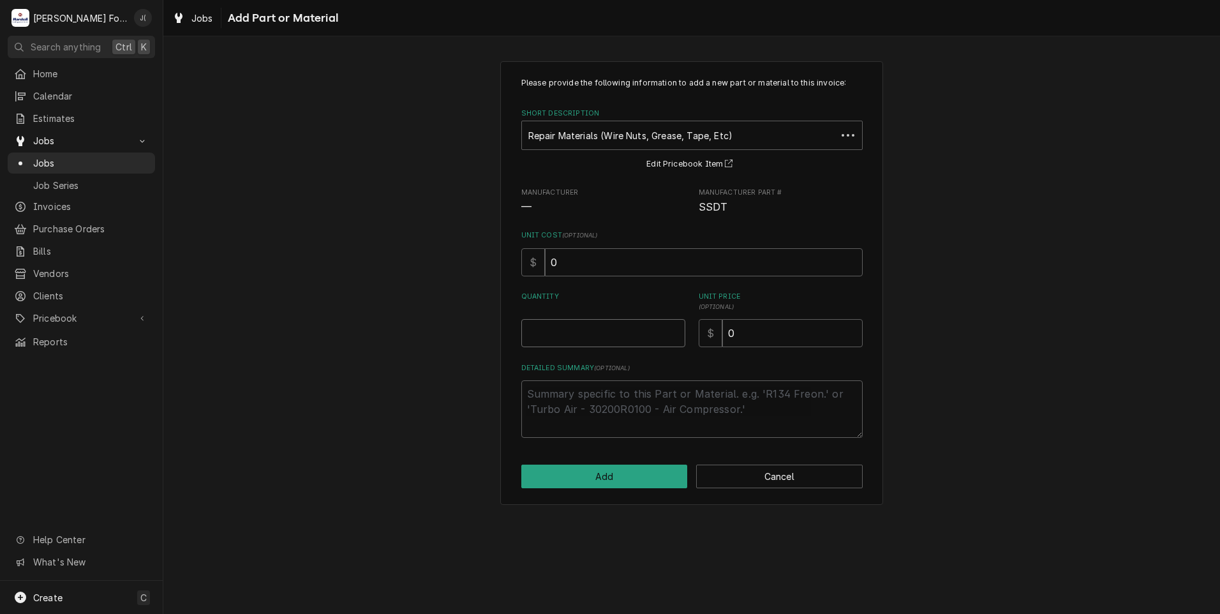
click at [597, 331] on input "Quantity" at bounding box center [603, 333] width 164 height 28
type textarea "x"
type input "1"
type textarea "x"
type input "2"
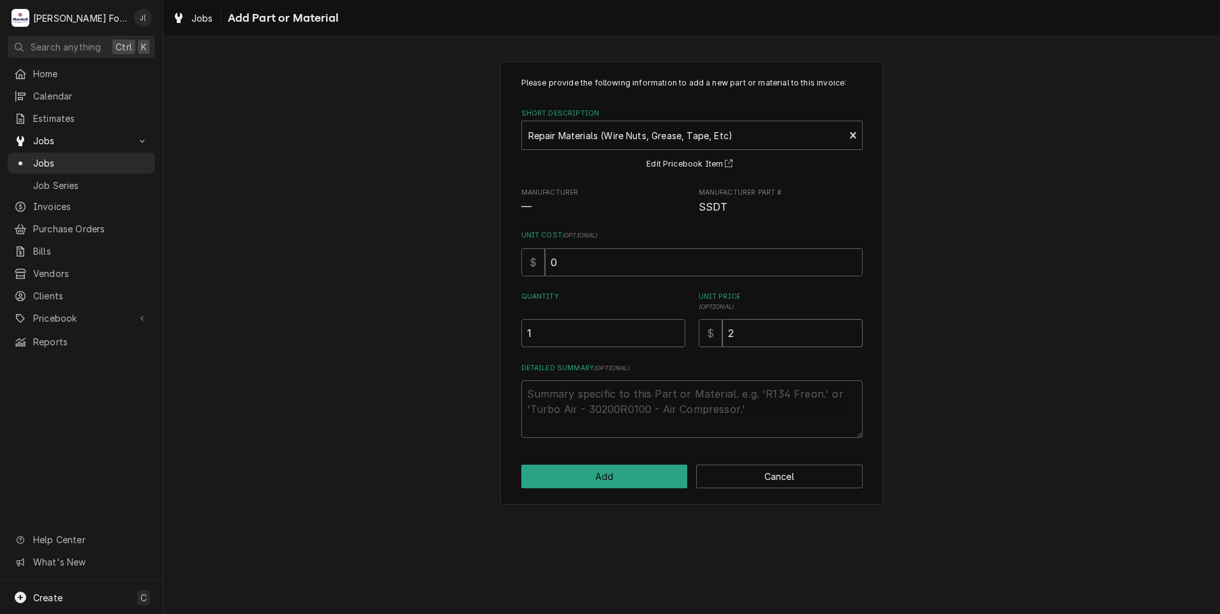
type textarea "x"
type input "20"
click at [588, 474] on button "Add" at bounding box center [604, 477] width 167 height 24
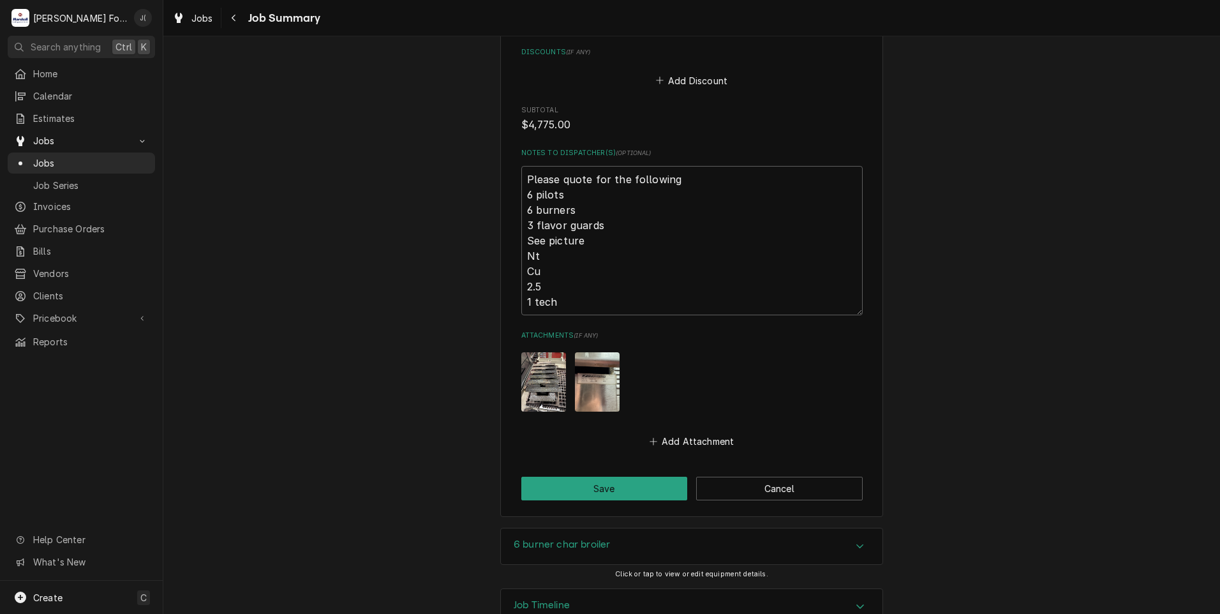
scroll to position [1798, 0]
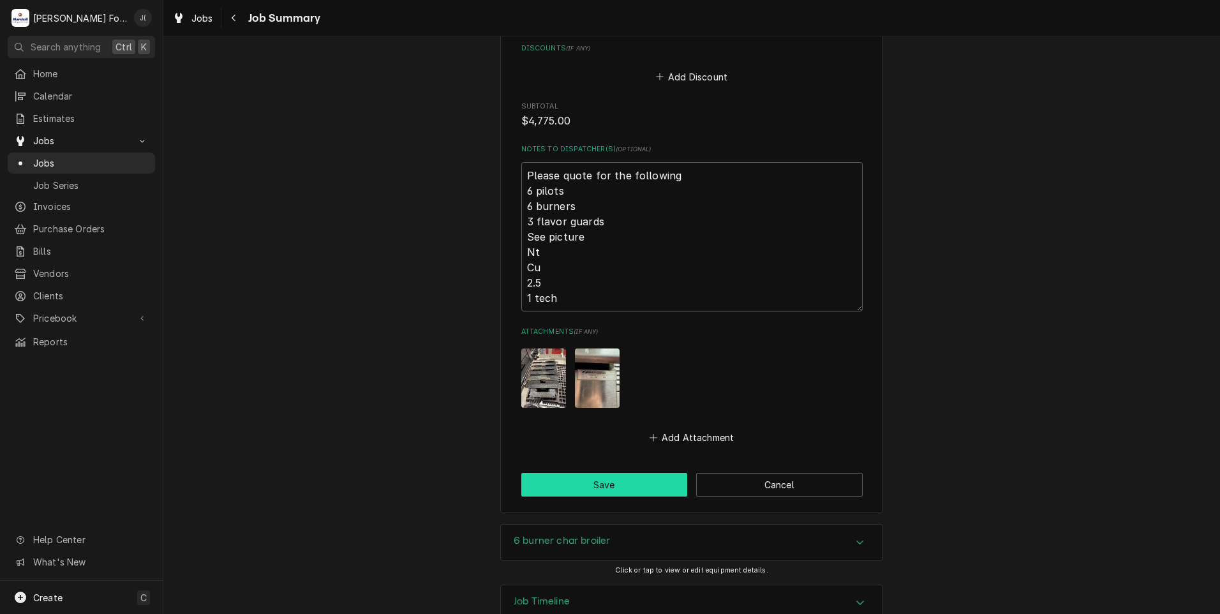
click at [594, 473] on button "Save" at bounding box center [604, 485] width 167 height 24
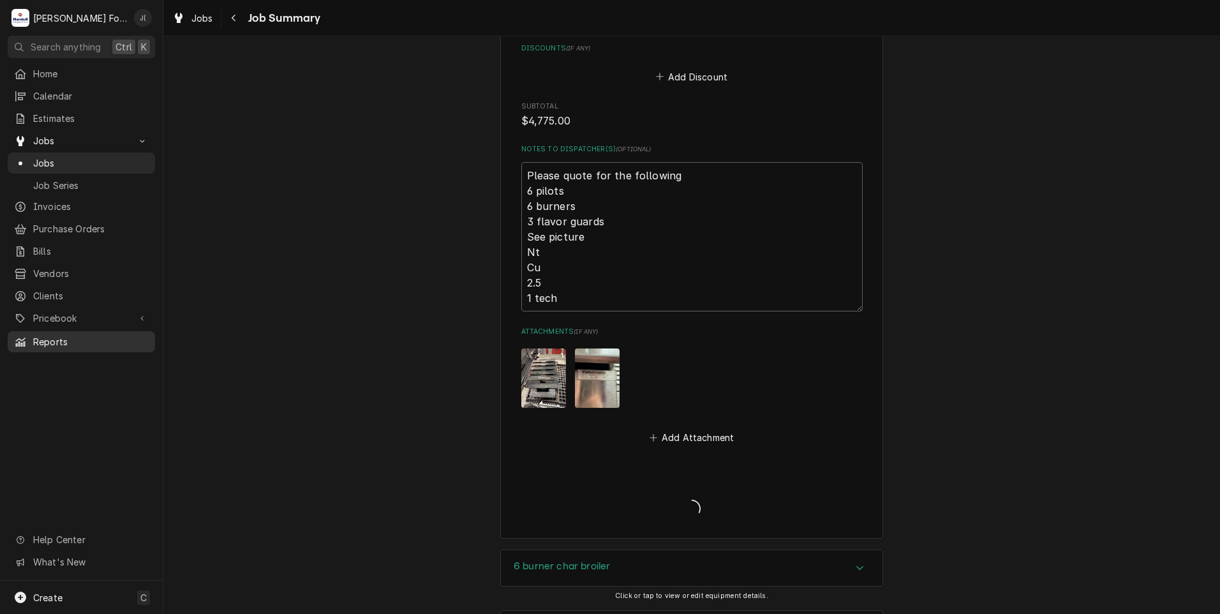
type textarea "x"
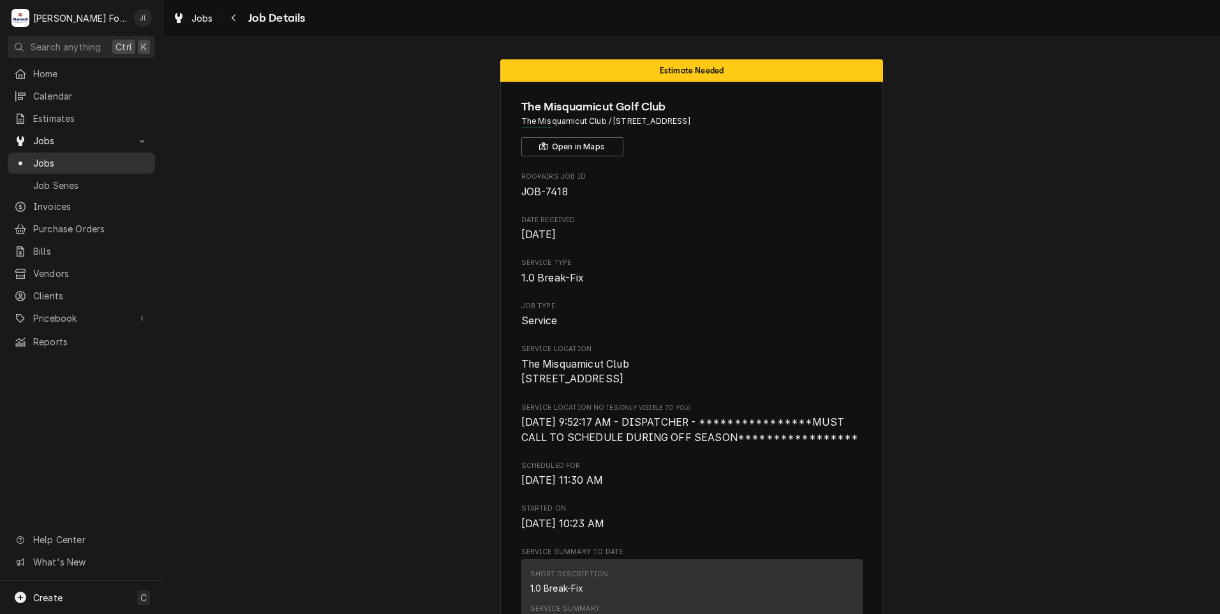
click at [47, 165] on div "Jobs" at bounding box center [81, 163] width 142 height 16
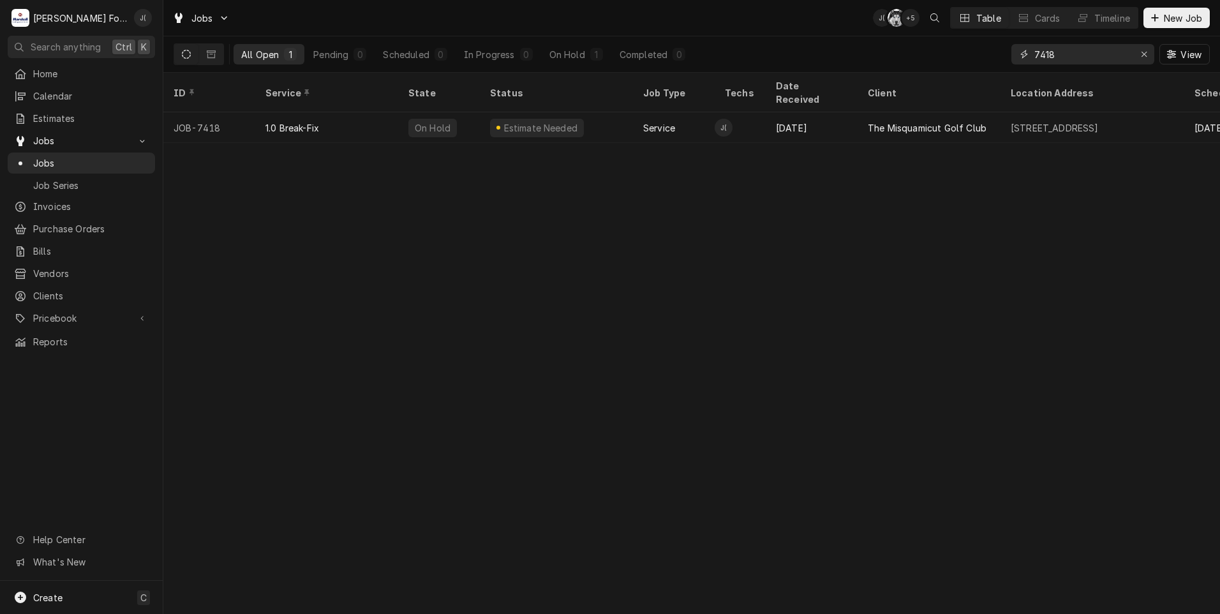
drag, startPoint x: 1070, startPoint y: 56, endPoint x: 708, endPoint y: 56, distance: 361.9
click at [768, 56] on div "All Open 1 Pending 0 Scheduled 0 In Progress 0 On Hold 1 Completed 0 7418 View" at bounding box center [692, 54] width 1037 height 36
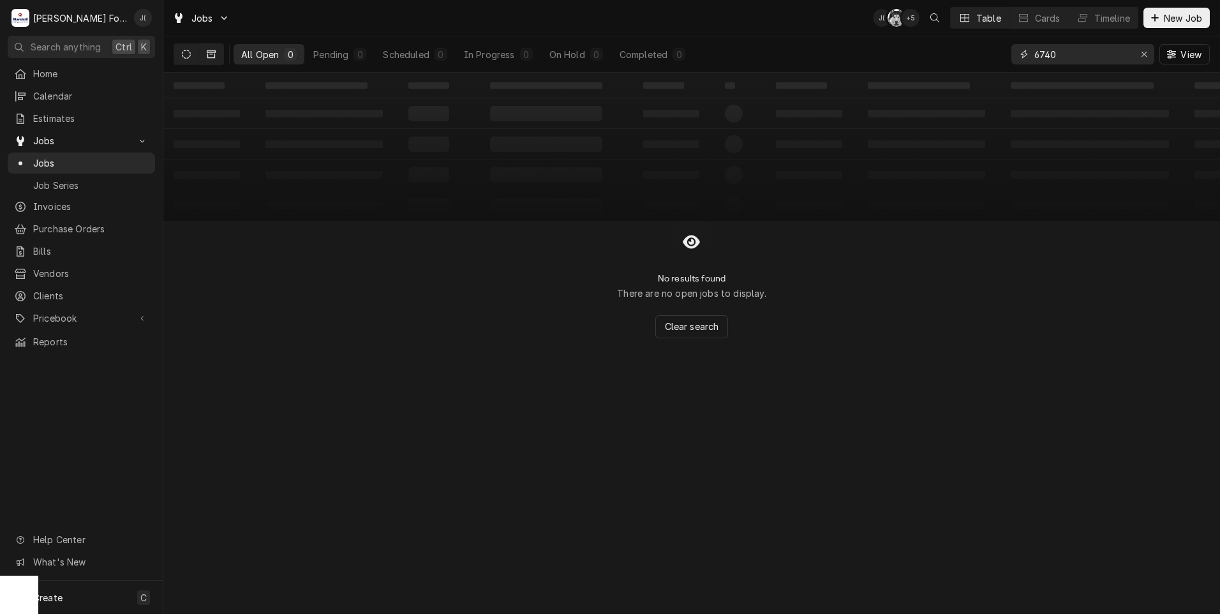
type input "6740"
click at [208, 59] on button "Dynamic Content Wrapper" at bounding box center [211, 54] width 24 height 20
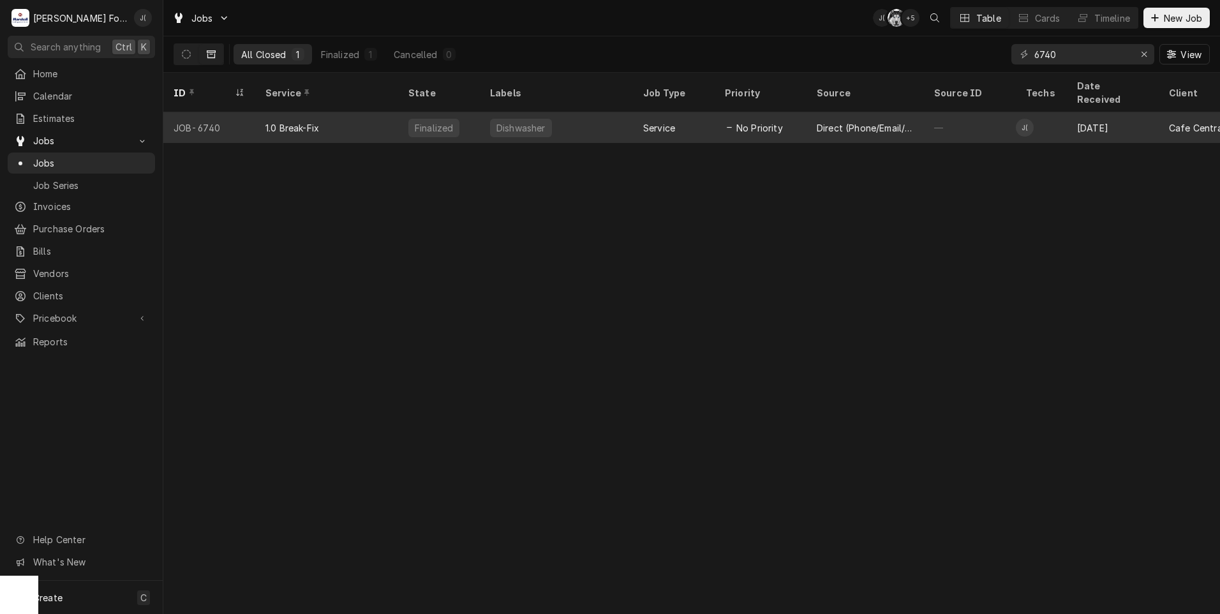
click at [281, 121] on div "1.0 Break-Fix" at bounding box center [293, 127] width 54 height 13
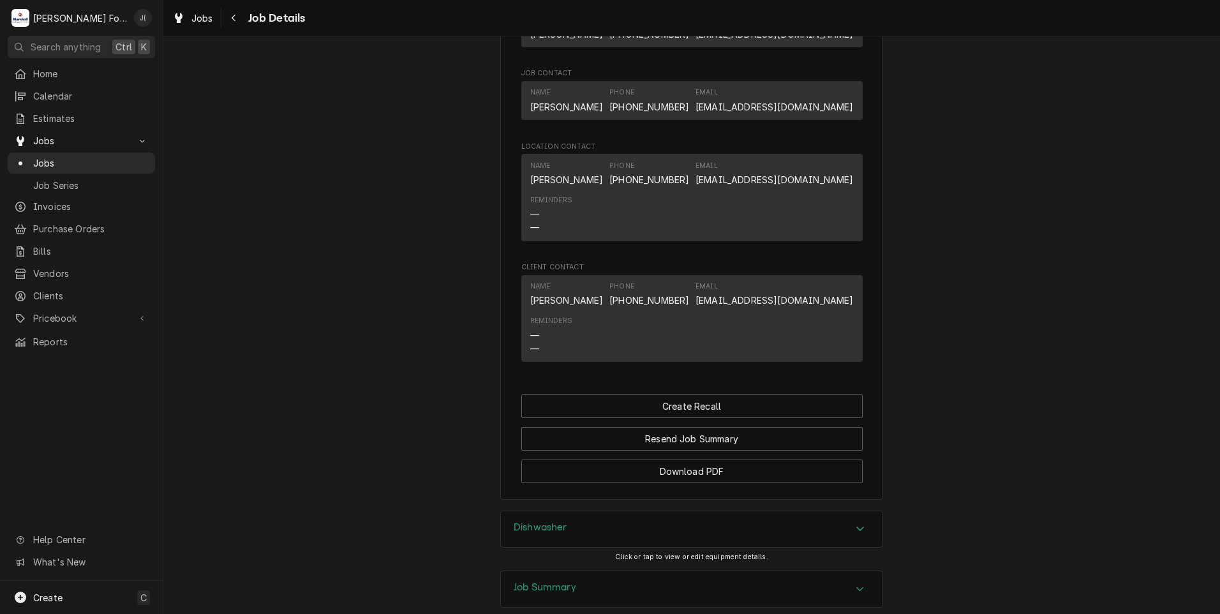
scroll to position [1021, 0]
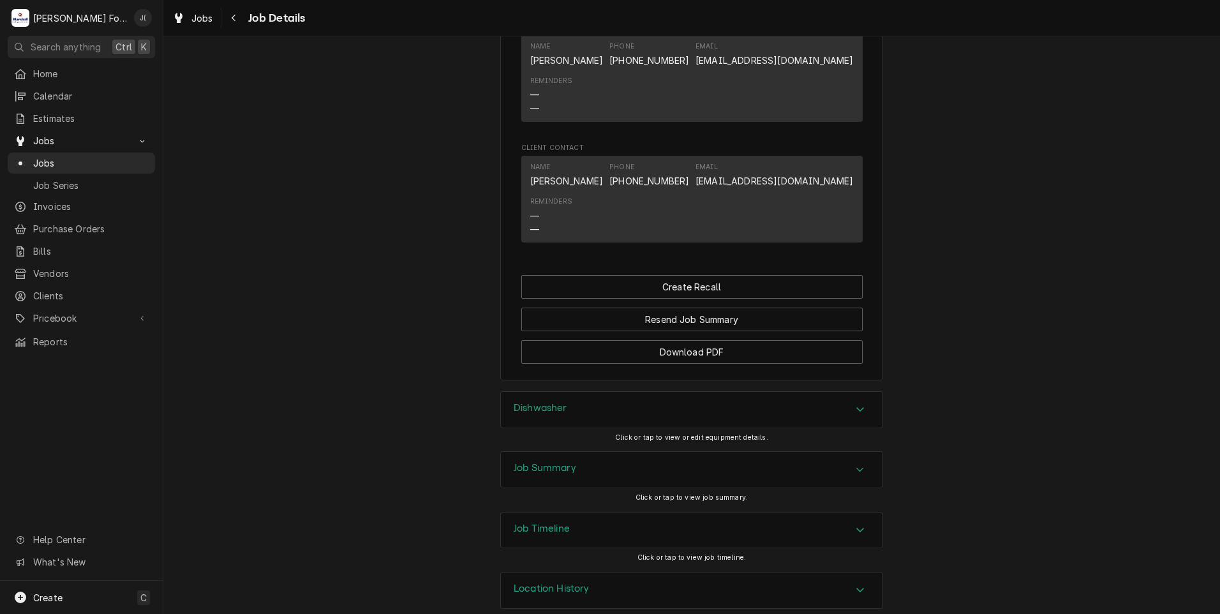
click at [551, 414] on h3 "Dishwasher" at bounding box center [541, 408] width 54 height 12
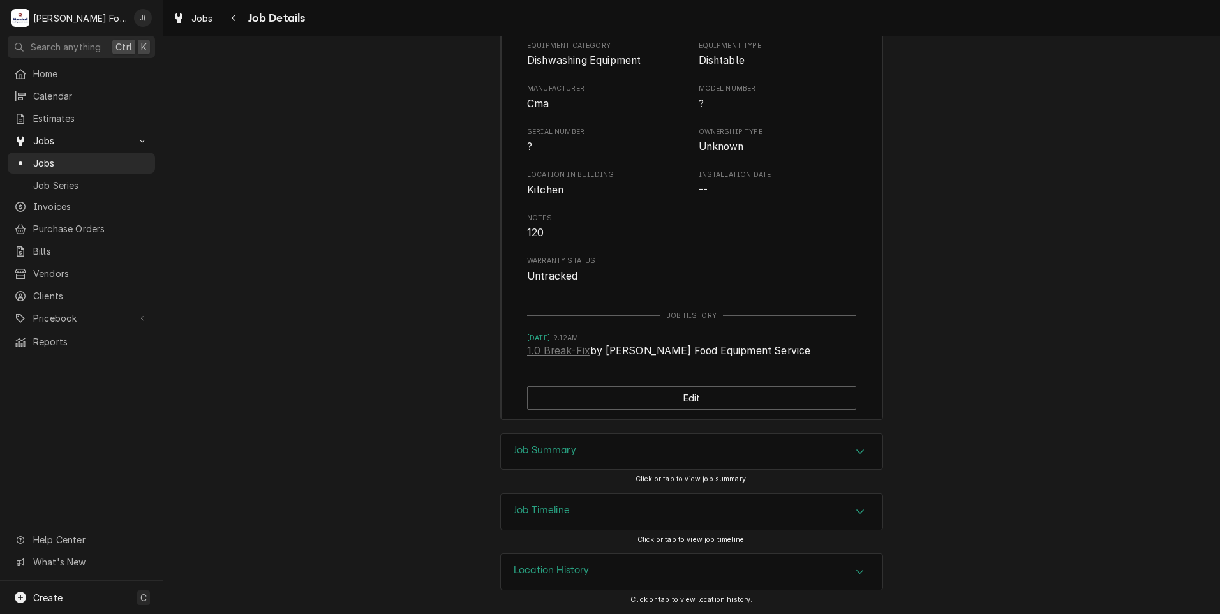
scroll to position [1452, 0]
click at [557, 519] on div "Job Timeline" at bounding box center [542, 511] width 56 height 15
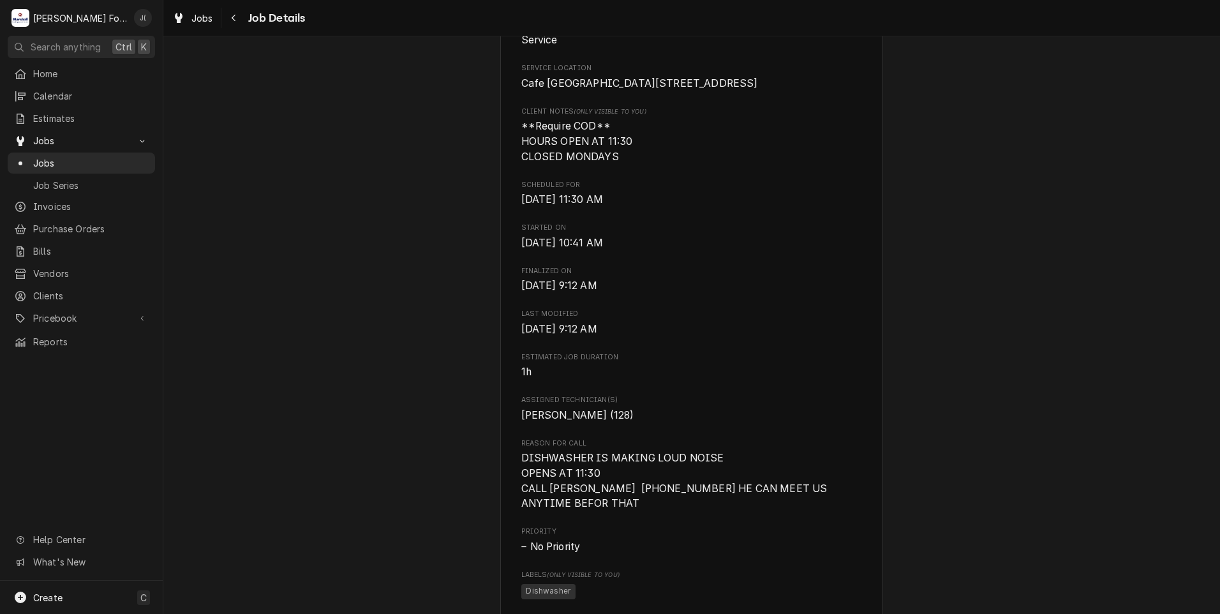
scroll to position [0, 0]
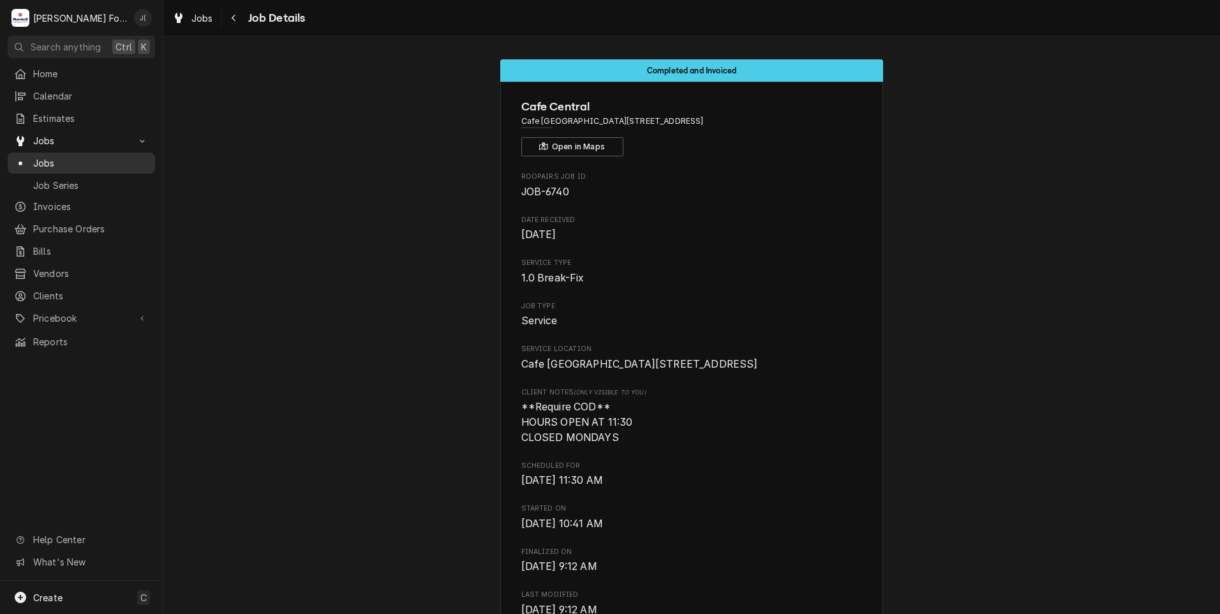
click at [34, 156] on span "Jobs" at bounding box center [91, 162] width 116 height 13
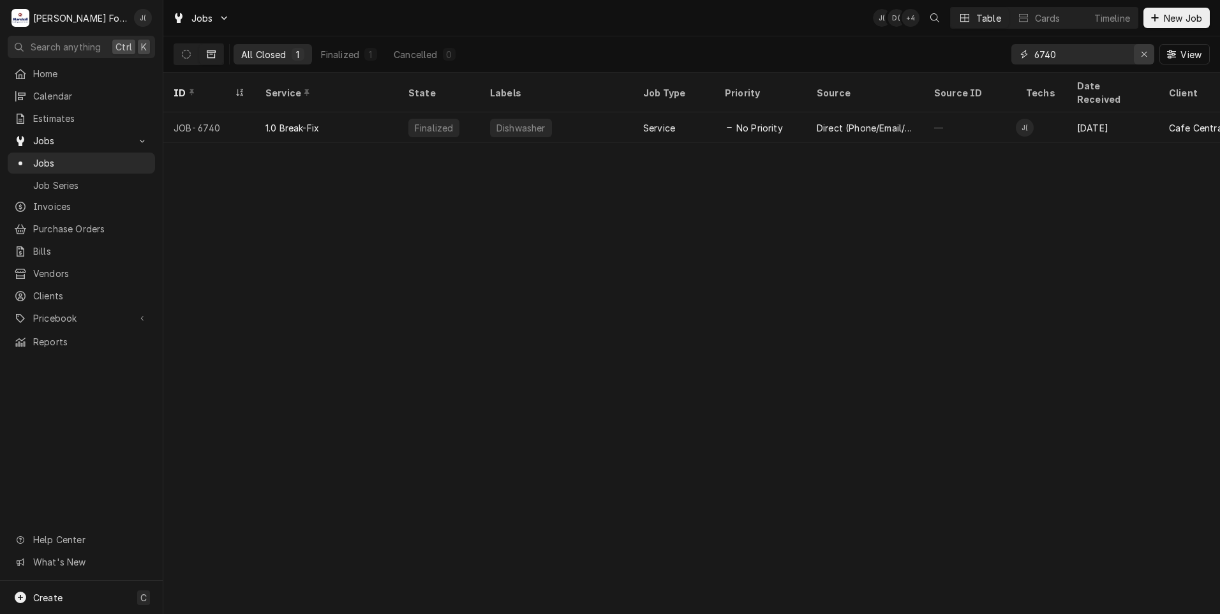
drag, startPoint x: 1143, startPoint y: 56, endPoint x: 1099, endPoint y: 54, distance: 44.1
click at [1143, 56] on icon "Erase input" at bounding box center [1144, 54] width 7 height 9
click at [1099, 54] on input "Dynamic Content Wrapper" at bounding box center [1095, 54] width 120 height 20
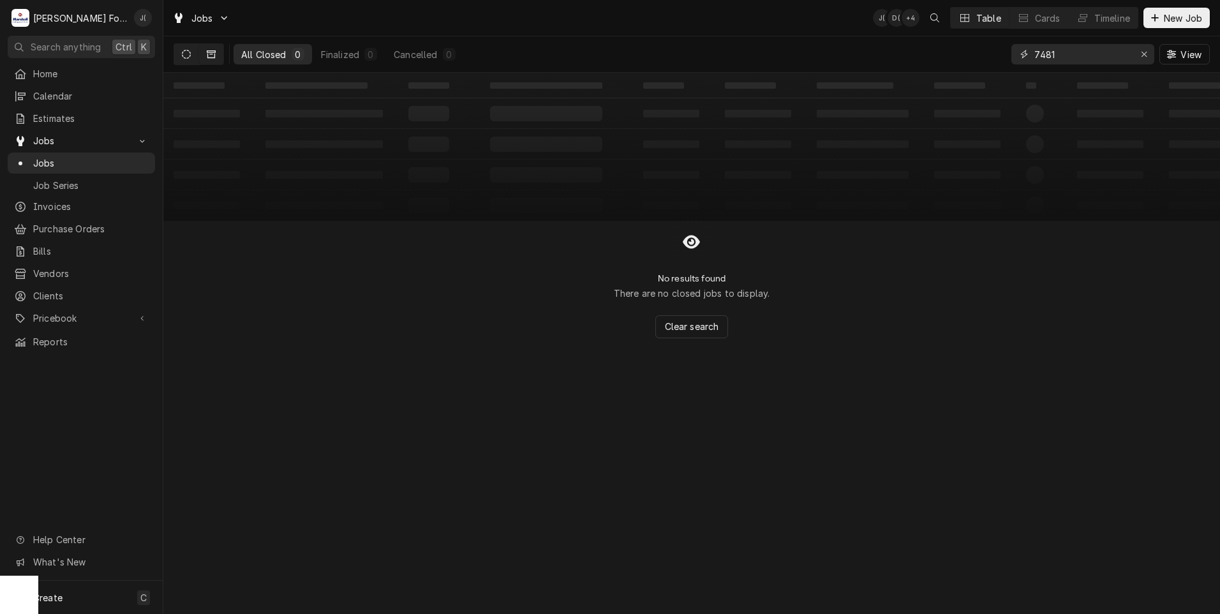
type input "7481"
click at [184, 57] on icon "Dynamic Content Wrapper" at bounding box center [186, 54] width 9 height 9
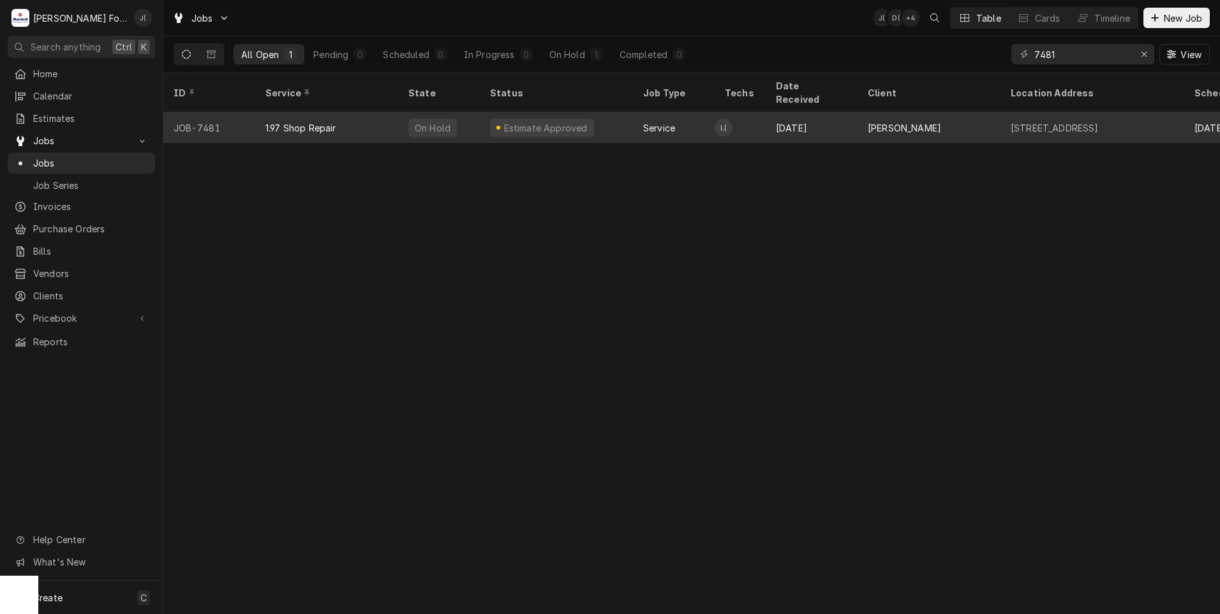
click at [387, 113] on div "1.97 Shop Repair" at bounding box center [326, 127] width 143 height 31
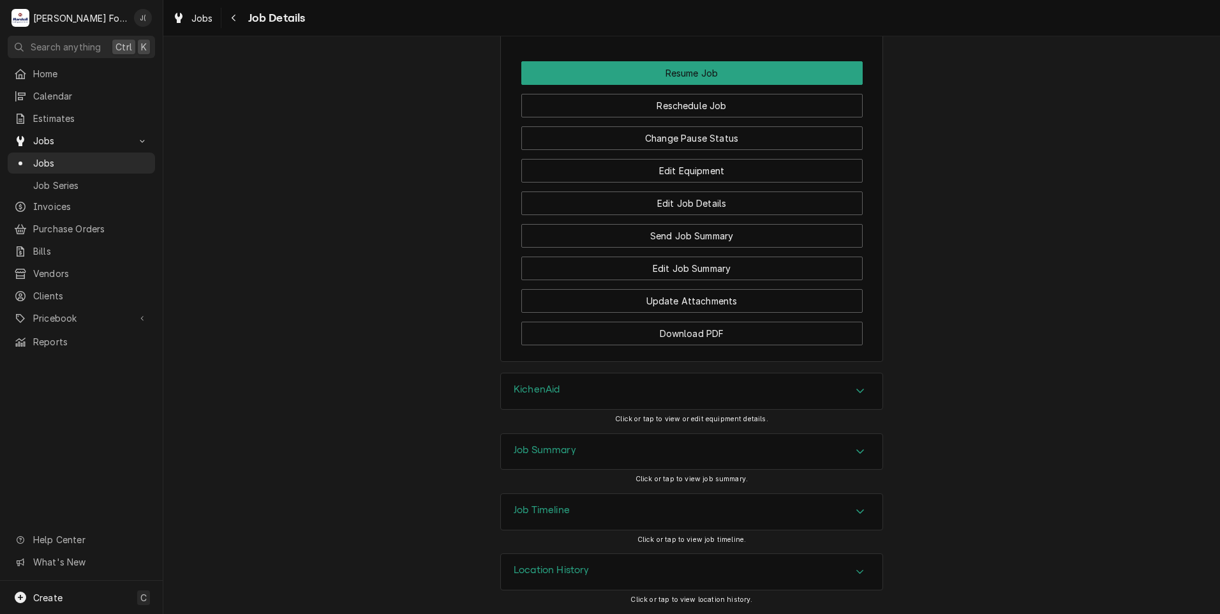
scroll to position [1326, 0]
click at [545, 458] on div "Job Summary" at bounding box center [545, 451] width 63 height 15
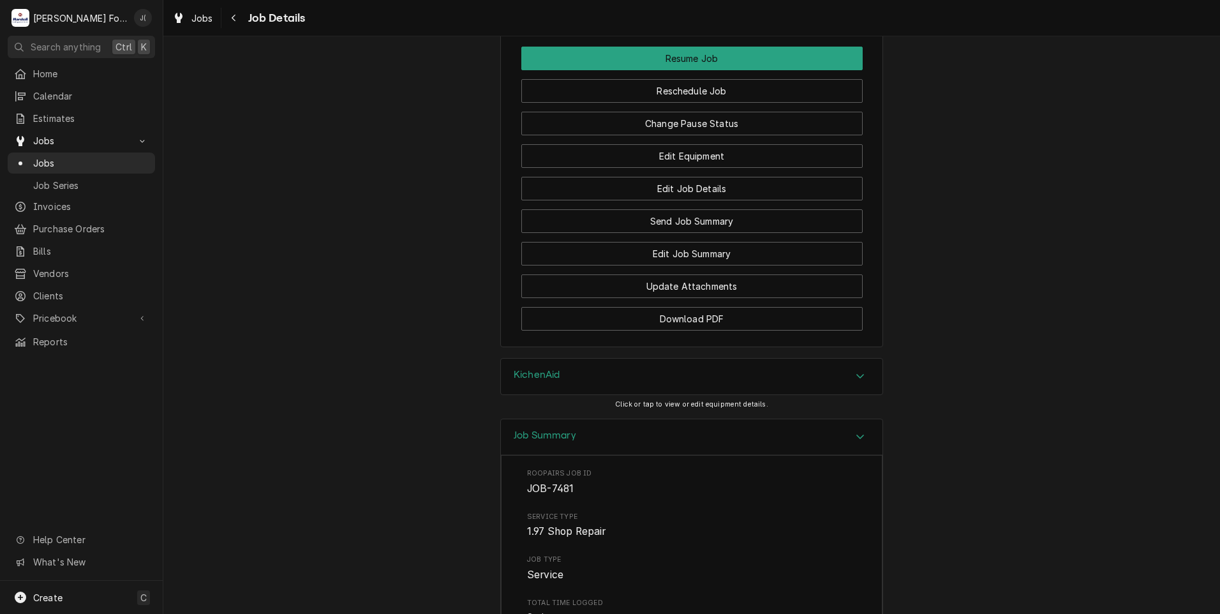
click at [536, 381] on h3 "KichenAid" at bounding box center [537, 375] width 46 height 12
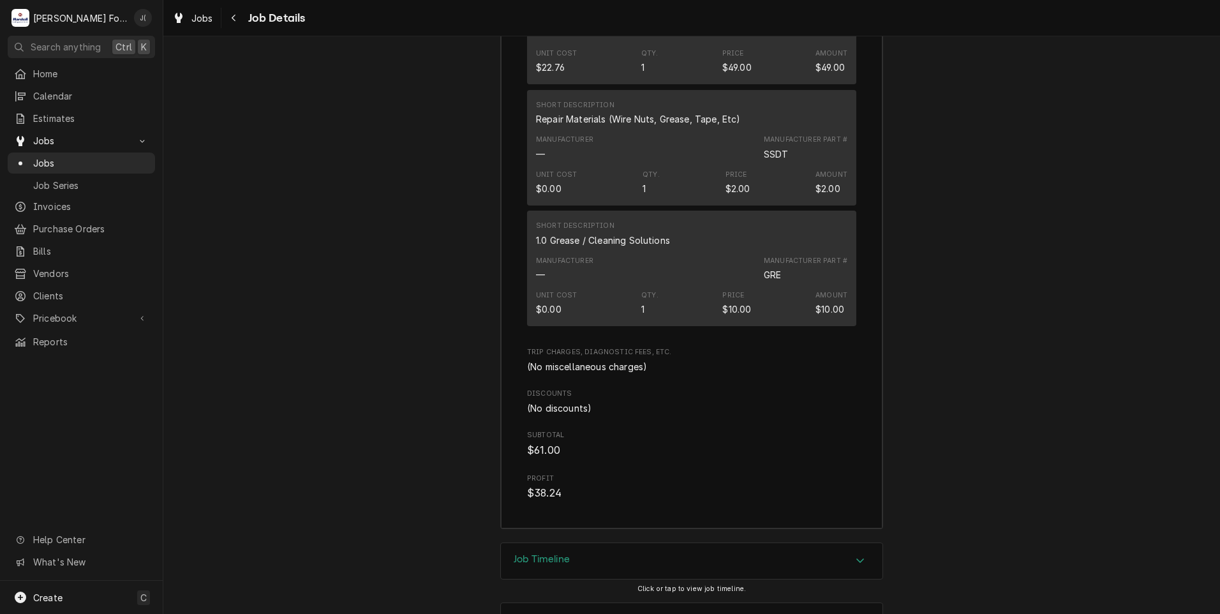
scroll to position [2858, 0]
